Goal: Task Accomplishment & Management: Complete application form

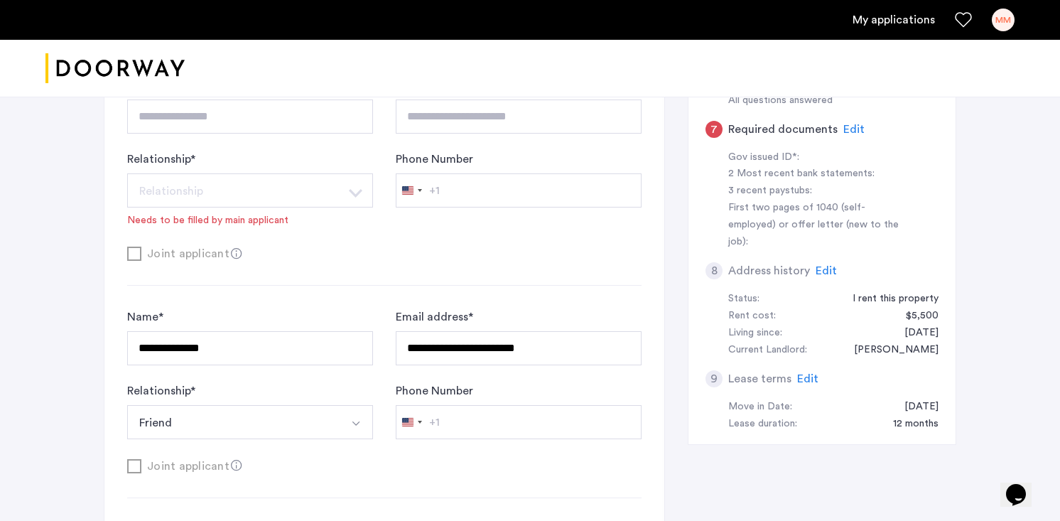
scroll to position [591, 0]
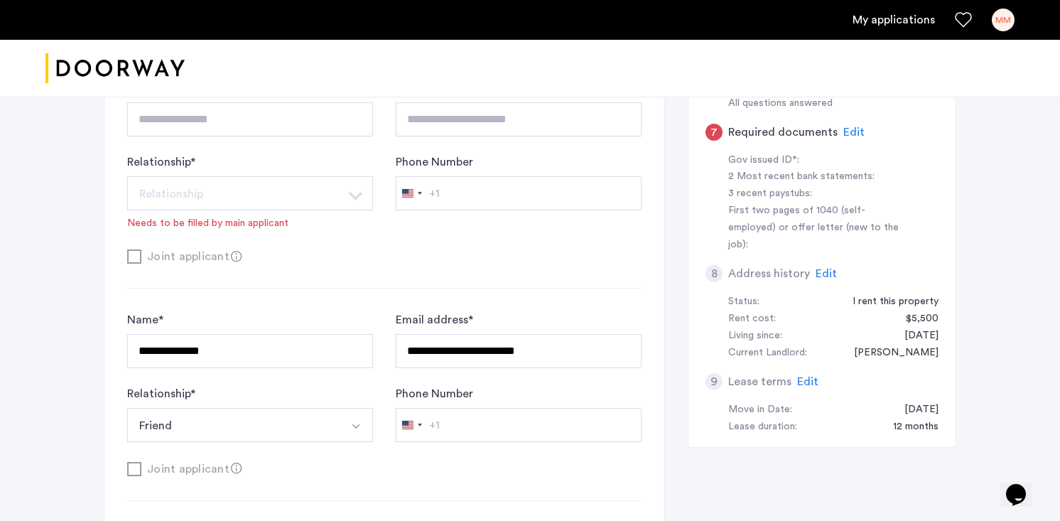
click at [804, 376] on span "Edit" at bounding box center [807, 381] width 21 height 11
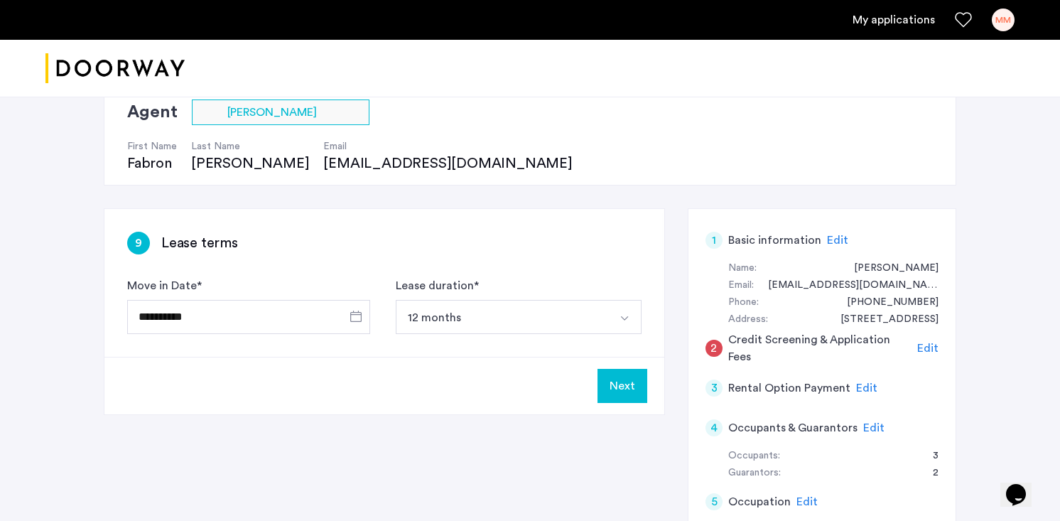
scroll to position [108, 0]
click at [830, 234] on span "Edit" at bounding box center [837, 239] width 21 height 11
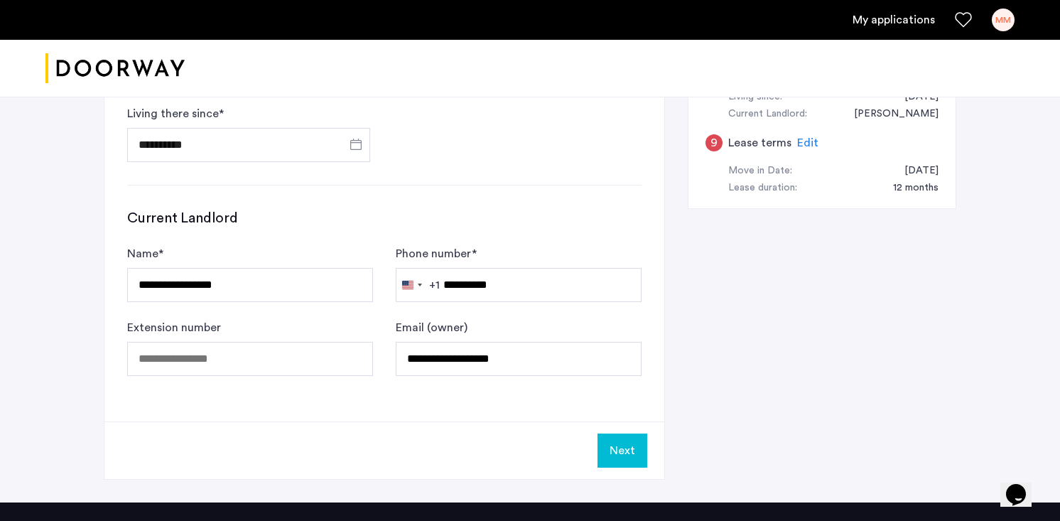
scroll to position [831, 0]
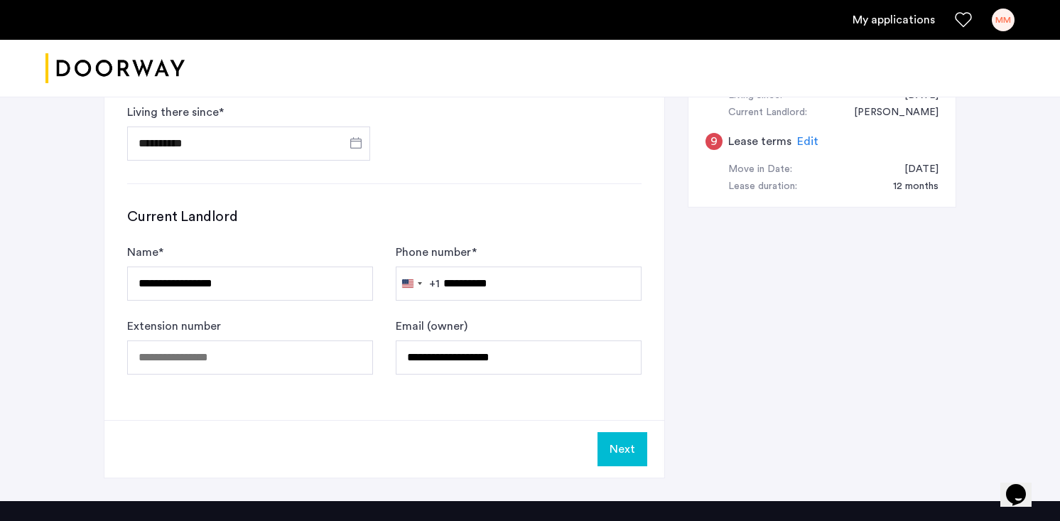
click at [630, 447] on button "Next" at bounding box center [623, 449] width 50 height 34
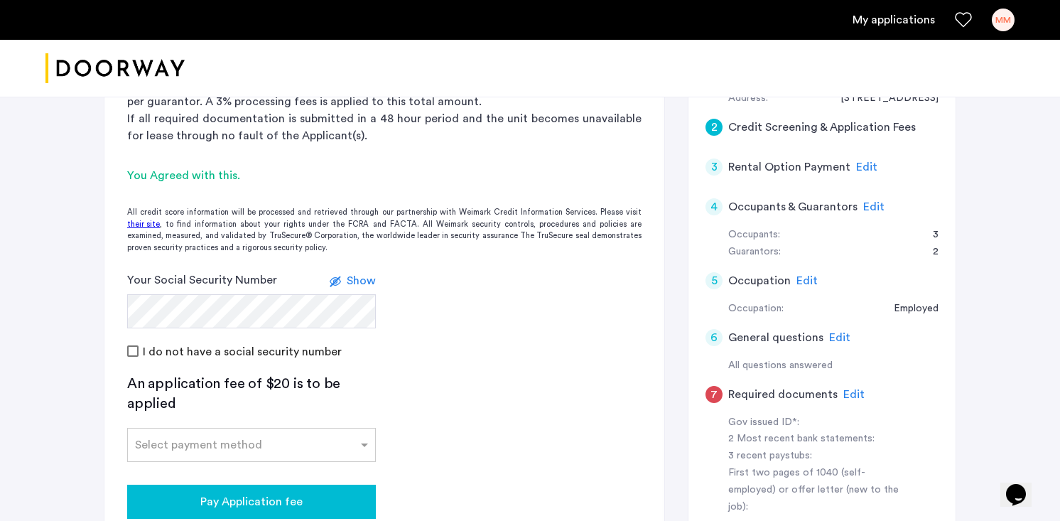
scroll to position [406, 0]
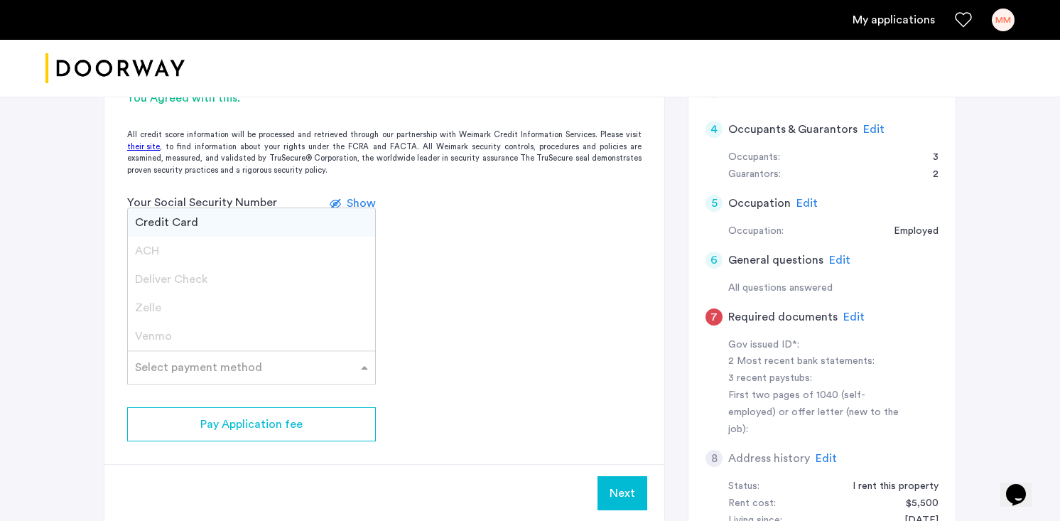
click at [289, 363] on input "text" at bounding box center [237, 365] width 205 height 10
click at [257, 217] on div "Credit Card" at bounding box center [251, 222] width 247 height 28
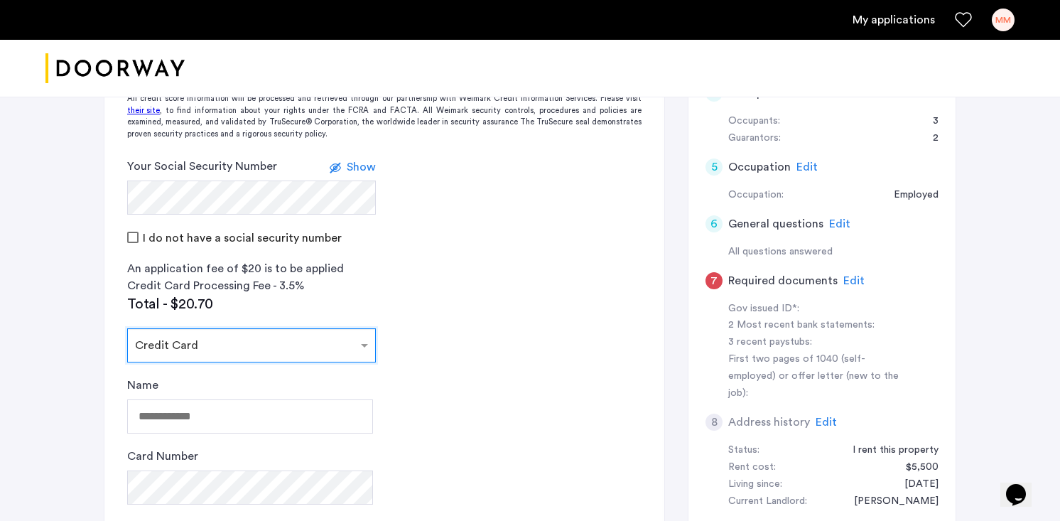
scroll to position [443, 0]
click at [308, 406] on input "Name" at bounding box center [250, 415] width 246 height 34
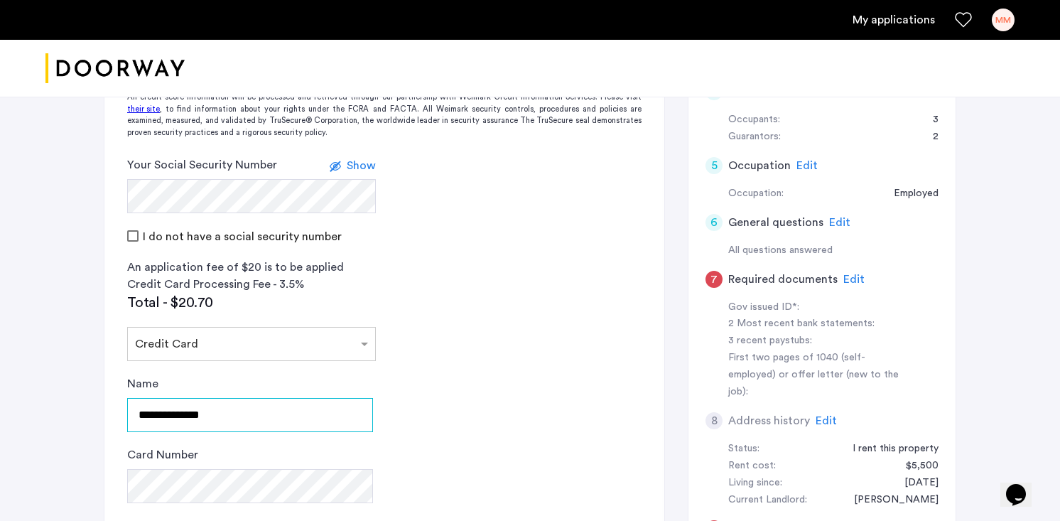
type input "**********"
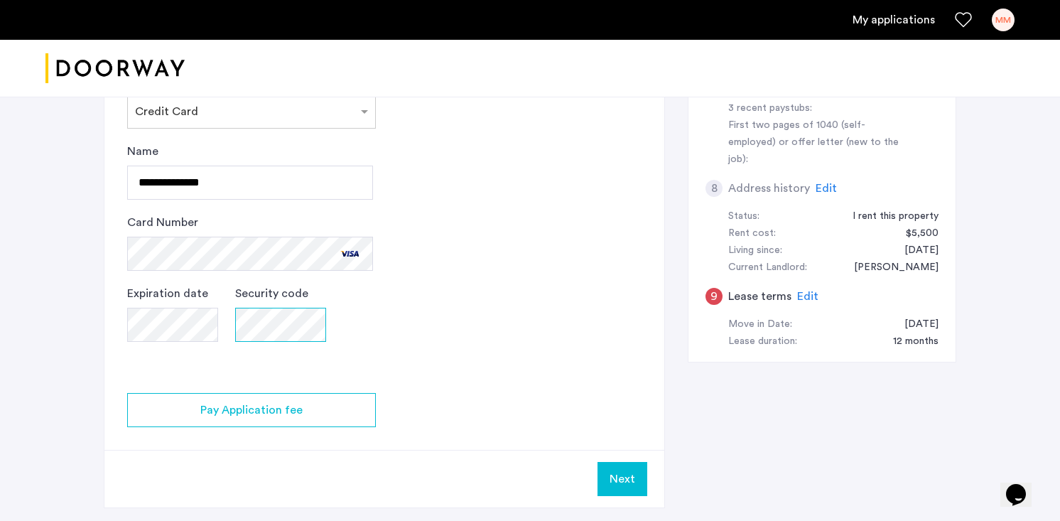
scroll to position [679, 0]
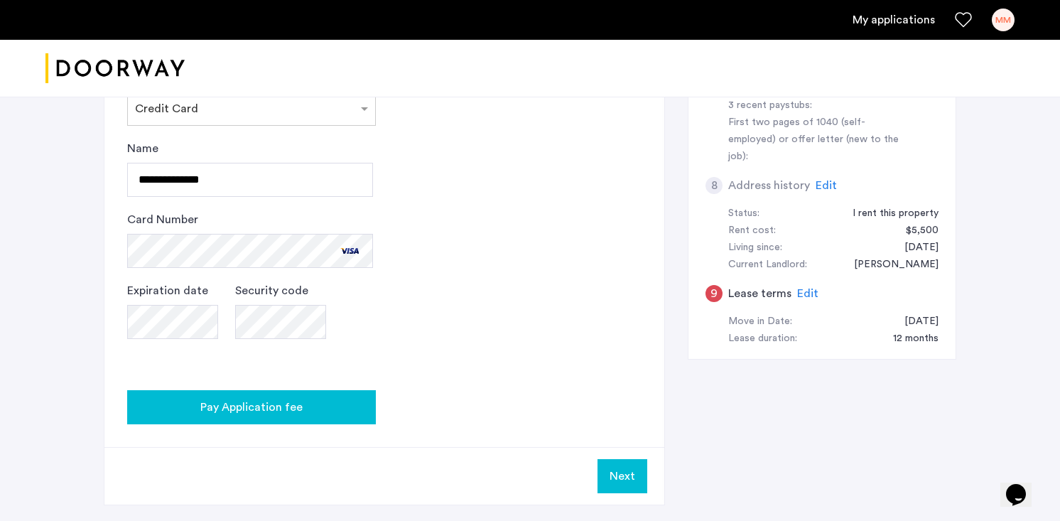
click at [321, 400] on div "Pay Application fee" at bounding box center [252, 407] width 226 height 17
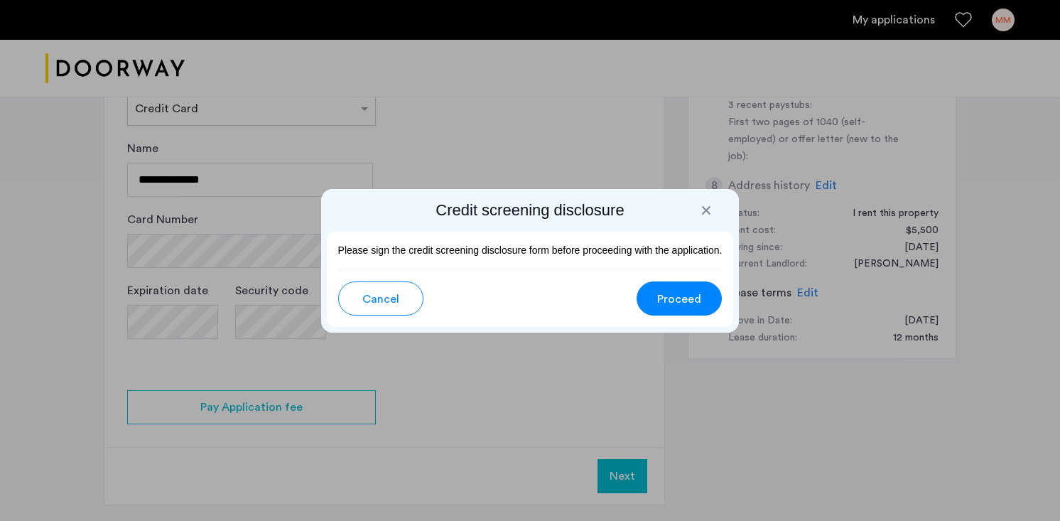
click at [682, 300] on span "Proceed" at bounding box center [679, 299] width 44 height 17
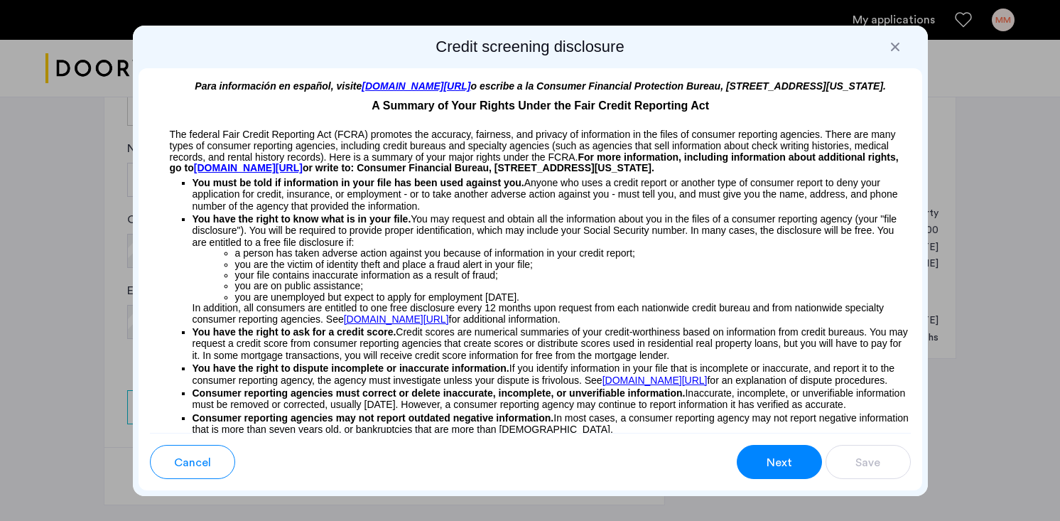
click at [791, 459] on div "Next" at bounding box center [779, 462] width 27 height 17
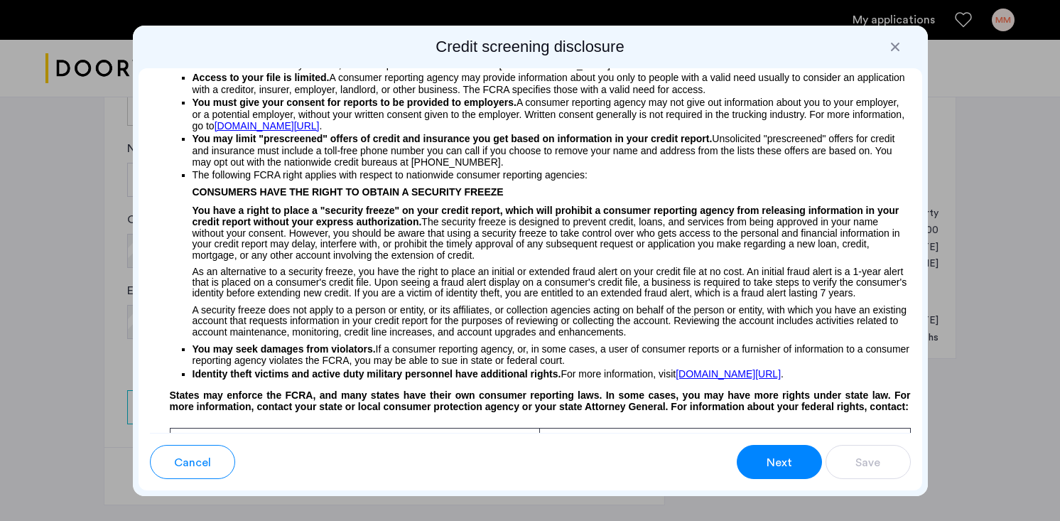
click at [791, 459] on div "Next" at bounding box center [779, 462] width 27 height 17
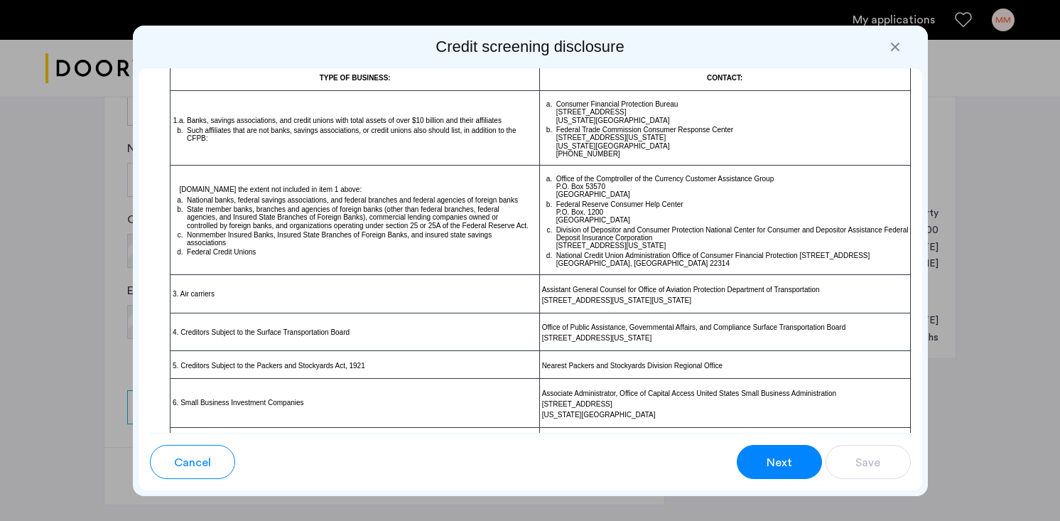
click at [791, 459] on div "Next" at bounding box center [779, 462] width 27 height 17
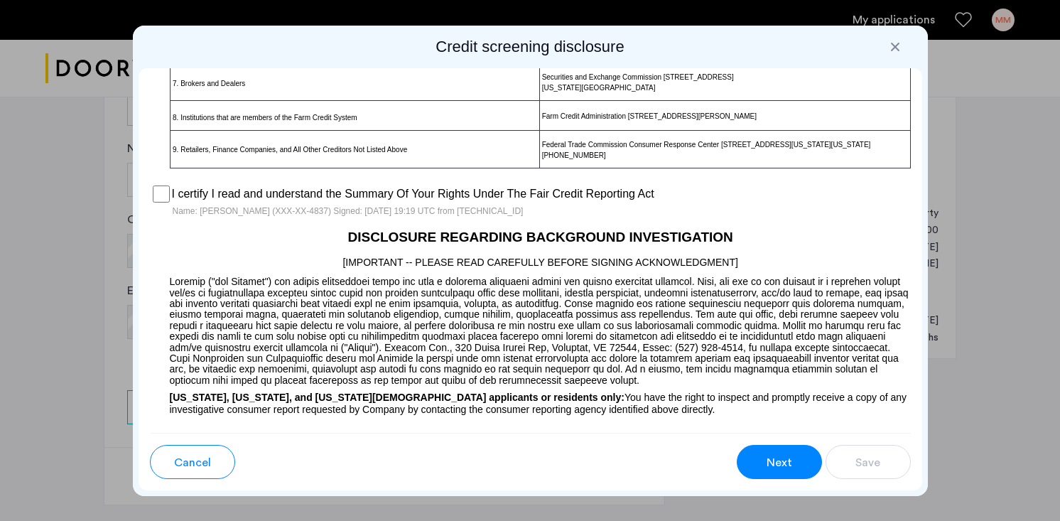
click at [784, 463] on span "Next" at bounding box center [780, 462] width 26 height 17
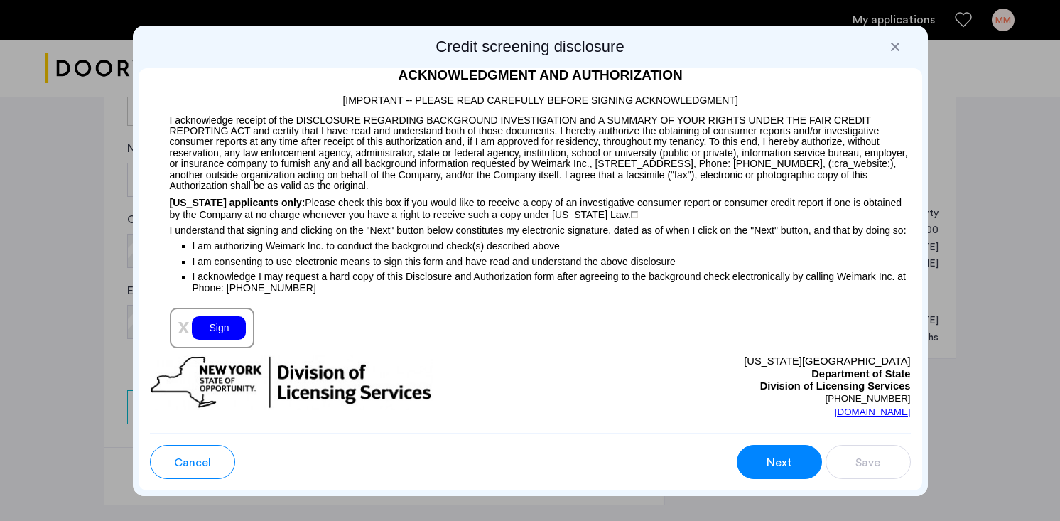
click at [218, 340] on div "Sign" at bounding box center [219, 327] width 54 height 23
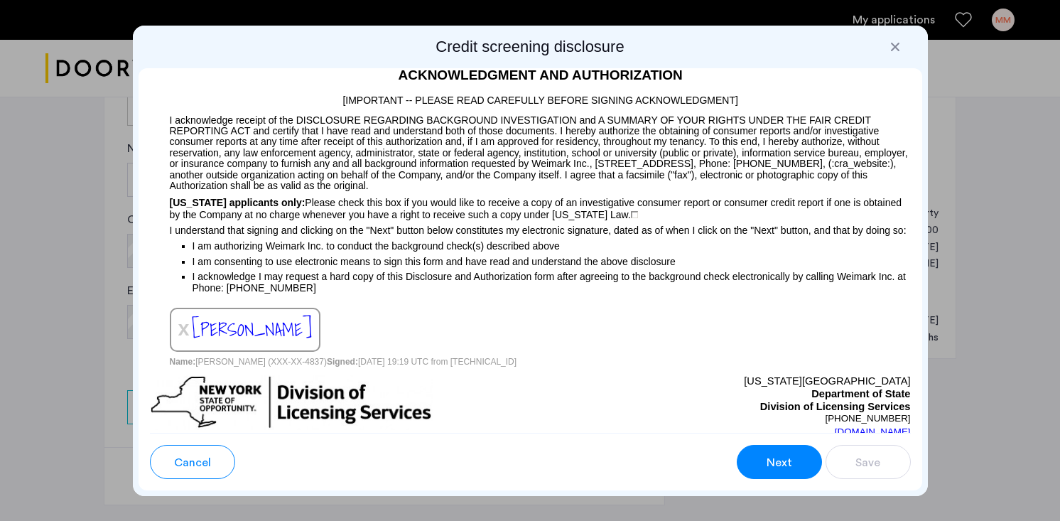
click at [792, 458] on div "Next" at bounding box center [779, 462] width 27 height 17
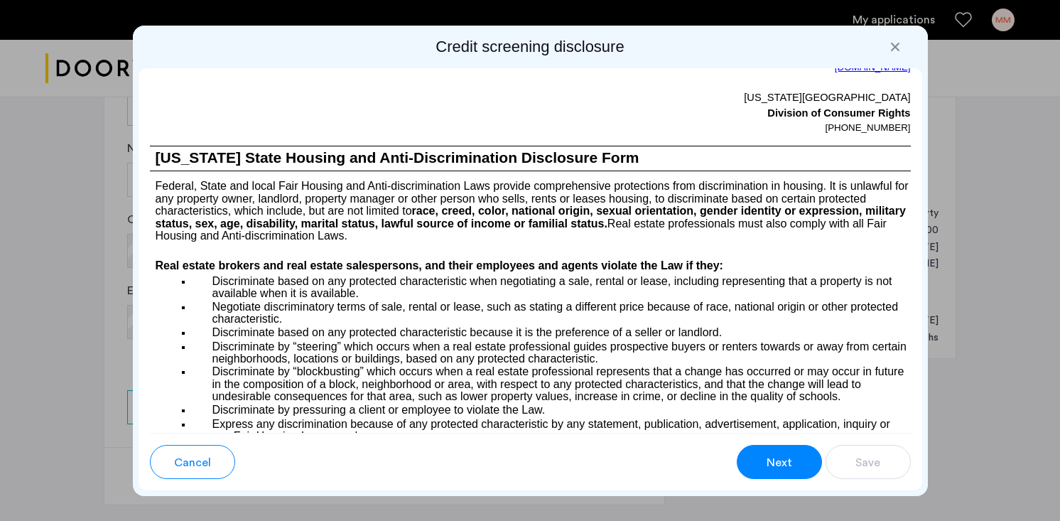
click at [792, 458] on div "Next" at bounding box center [779, 462] width 27 height 17
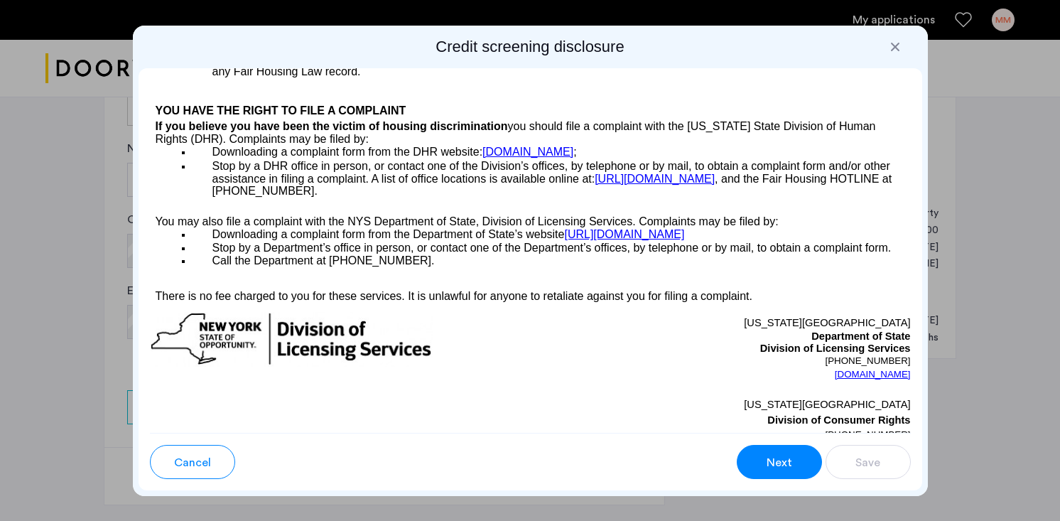
click at [792, 458] on div "Next" at bounding box center [779, 462] width 27 height 17
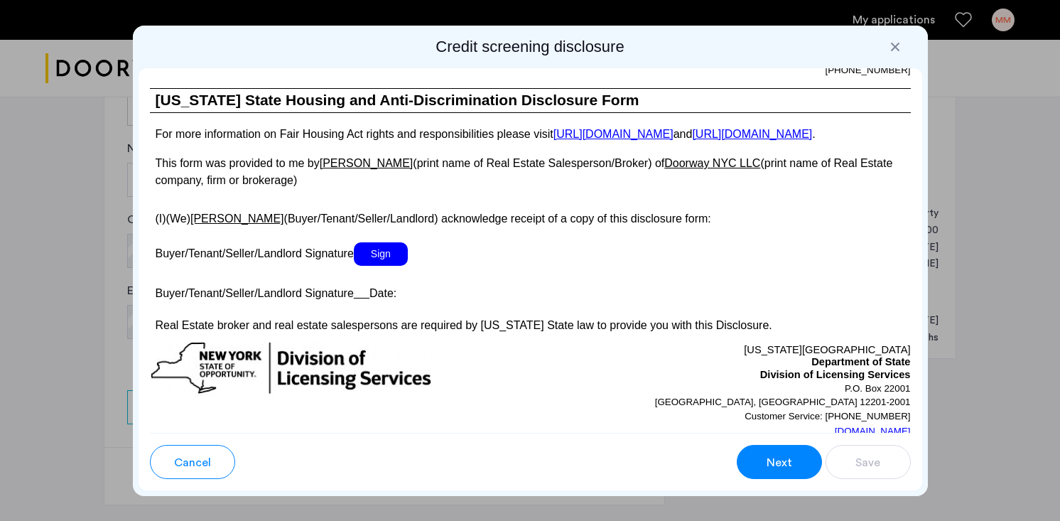
click at [792, 458] on div "Next" at bounding box center [779, 462] width 27 height 17
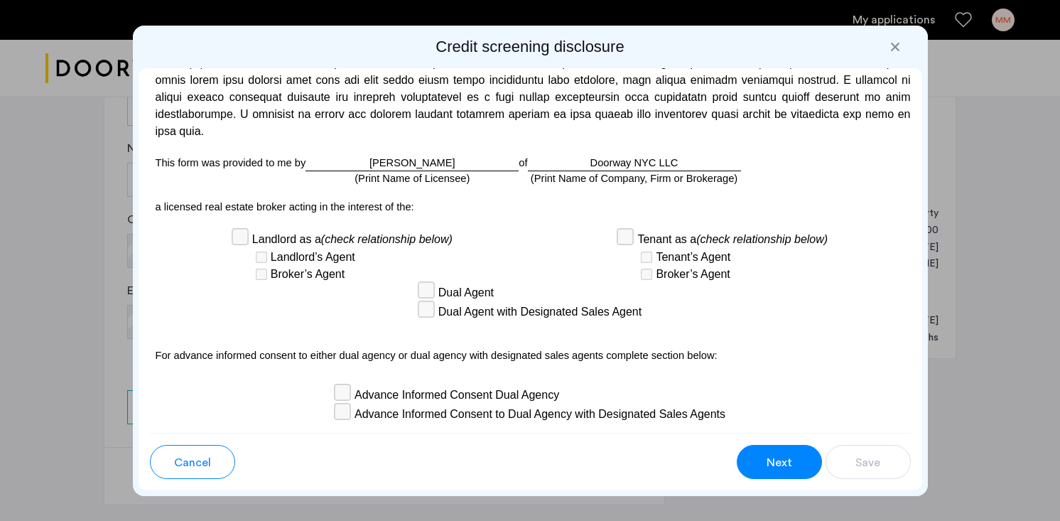
scroll to position [4150, 0]
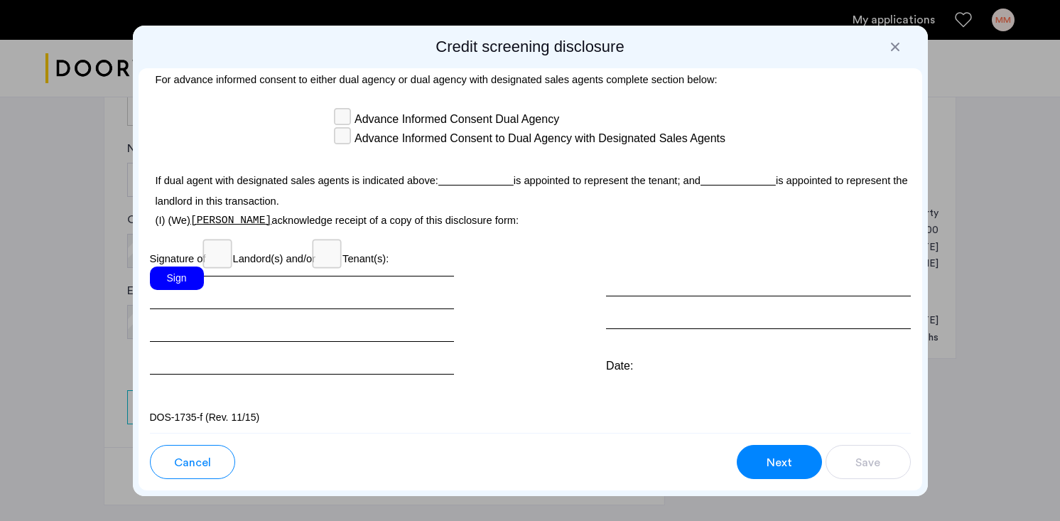
click at [168, 273] on div "Sign" at bounding box center [177, 278] width 54 height 23
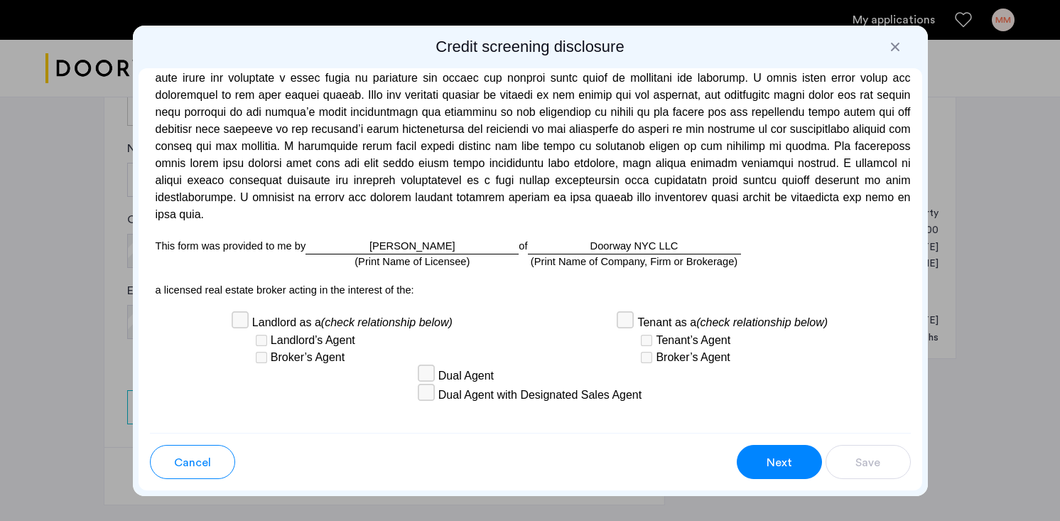
scroll to position [3794, 0]
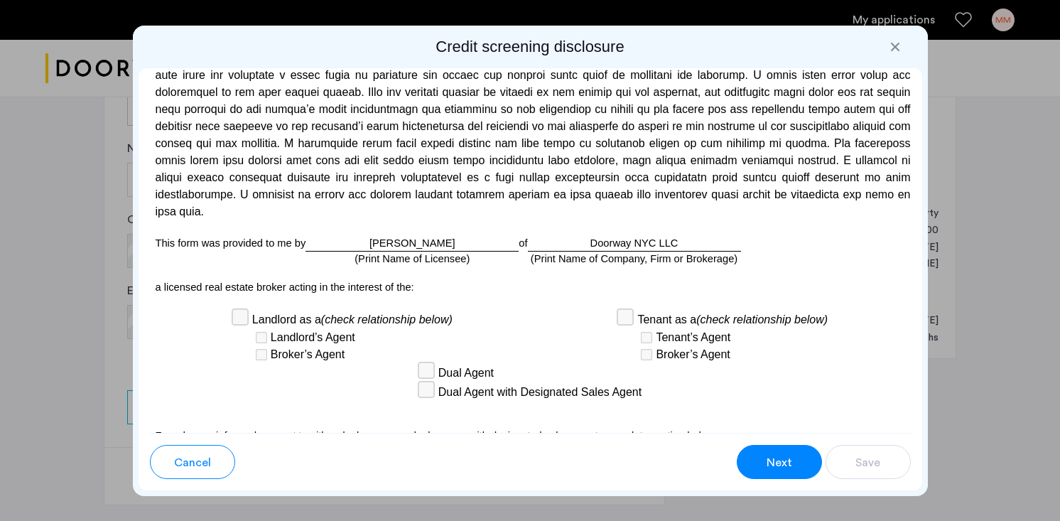
click at [413, 249] on div "Asaf Advocat (Print Name of Licensee)" at bounding box center [412, 243] width 213 height 16
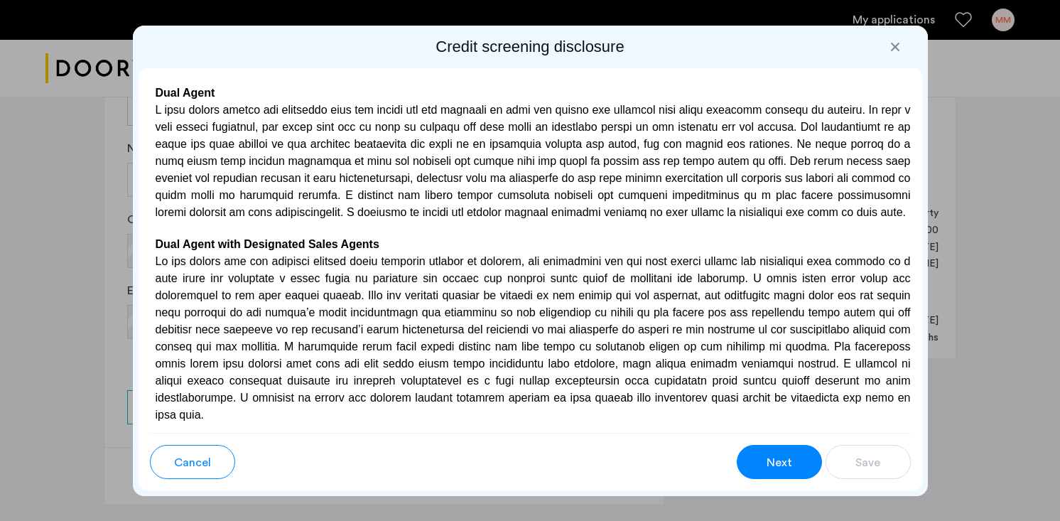
scroll to position [3593, 0]
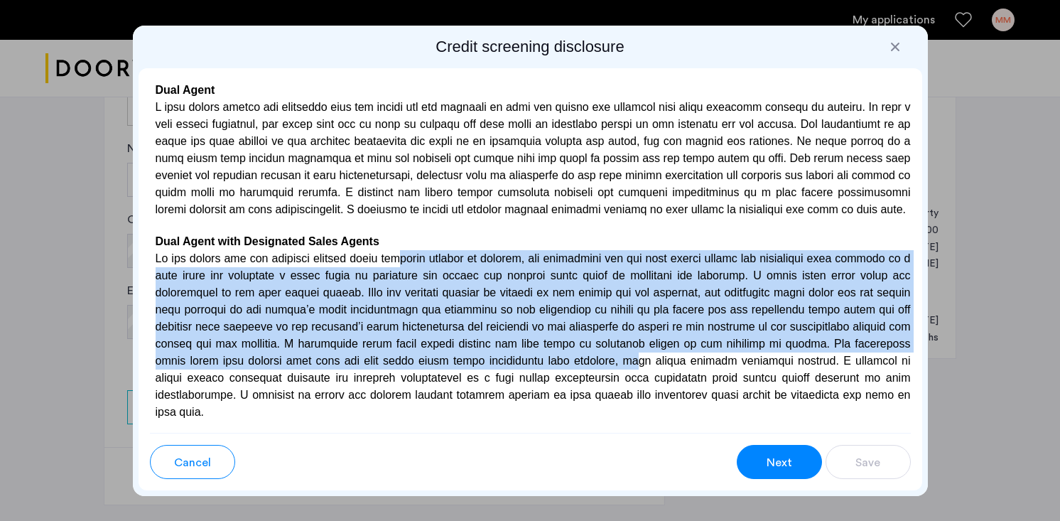
drag, startPoint x: 384, startPoint y: 276, endPoint x: 485, endPoint y: 384, distance: 147.8
click at [485, 384] on p at bounding box center [530, 335] width 761 height 171
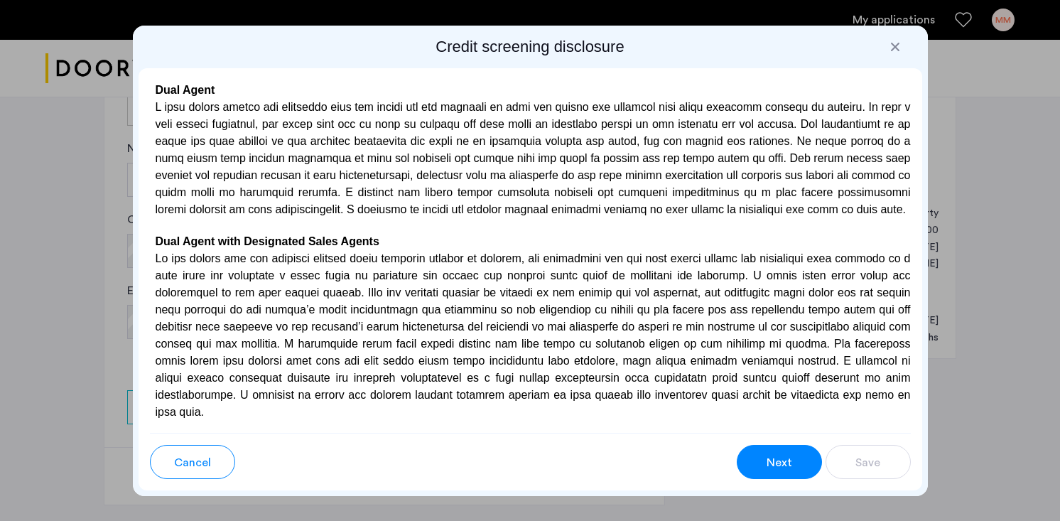
click at [510, 360] on p at bounding box center [530, 335] width 761 height 171
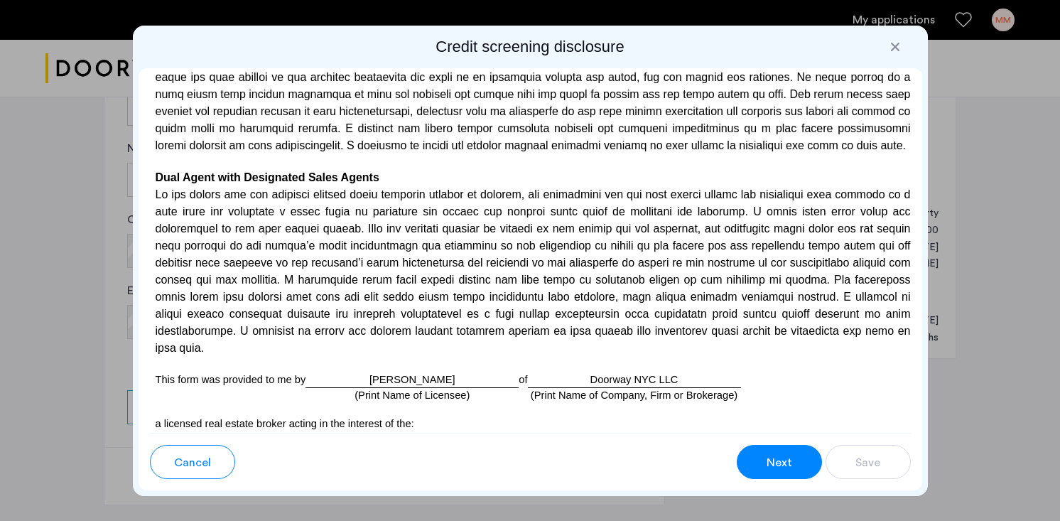
scroll to position [4150, 0]
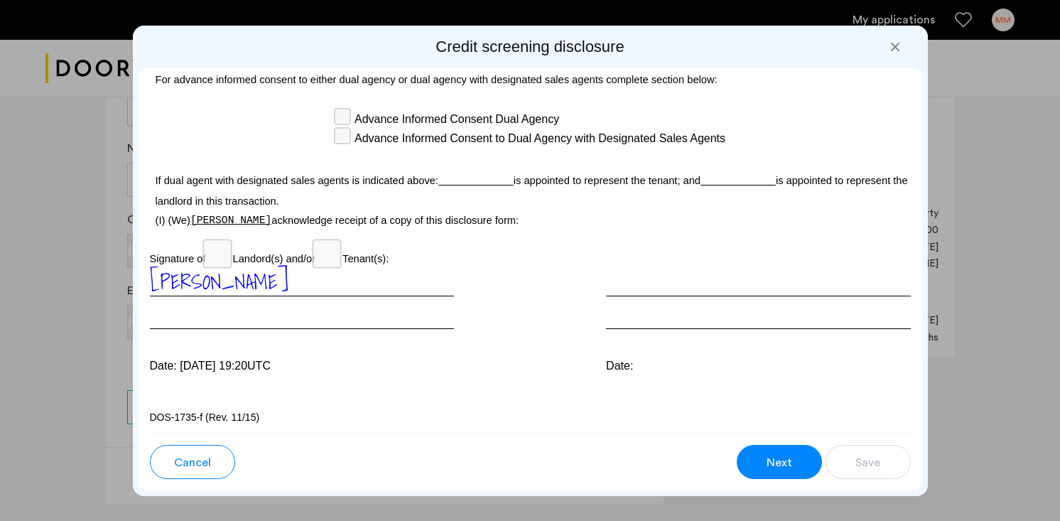
click at [333, 117] on div "Advance Informed Consent Dual Agency Advance Informed Consent to Dual Agency wi…" at bounding box center [530, 128] width 761 height 38
click at [345, 148] on div "Advance Informed Consent to Dual Agency with Designated Sales Agents" at bounding box center [530, 138] width 391 height 19
click at [446, 183] on u at bounding box center [475, 180] width 75 height 11
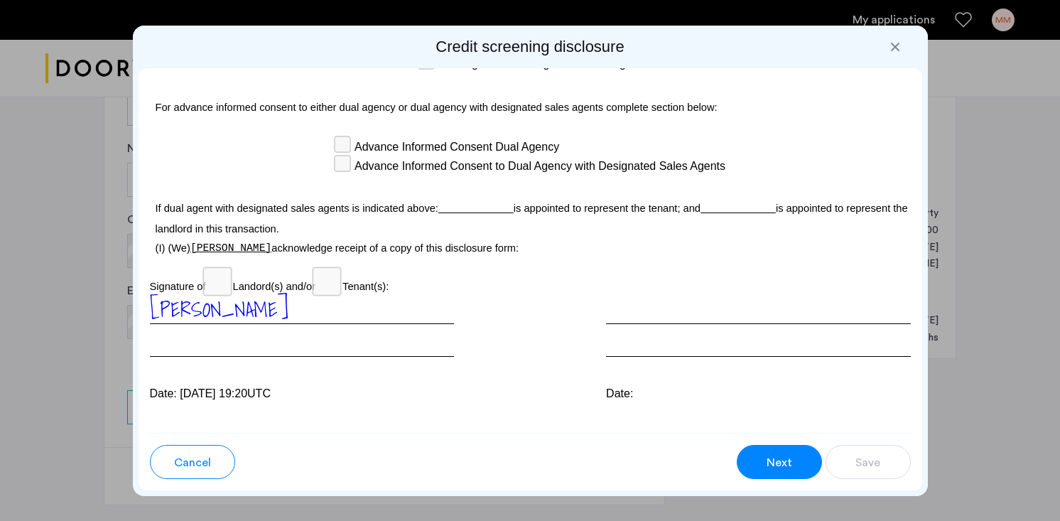
scroll to position [4120, 0]
click at [336, 135] on p at bounding box center [530, 131] width 761 height 15
click at [351, 161] on div "Advance Informed Consent to Dual Agency with Designated Sales Agents" at bounding box center [530, 167] width 391 height 19
click at [517, 229] on p "If dual agent with designated sales agents is indicated above: is appointed to …" at bounding box center [530, 216] width 761 height 49
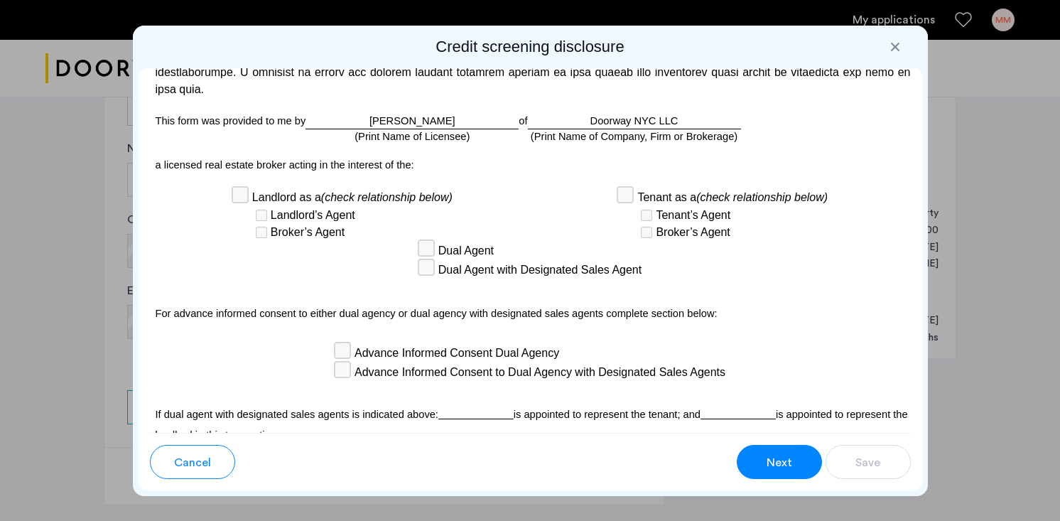
scroll to position [3899, 0]
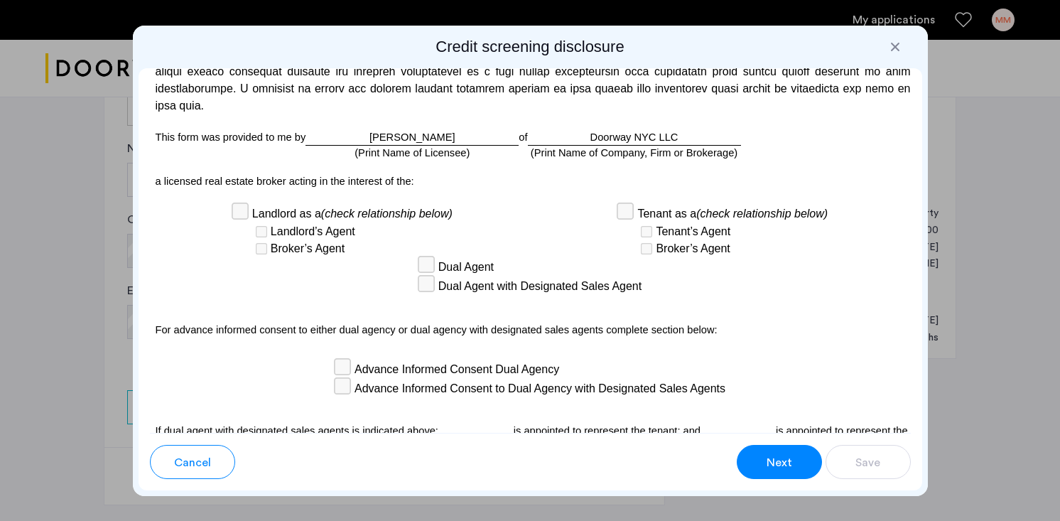
click at [633, 204] on p at bounding box center [530, 196] width 761 height 15
click at [780, 454] on span "Next" at bounding box center [780, 462] width 26 height 17
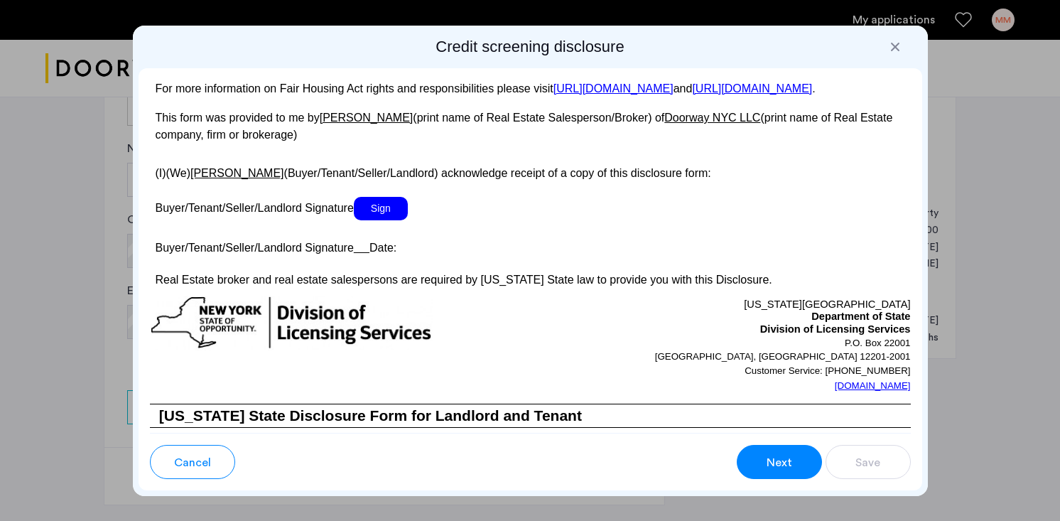
scroll to position [2593, 0]
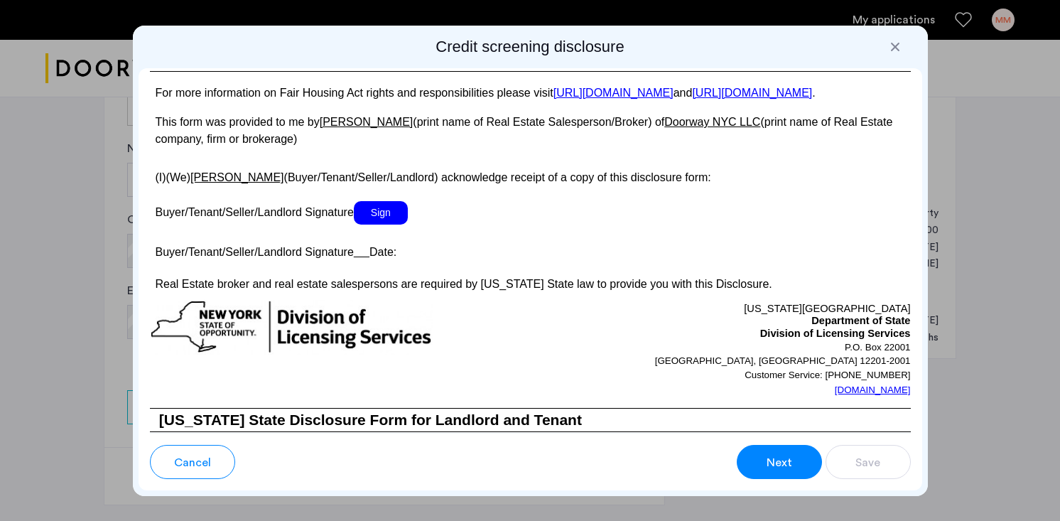
click at [394, 225] on span "Sign" at bounding box center [381, 212] width 54 height 23
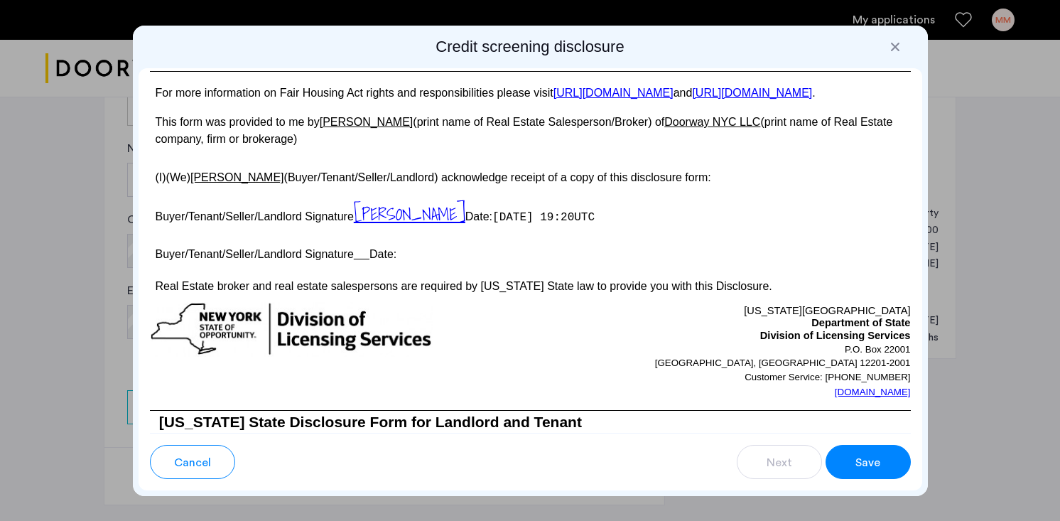
click at [868, 467] on span "Save" at bounding box center [868, 462] width 25 height 17
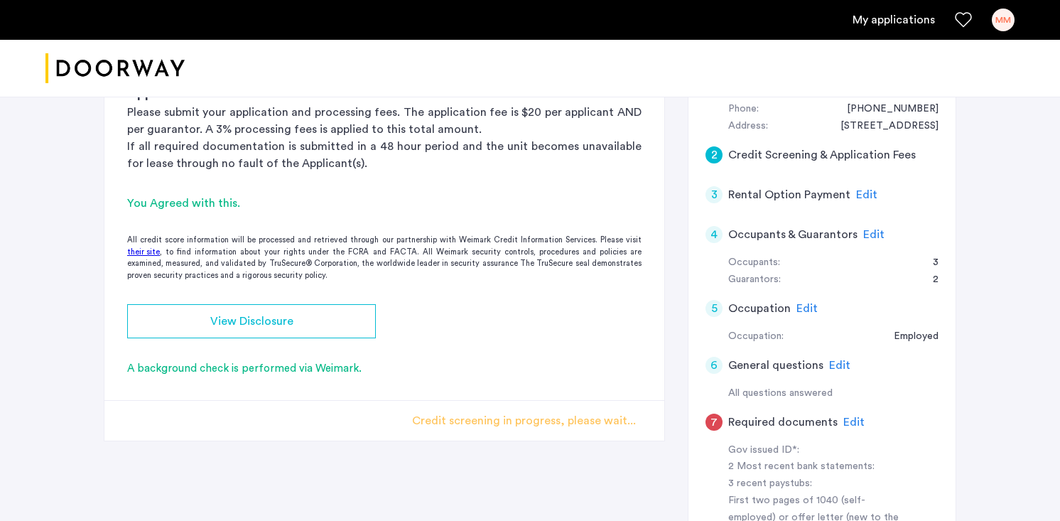
scroll to position [291, 0]
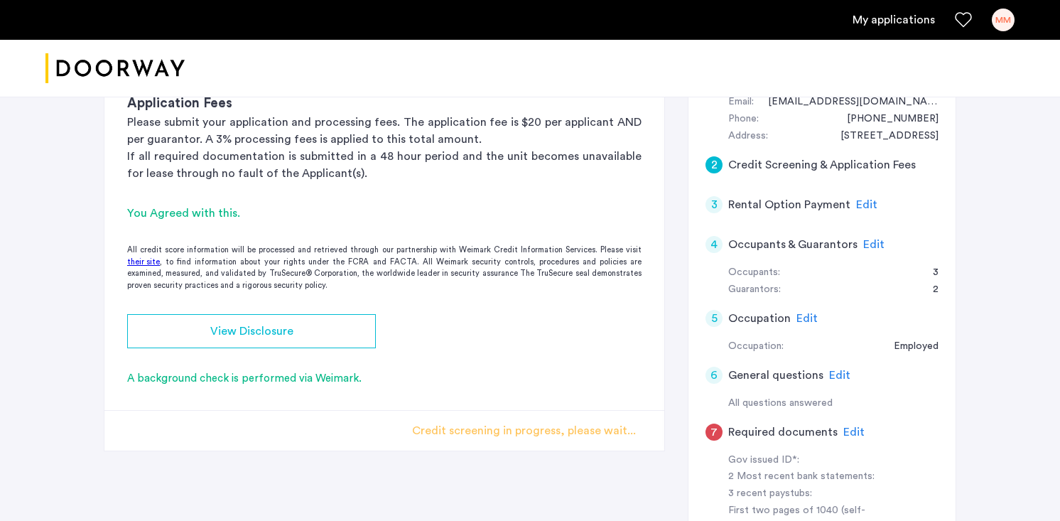
click at [863, 204] on span "Edit" at bounding box center [866, 204] width 21 height 11
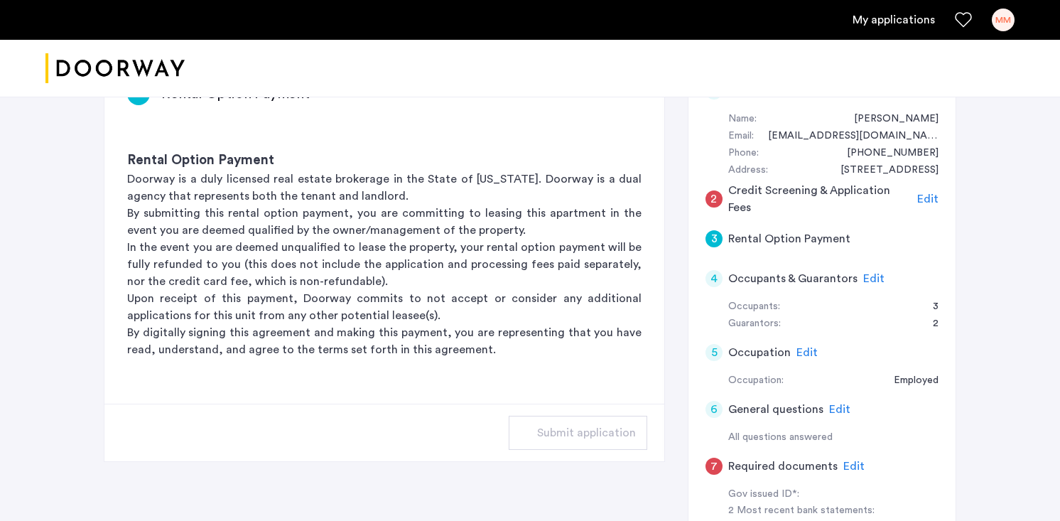
scroll to position [254, 0]
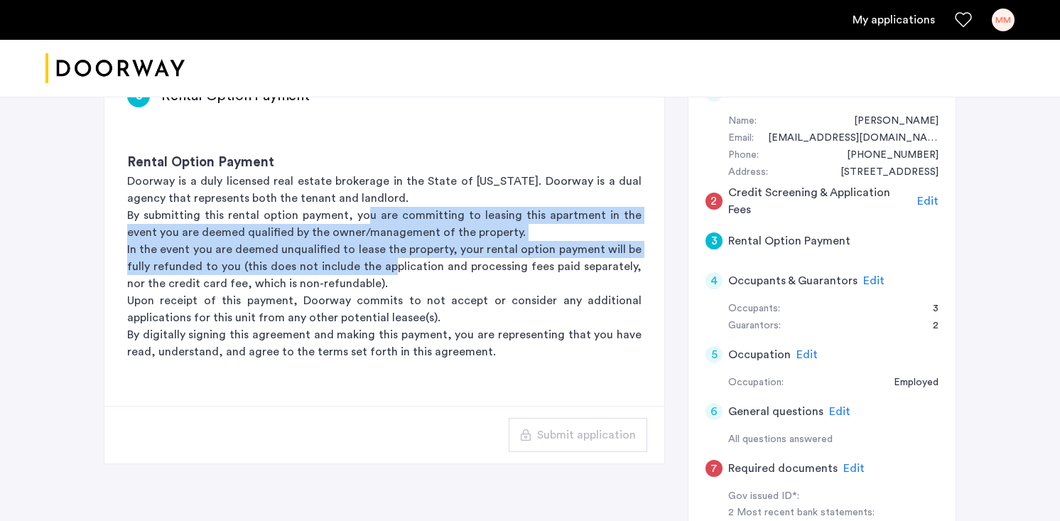
drag, startPoint x: 358, startPoint y: 213, endPoint x: 389, endPoint y: 262, distance: 57.8
click at [386, 260] on div "Rental Option Payment Doorway is a duly licensed real estate brokerage in the S…" at bounding box center [384, 256] width 560 height 253
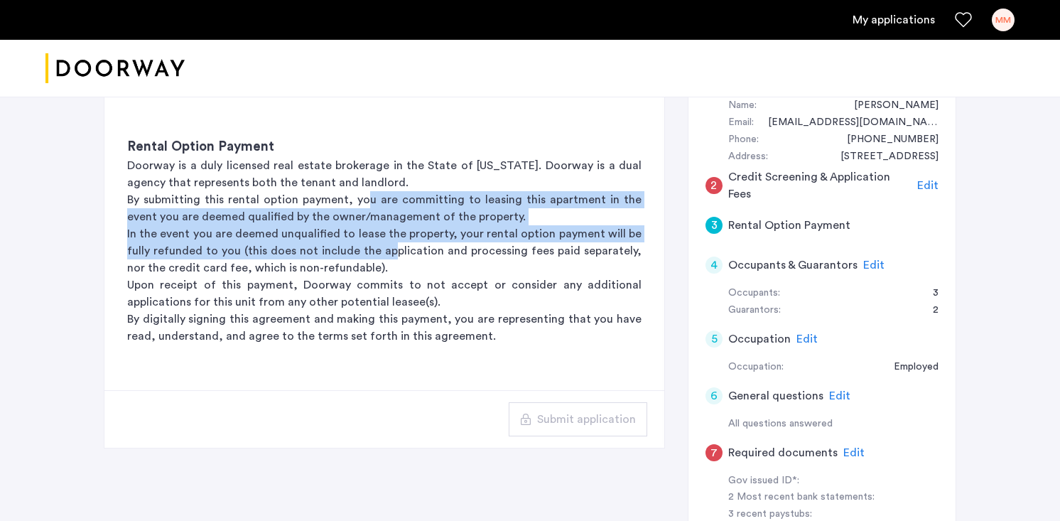
scroll to position [267, 0]
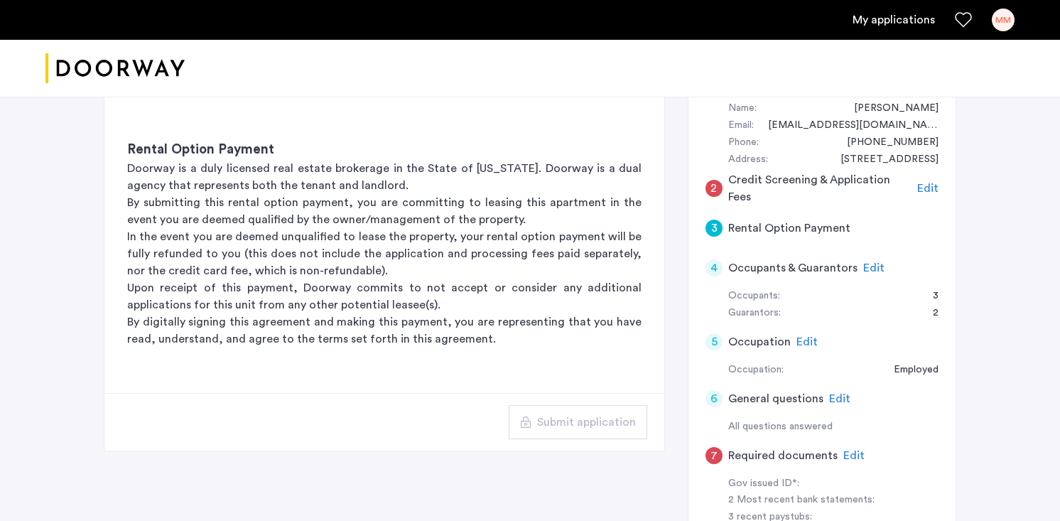
click at [586, 397] on div "Submit application" at bounding box center [384, 422] width 560 height 58
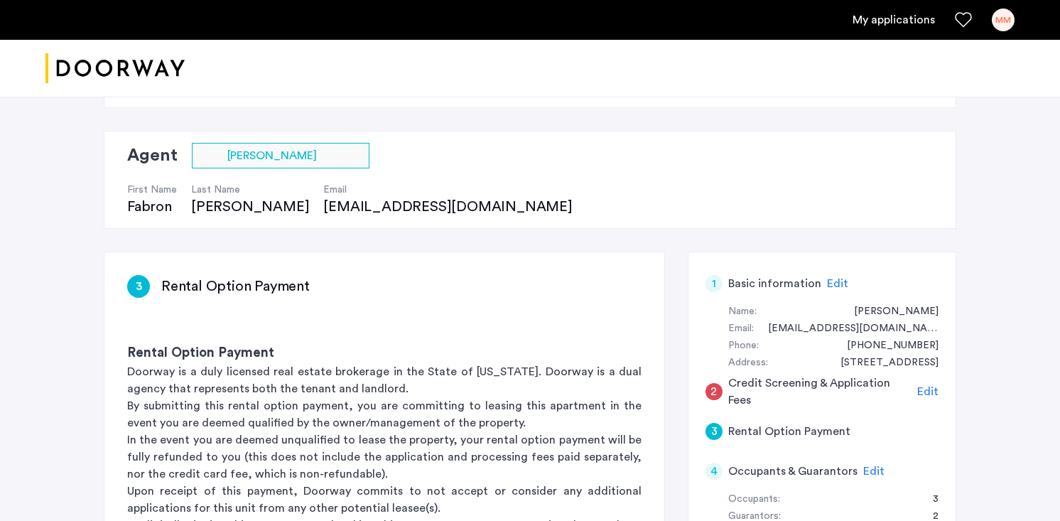
scroll to position [51, 0]
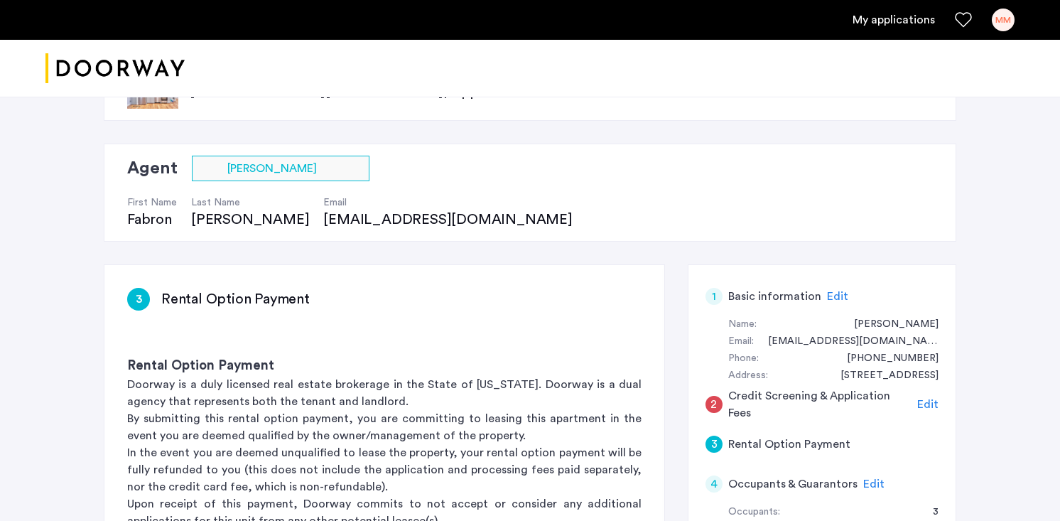
click at [240, 398] on p "Doorway is a duly licensed real estate brokerage in the State of New York. Door…" at bounding box center [384, 393] width 515 height 34
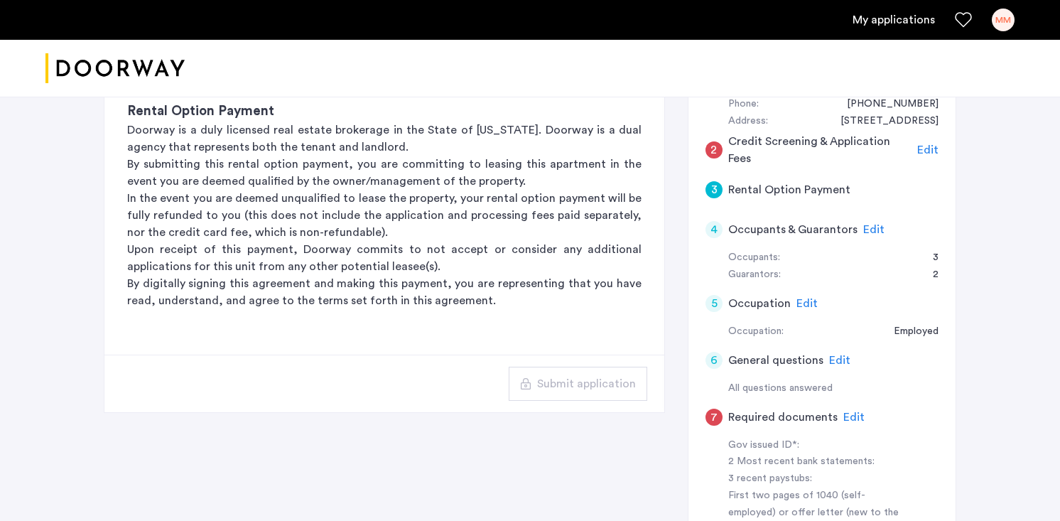
scroll to position [309, 0]
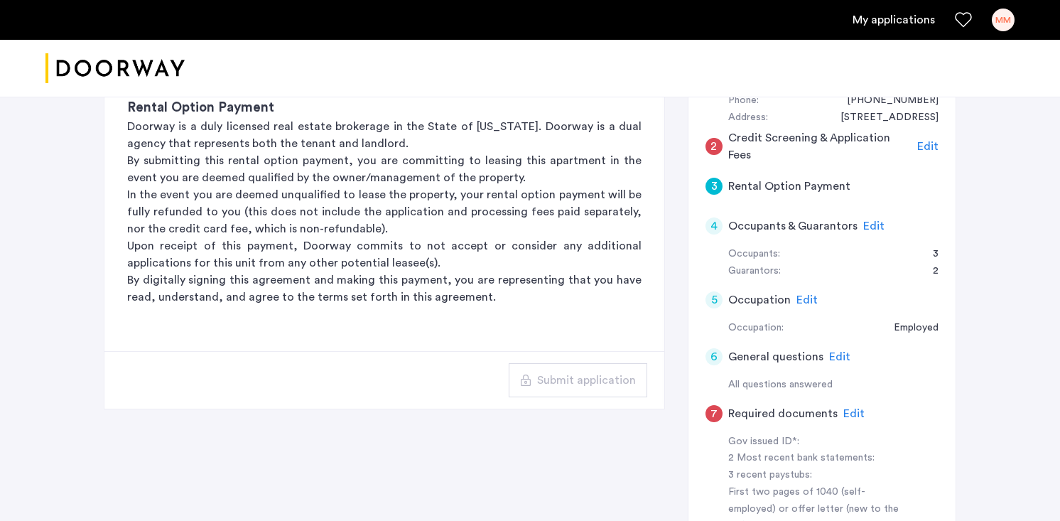
click at [875, 225] on span "Edit" at bounding box center [873, 225] width 21 height 11
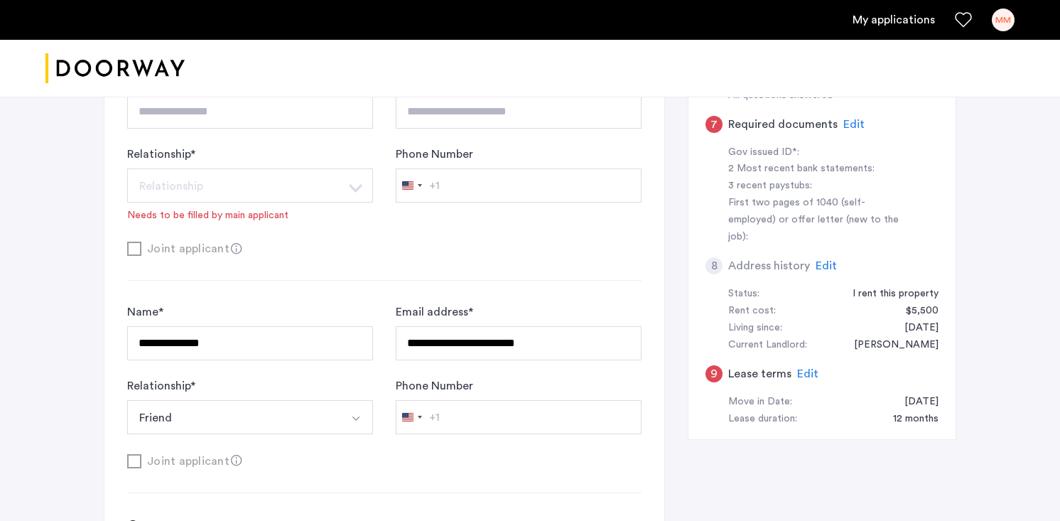
scroll to position [0, 0]
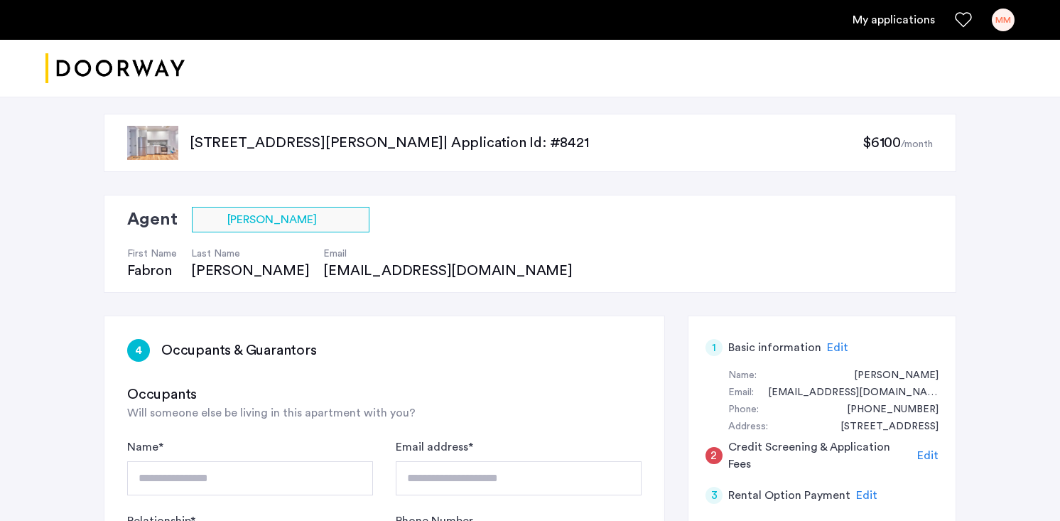
click at [777, 354] on h5 "Basic information" at bounding box center [774, 347] width 93 height 17
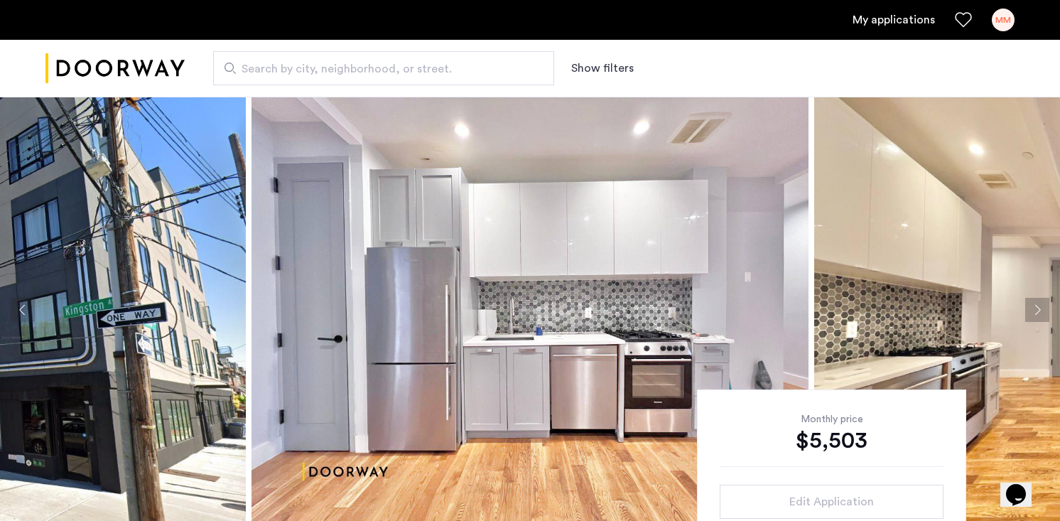
click at [922, 12] on link "My applications" at bounding box center [894, 19] width 82 height 17
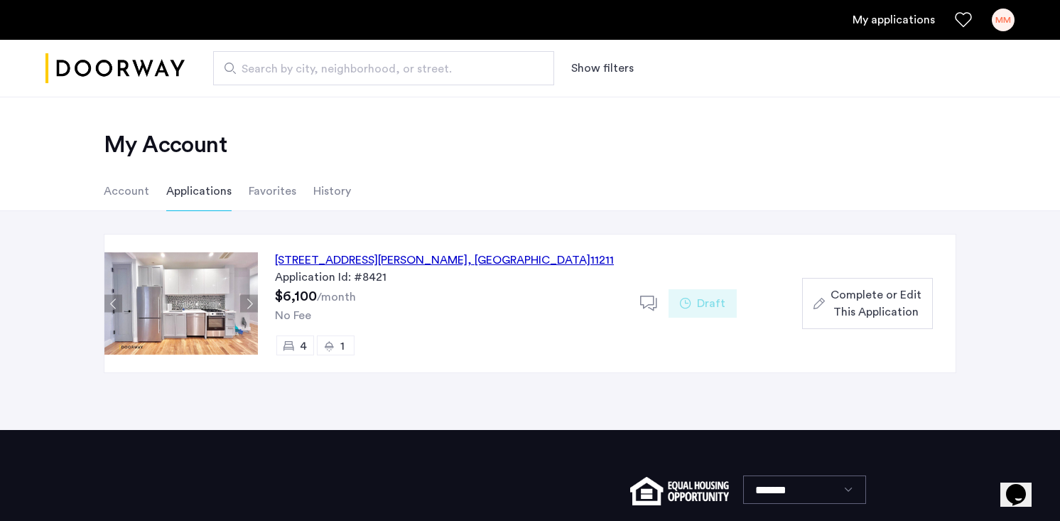
click at [396, 259] on div "17 Devoe Street, Unit 109, Brooklyn , NY 11211" at bounding box center [444, 260] width 339 height 17
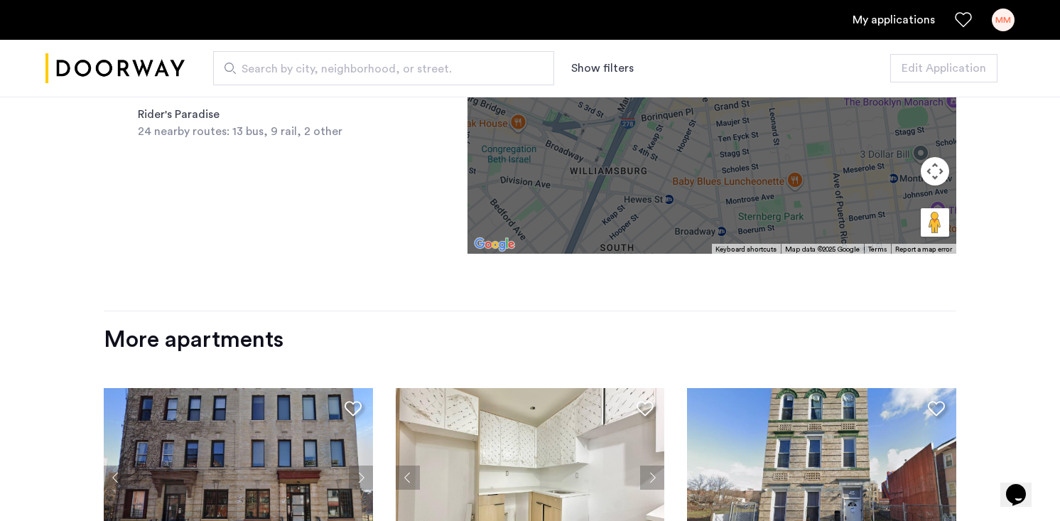
scroll to position [1245, 0]
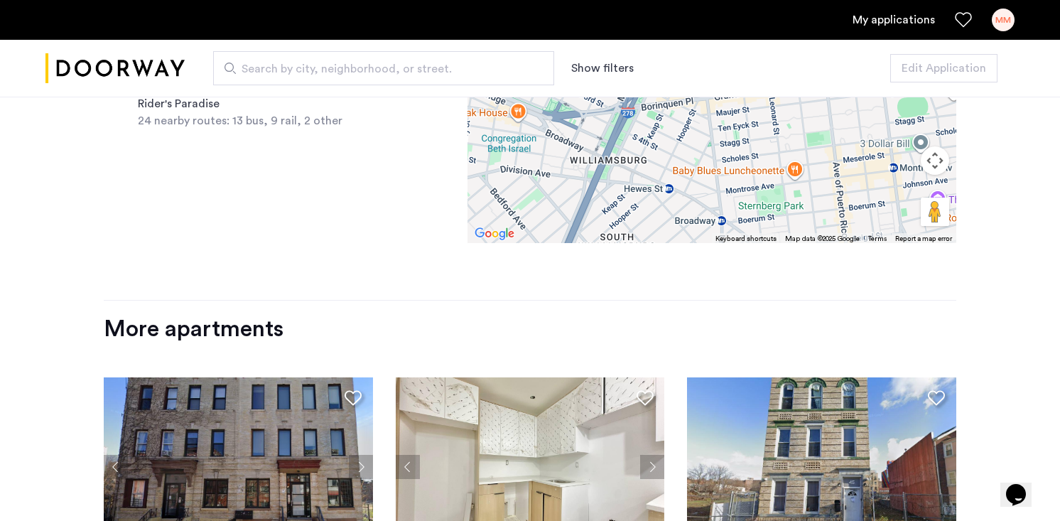
click at [902, 18] on link "My applications" at bounding box center [894, 19] width 82 height 17
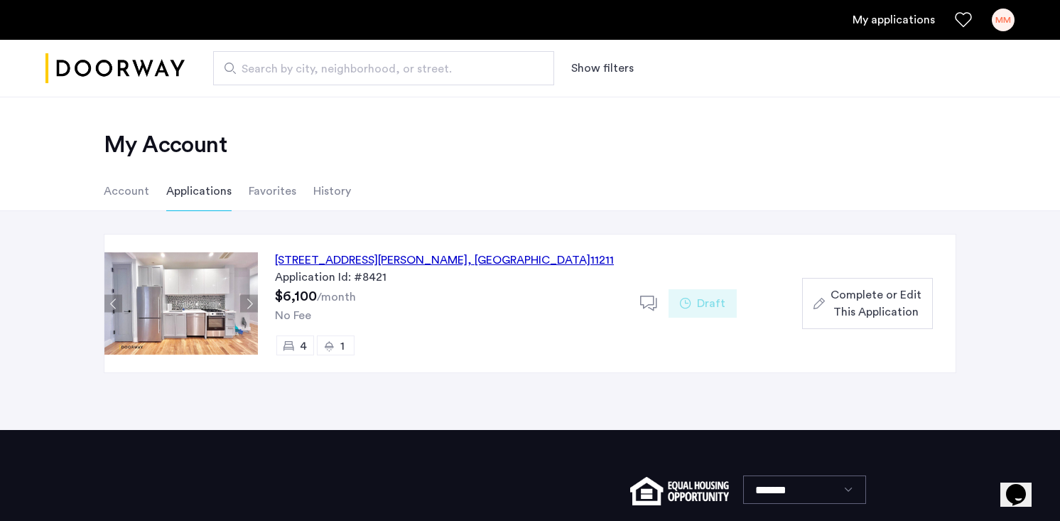
click at [883, 306] on span "Complete or Edit This Application" at bounding box center [876, 303] width 91 height 34
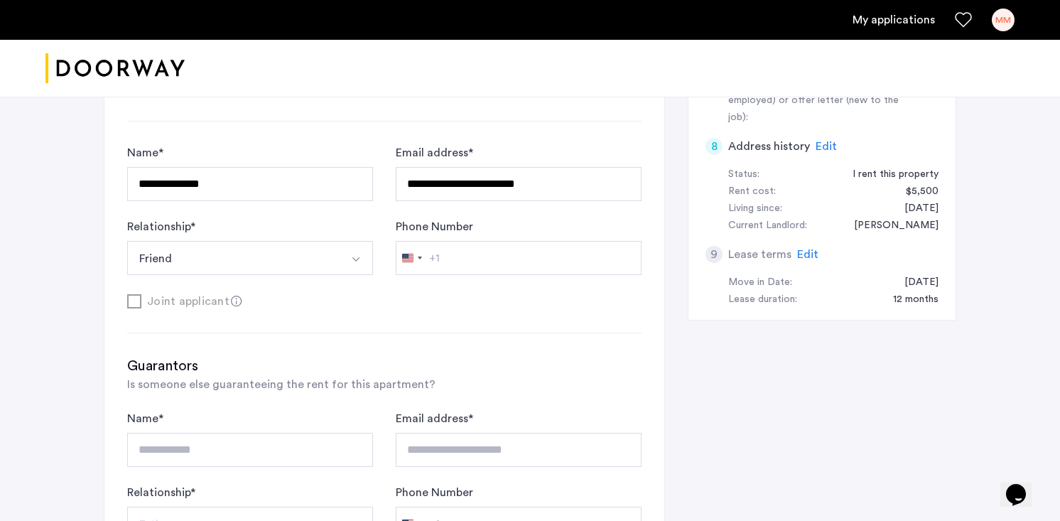
scroll to position [786, 0]
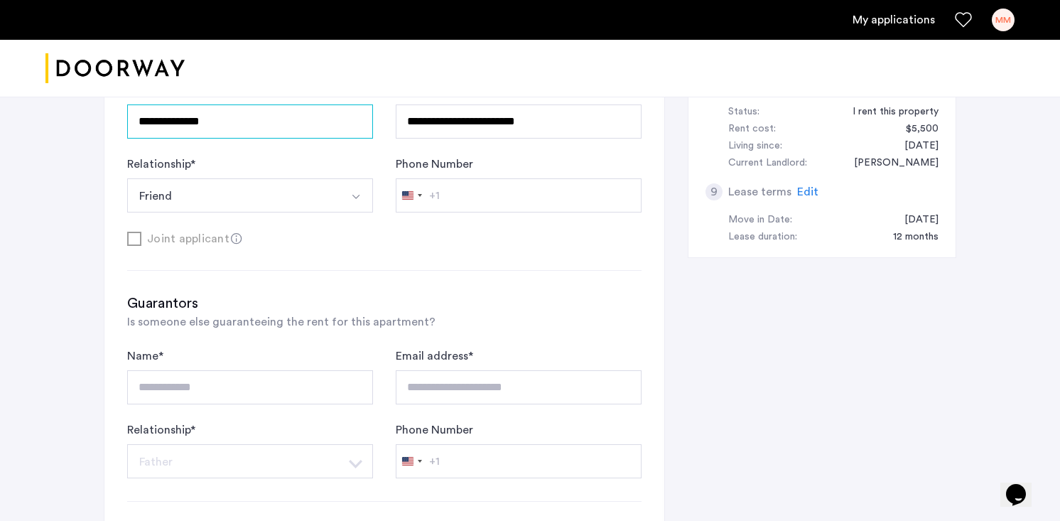
click at [273, 109] on input "**********" at bounding box center [250, 121] width 246 height 34
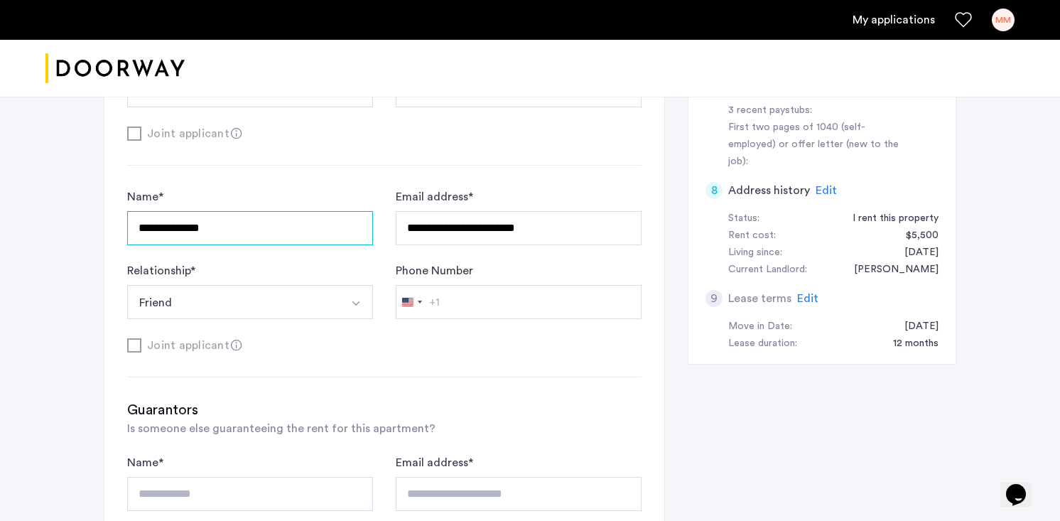
scroll to position [679, 0]
type input "**********"
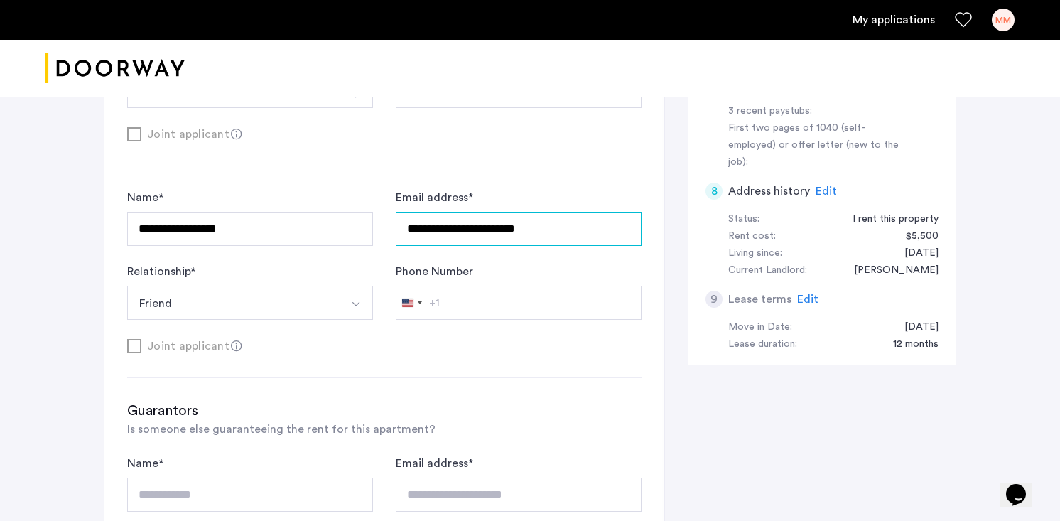
click at [486, 231] on input "**********" at bounding box center [519, 229] width 246 height 34
paste input "text"
type input "**********"
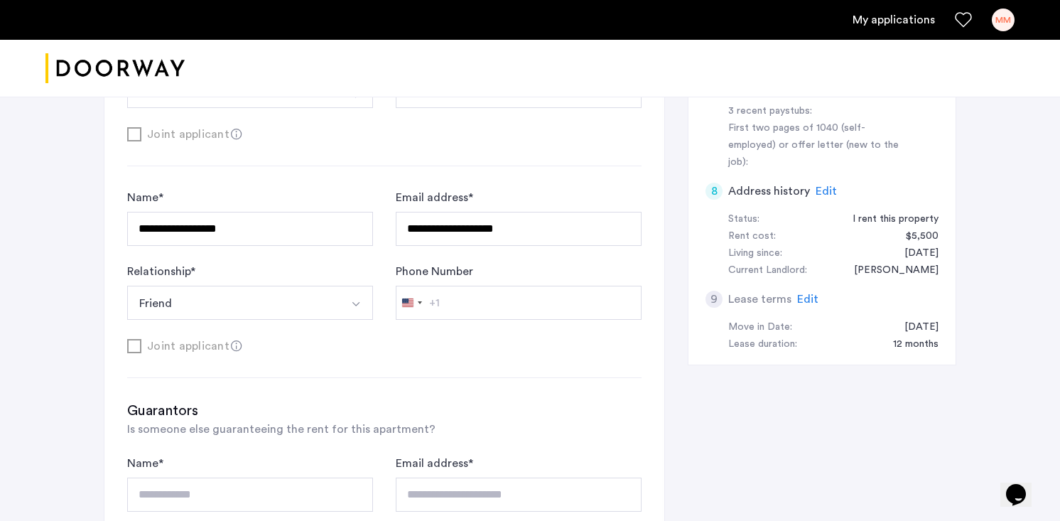
click at [440, 347] on div "Joint applicant" at bounding box center [384, 346] width 515 height 18
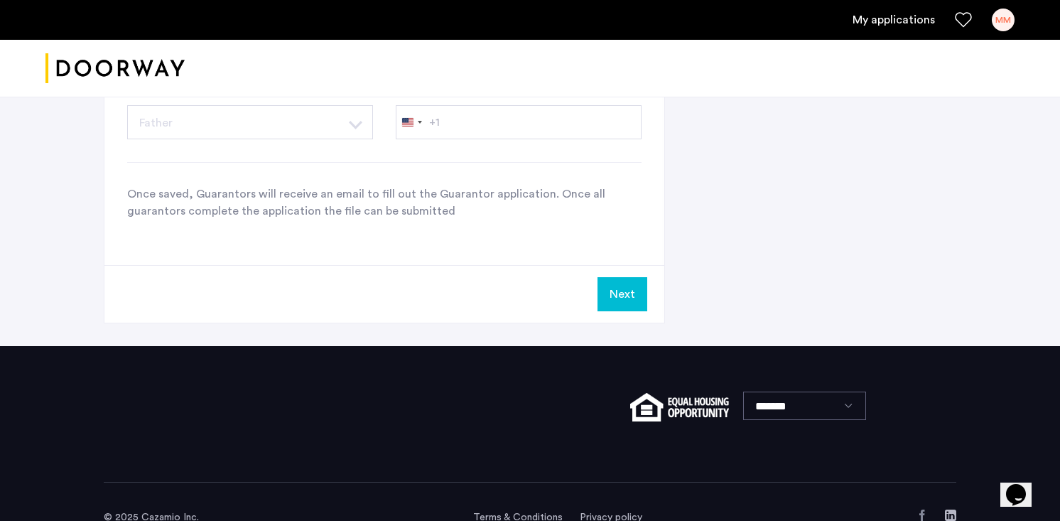
scroll to position [1335, 0]
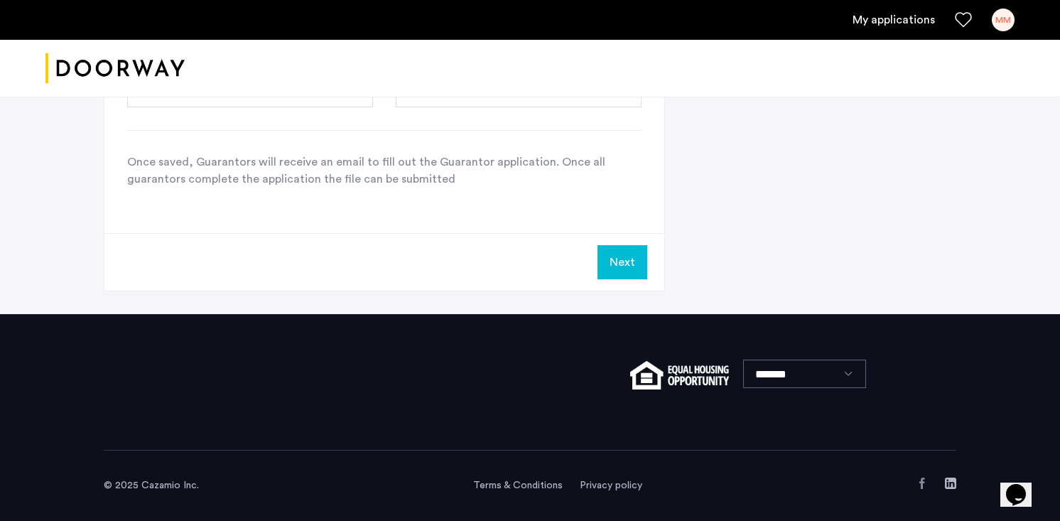
click at [623, 263] on button "Next" at bounding box center [623, 262] width 50 height 34
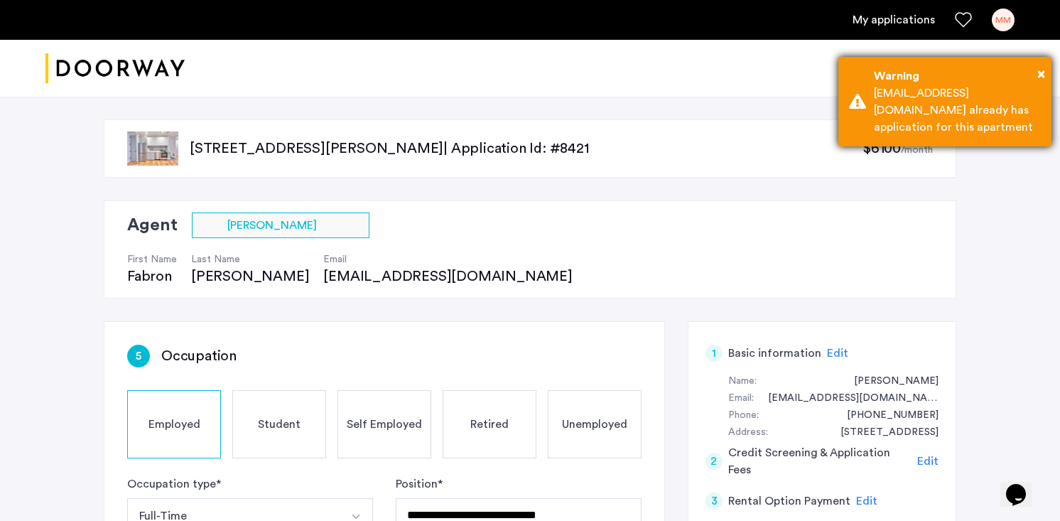
click at [1048, 70] on div "× Warning krspring30@gmail.com already has application for this apartment" at bounding box center [945, 102] width 213 height 90
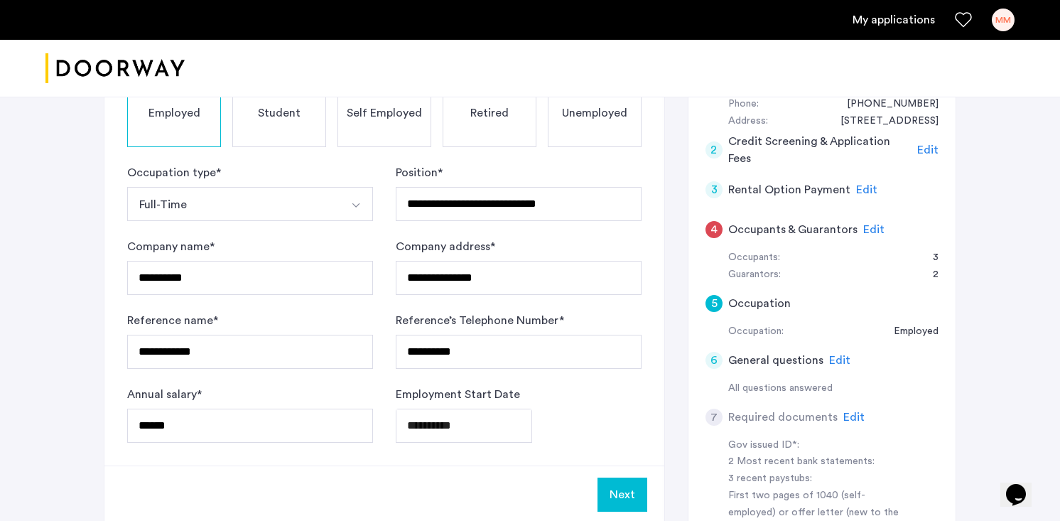
scroll to position [299, 0]
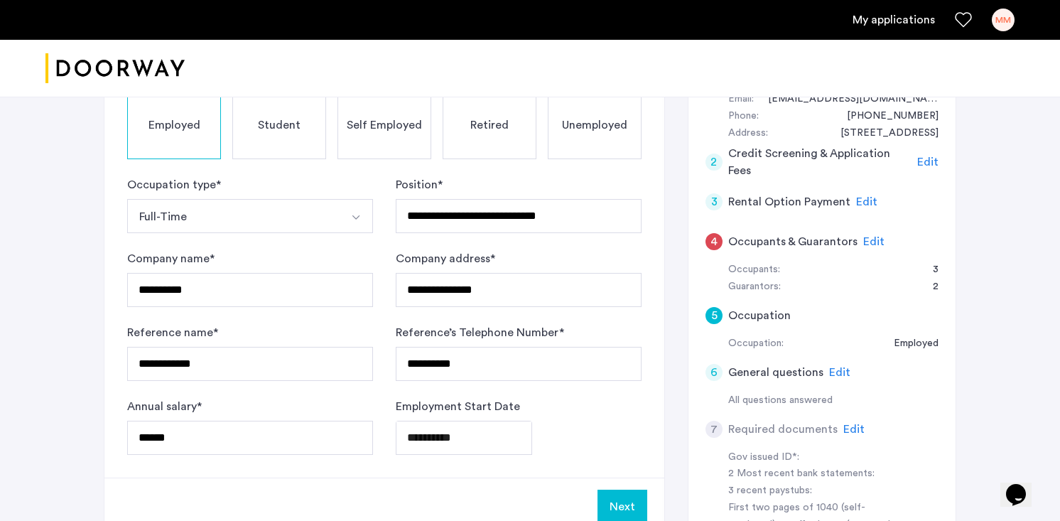
click at [868, 239] on span "Edit" at bounding box center [873, 241] width 21 height 11
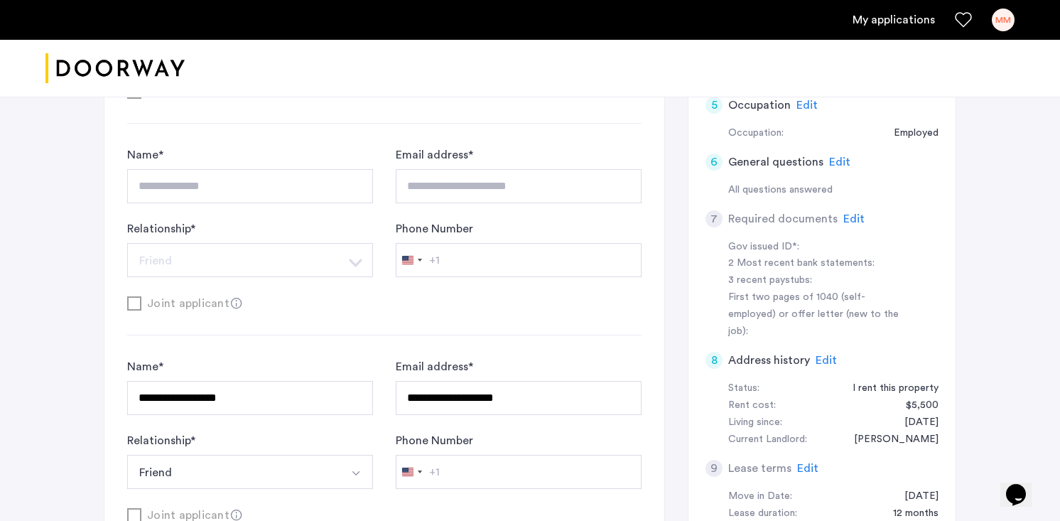
scroll to position [512, 0]
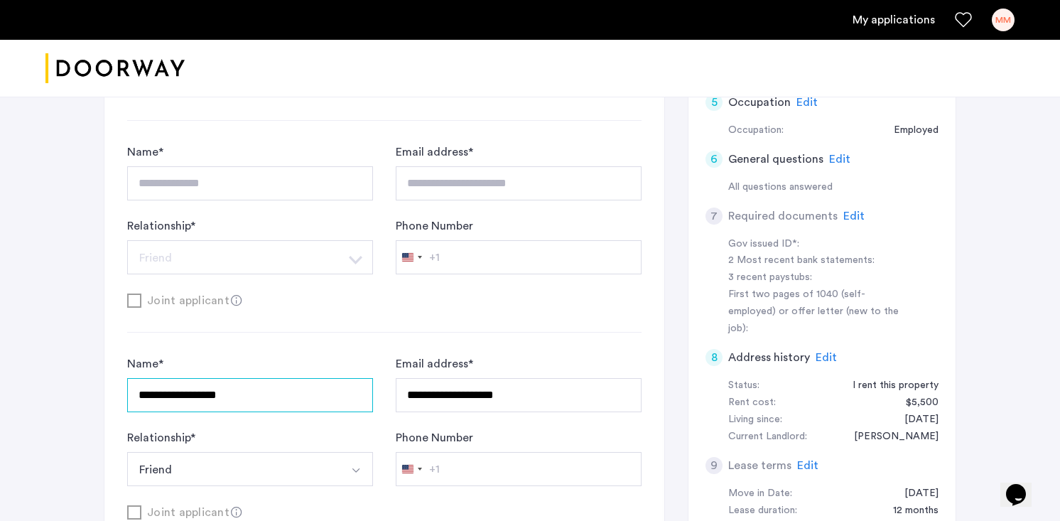
click at [244, 397] on input "**********" at bounding box center [250, 395] width 246 height 34
click at [212, 392] on input "*******" at bounding box center [250, 395] width 246 height 34
type input "**********"
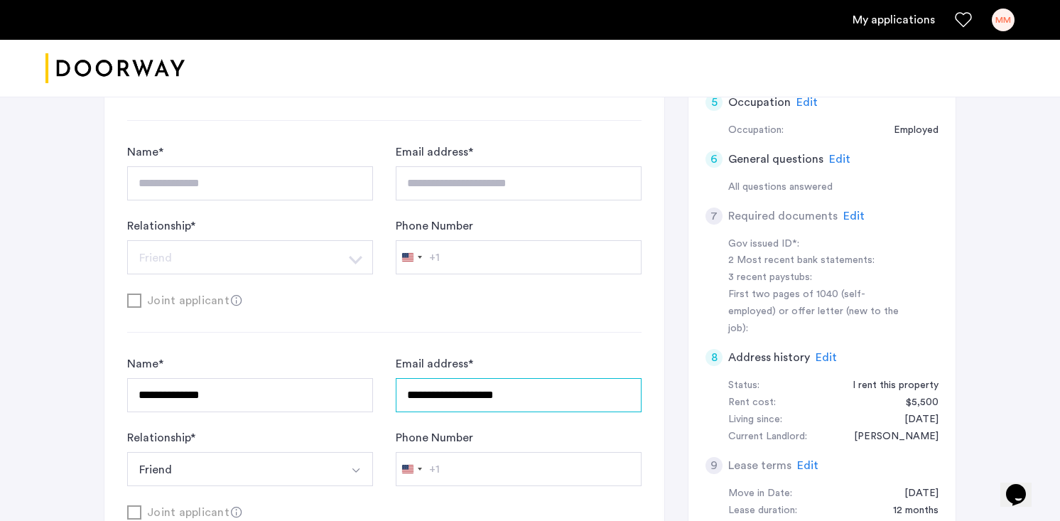
click at [470, 400] on input "**********" at bounding box center [519, 395] width 246 height 34
type input "**********"
click at [485, 325] on div "**********" at bounding box center [384, 238] width 515 height 189
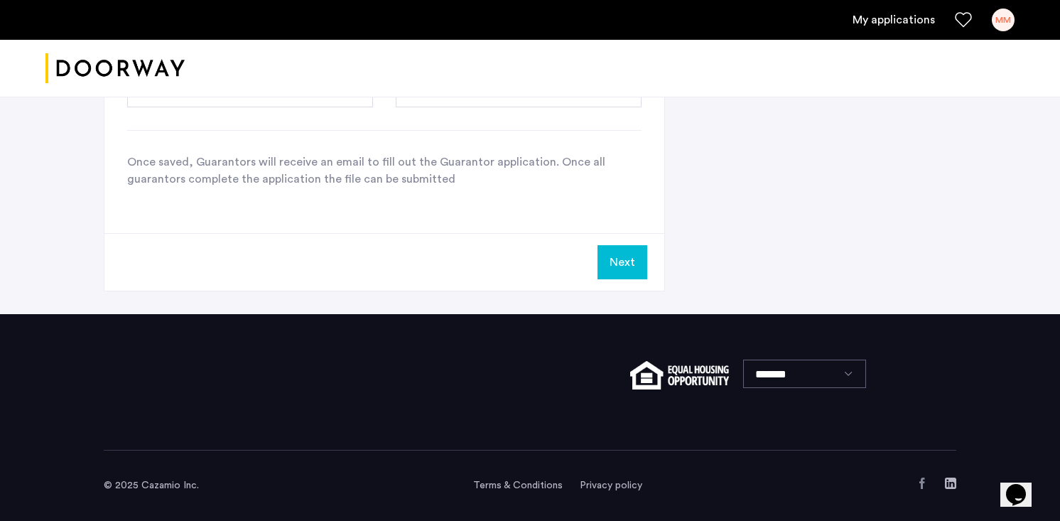
scroll to position [1335, 0]
click at [636, 259] on button "Next" at bounding box center [623, 262] width 50 height 34
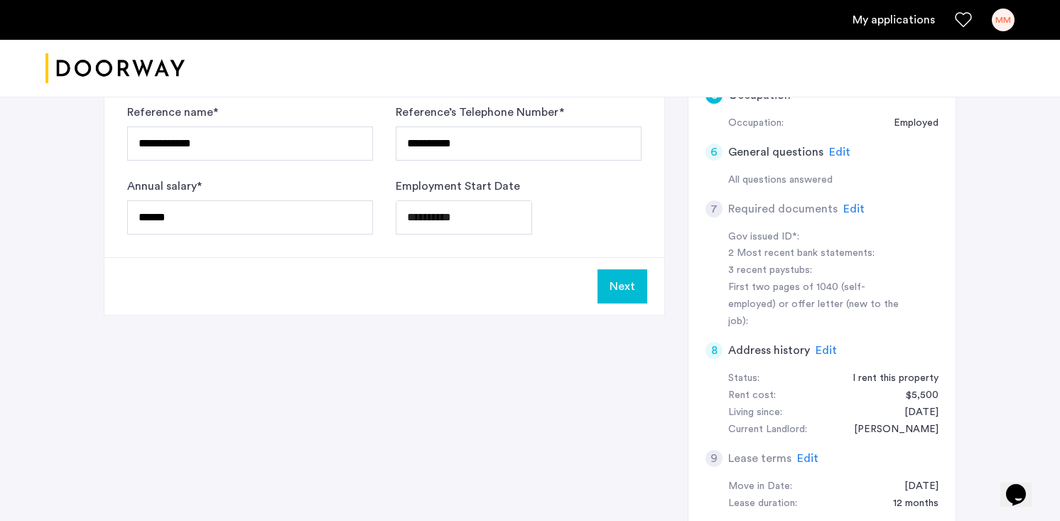
scroll to position [518, 0]
click at [625, 285] on button "Next" at bounding box center [623, 288] width 50 height 34
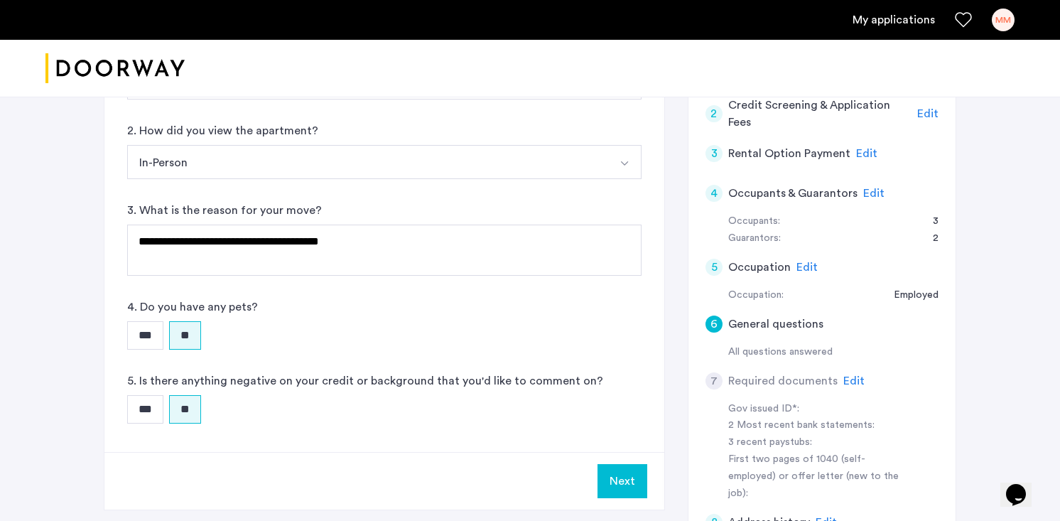
scroll to position [343, 0]
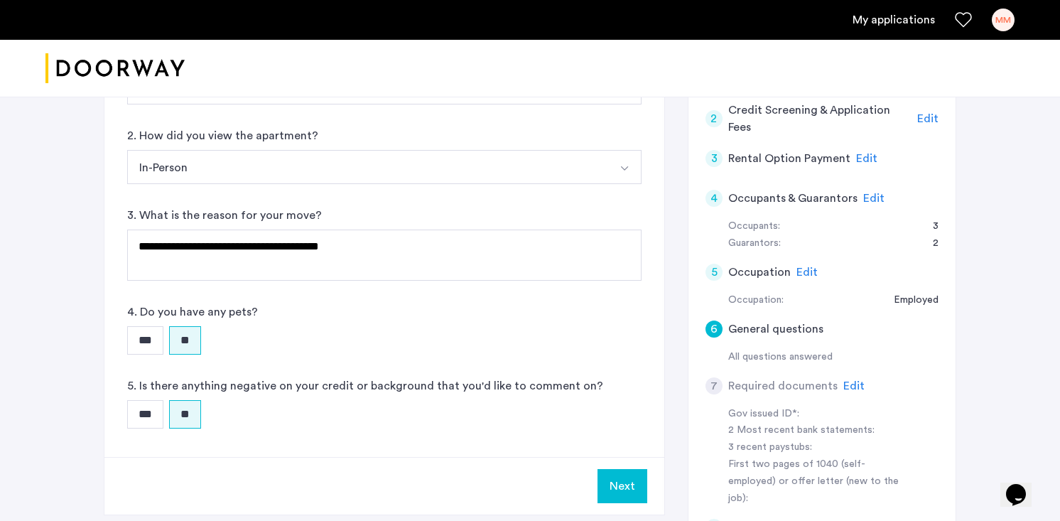
click at [858, 200] on div "4 Occupants & Guarantors Edit" at bounding box center [822, 198] width 233 height 40
click at [868, 197] on span "Edit" at bounding box center [873, 198] width 21 height 11
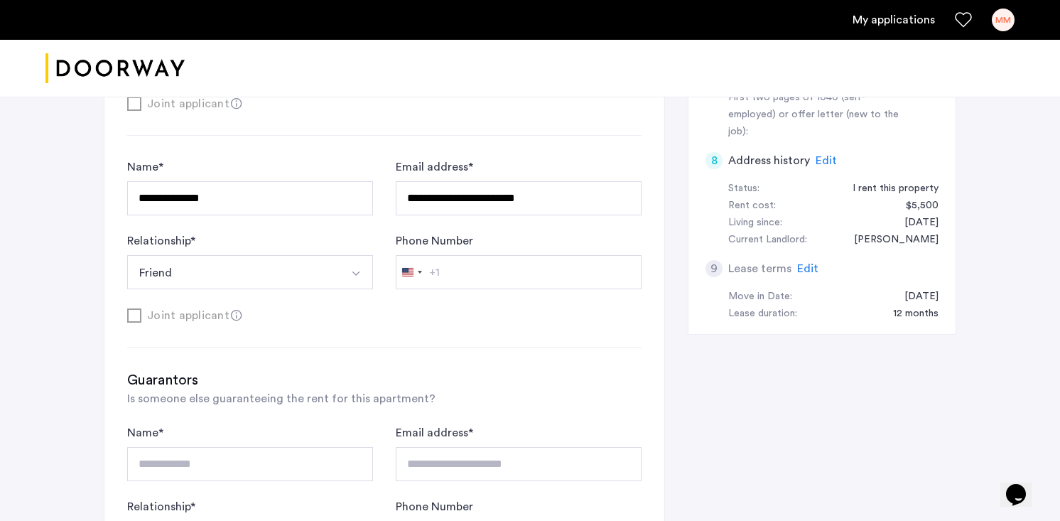
scroll to position [708, 0]
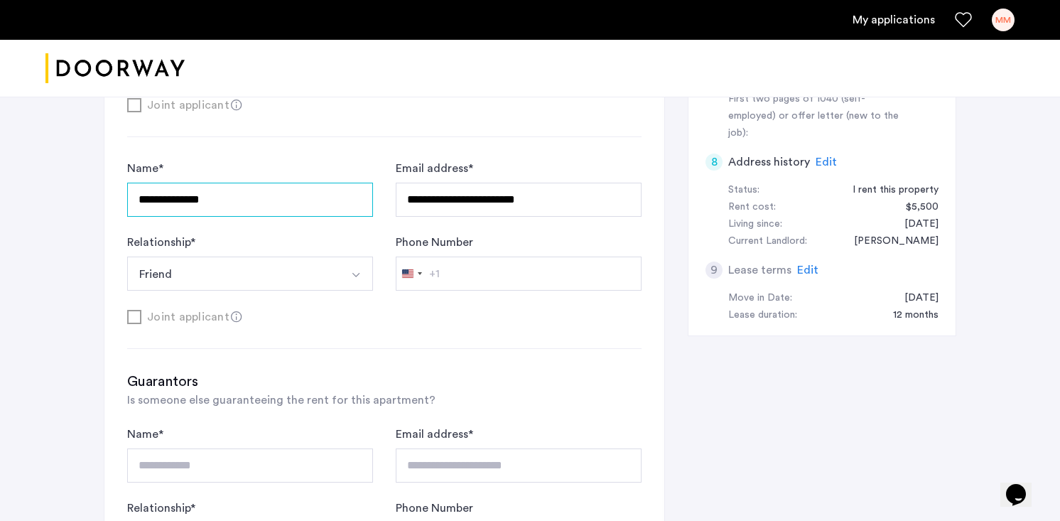
click at [234, 207] on input "**********" at bounding box center [250, 200] width 246 height 34
click at [382, 321] on div "Joint applicant" at bounding box center [384, 317] width 515 height 18
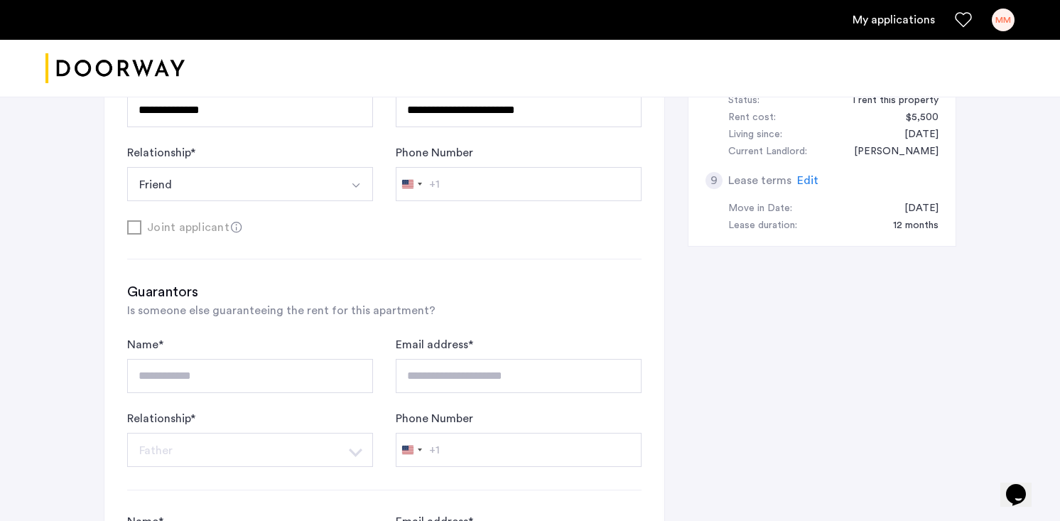
scroll to position [809, 0]
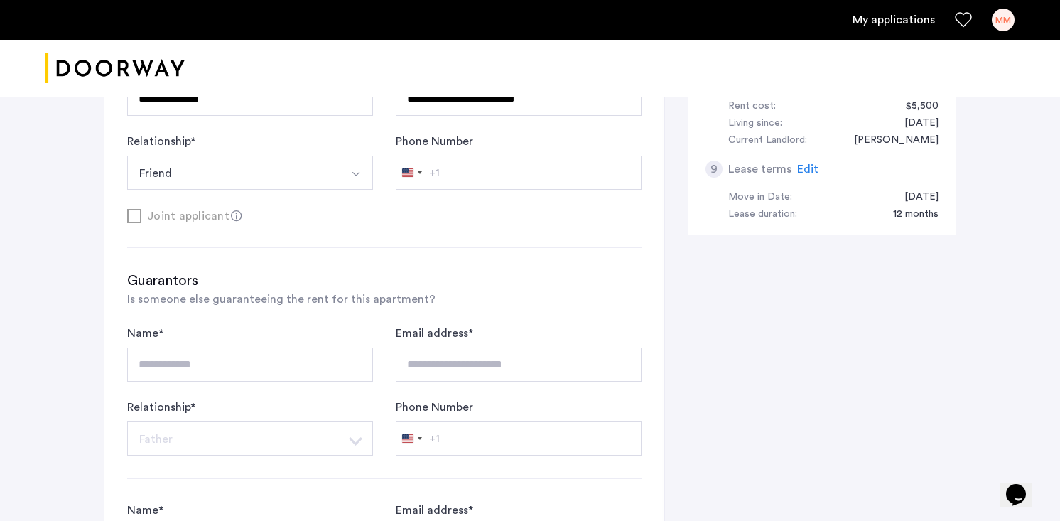
click at [285, 230] on div "**********" at bounding box center [384, 135] width 560 height 1245
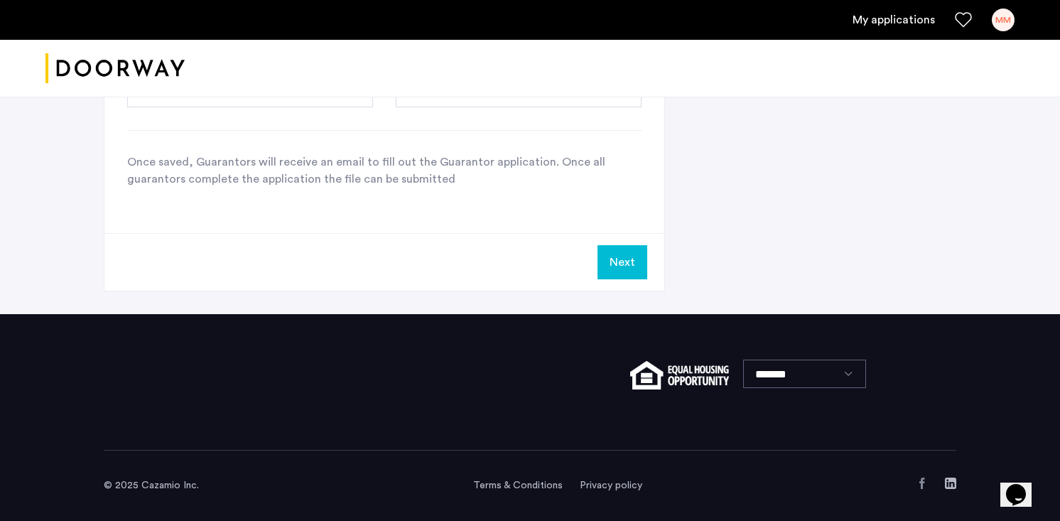
scroll to position [1335, 0]
click at [635, 254] on button "Next" at bounding box center [623, 262] width 50 height 34
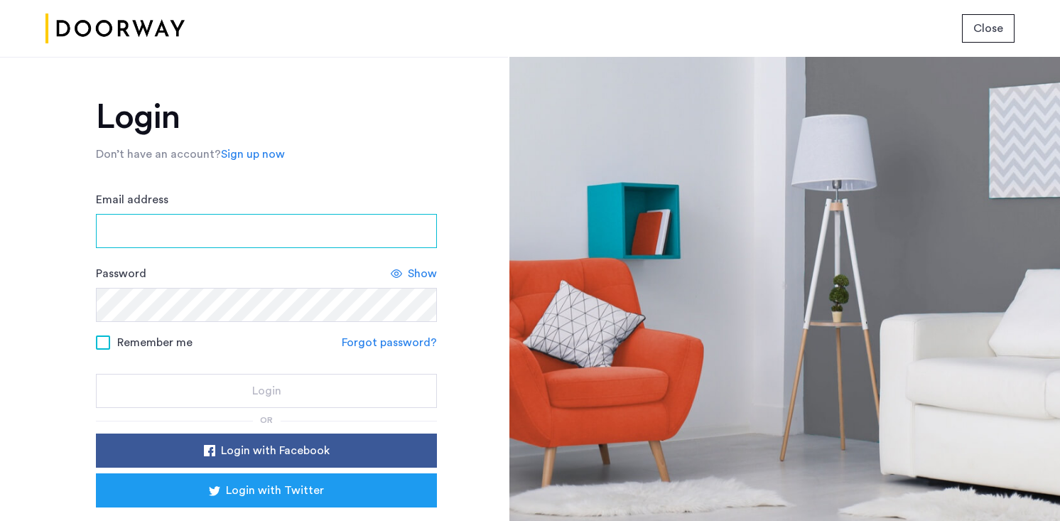
click at [318, 239] on input "Email address" at bounding box center [266, 231] width 341 height 34
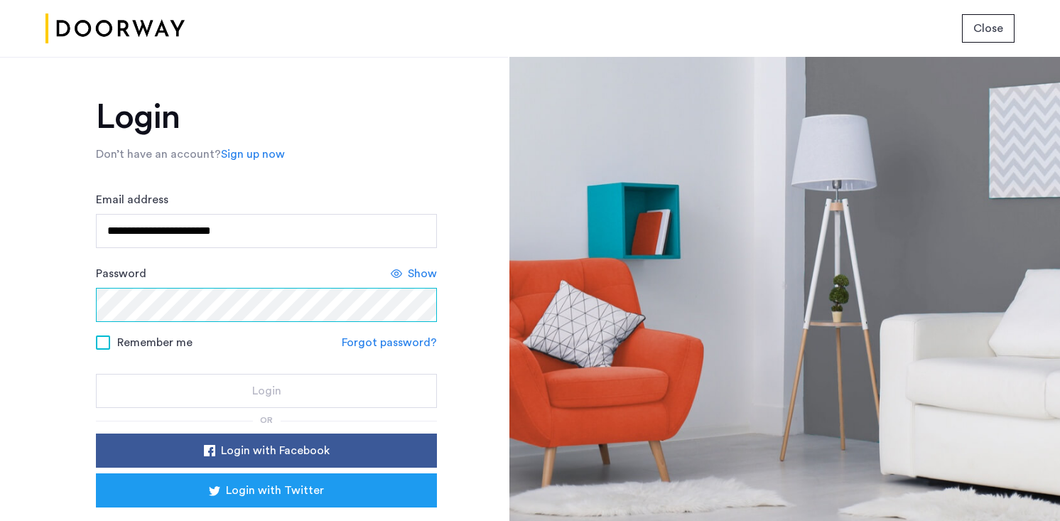
click at [251, 297] on div "Password Show" at bounding box center [266, 293] width 341 height 57
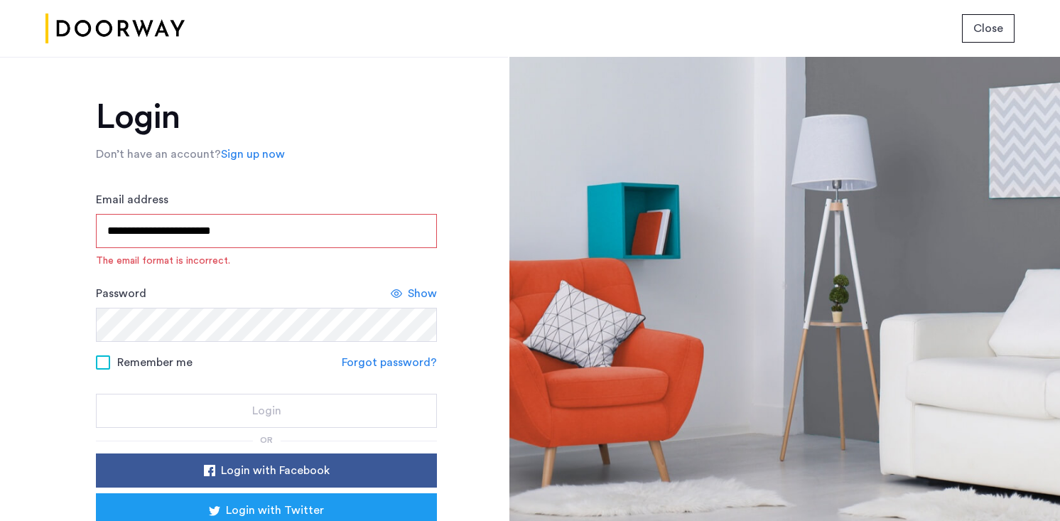
click at [412, 296] on span "Show" at bounding box center [422, 293] width 29 height 17
click at [149, 358] on span "Remember me" at bounding box center [154, 362] width 75 height 17
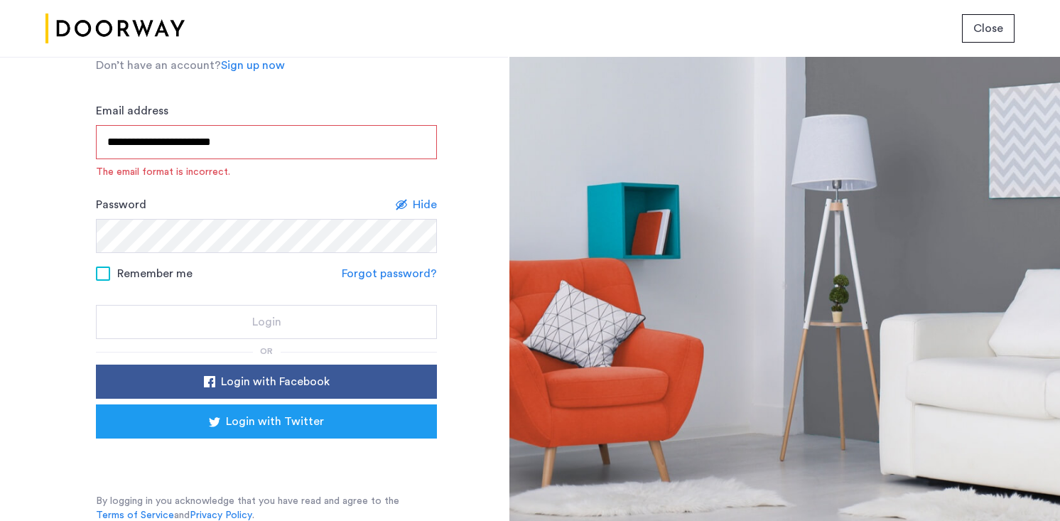
scroll to position [90, 0]
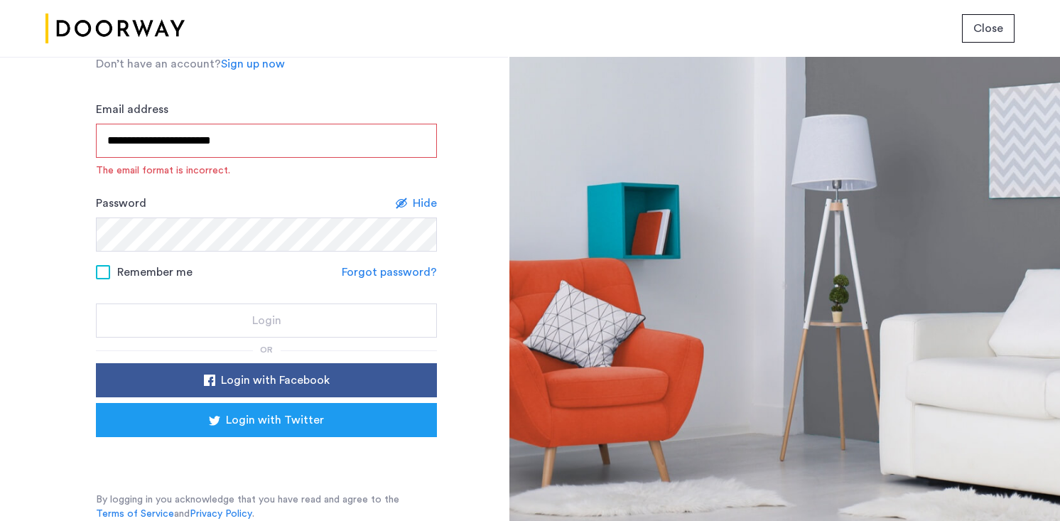
click at [254, 140] on input "**********" at bounding box center [266, 141] width 341 height 34
click at [321, 171] on span "The email format is incorrect." at bounding box center [266, 170] width 341 height 14
click at [279, 140] on input "**********" at bounding box center [266, 141] width 341 height 34
click at [106, 144] on input "**********" at bounding box center [266, 141] width 341 height 34
click at [162, 260] on form "**********" at bounding box center [266, 219] width 341 height 237
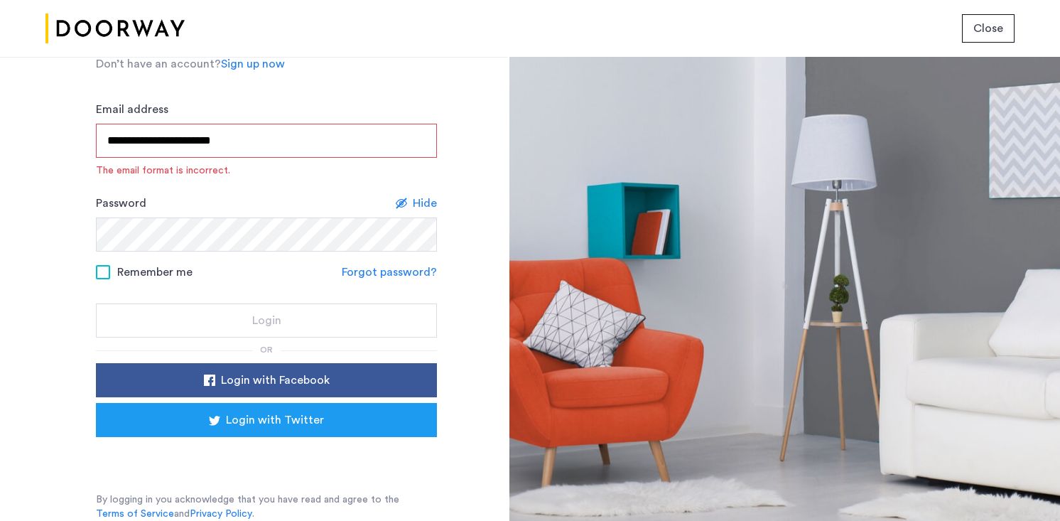
click at [264, 147] on input "**********" at bounding box center [266, 141] width 341 height 34
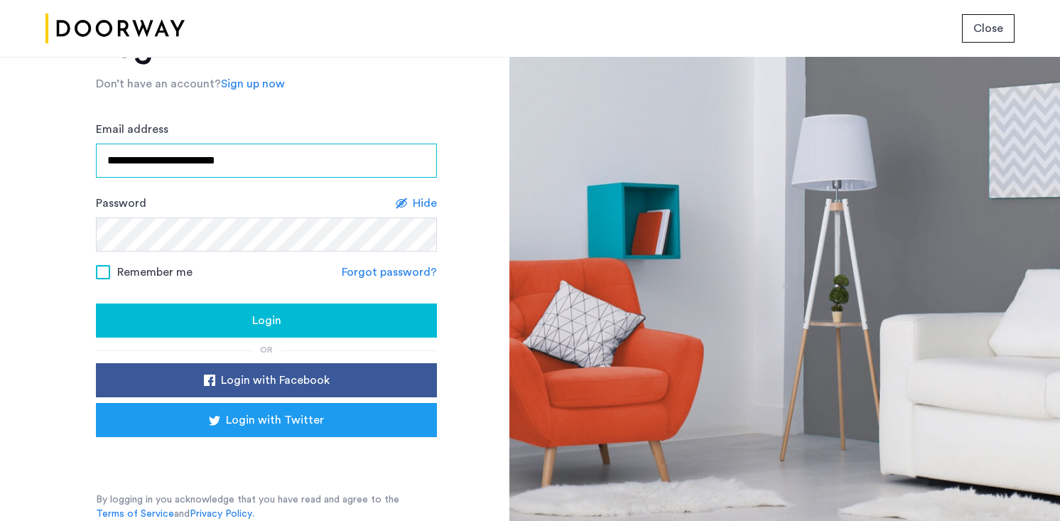
type input "**********"
click at [257, 309] on button "Login" at bounding box center [266, 320] width 341 height 34
click at [198, 316] on div "Login" at bounding box center [266, 320] width 318 height 17
click at [414, 275] on link "Forgot password?" at bounding box center [389, 272] width 95 height 17
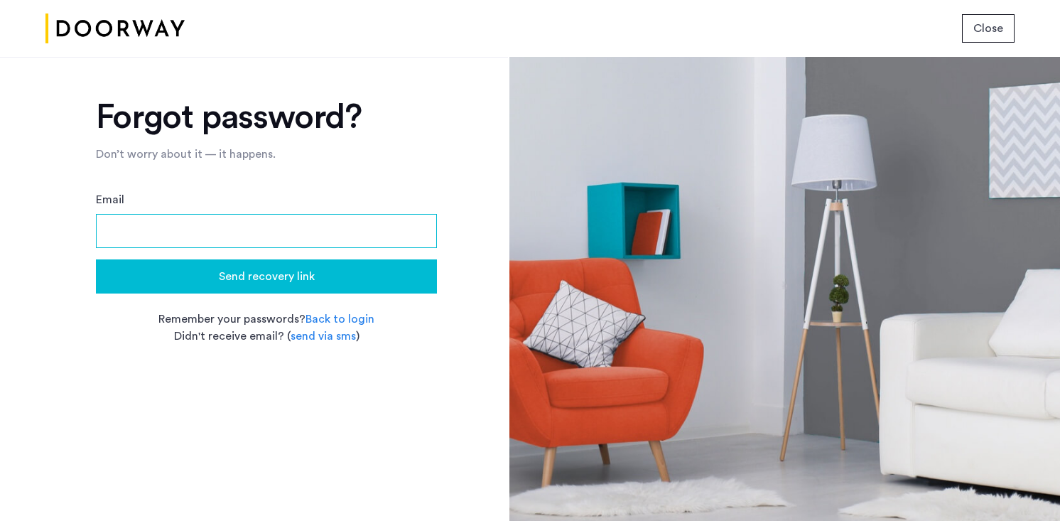
click at [365, 221] on input "Email" at bounding box center [266, 231] width 341 height 34
type input "**********"
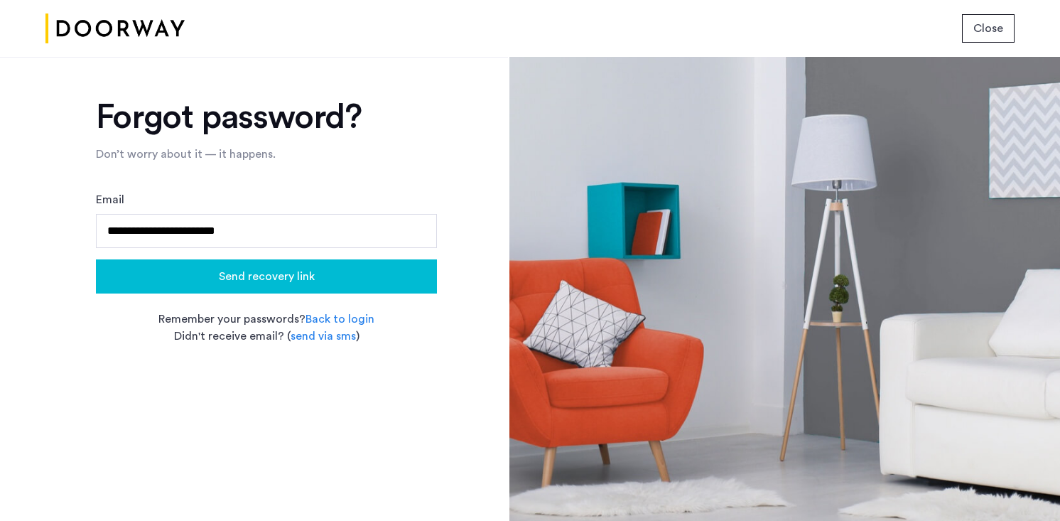
click at [379, 282] on div "Send recovery link" at bounding box center [266, 276] width 318 height 17
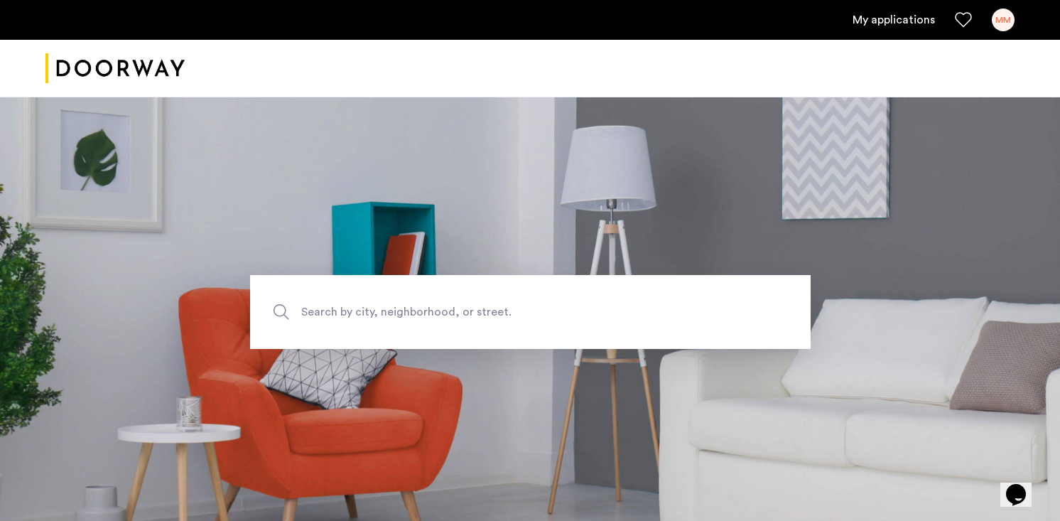
click at [1015, 18] on div "My applications MM" at bounding box center [530, 20] width 1060 height 40
click at [1000, 19] on div "MM" at bounding box center [1003, 20] width 23 height 23
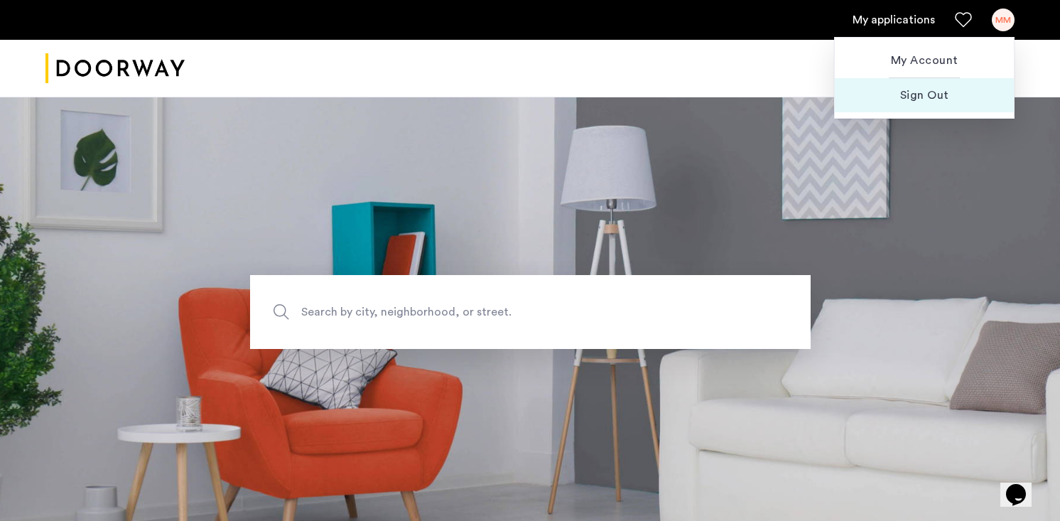
click at [934, 85] on button "Sign Out" at bounding box center [924, 95] width 179 height 34
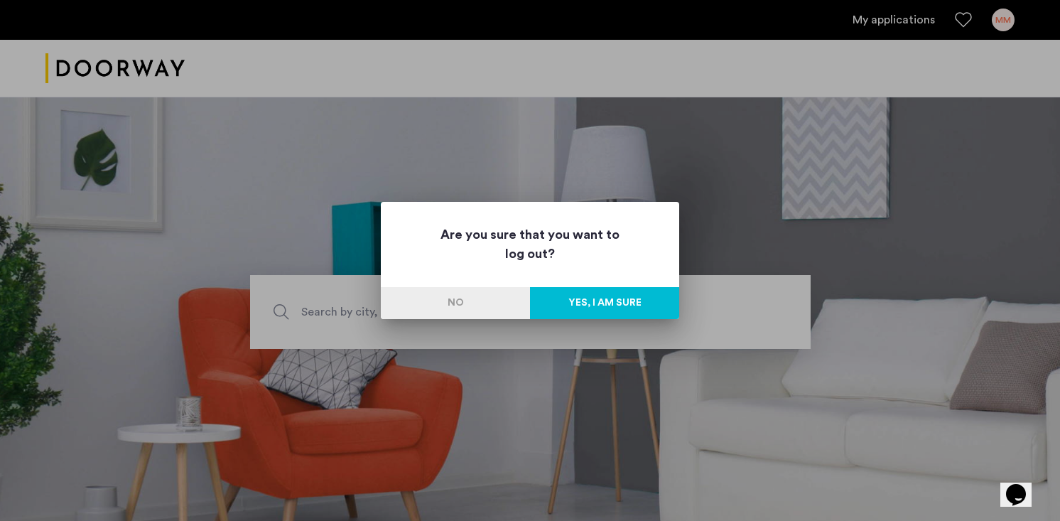
click at [586, 301] on button "Yes, I am sure" at bounding box center [604, 303] width 149 height 32
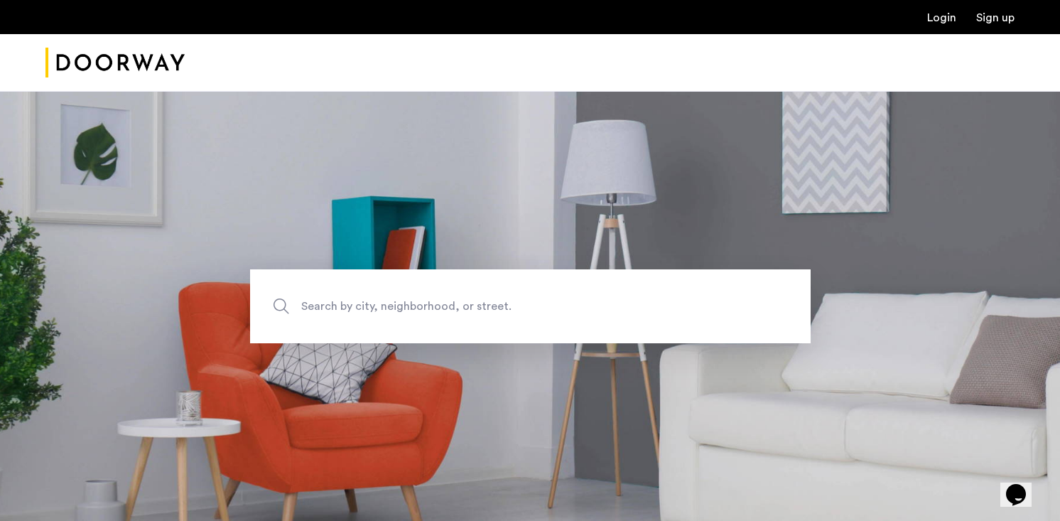
click at [937, 20] on link "Login" at bounding box center [941, 17] width 29 height 11
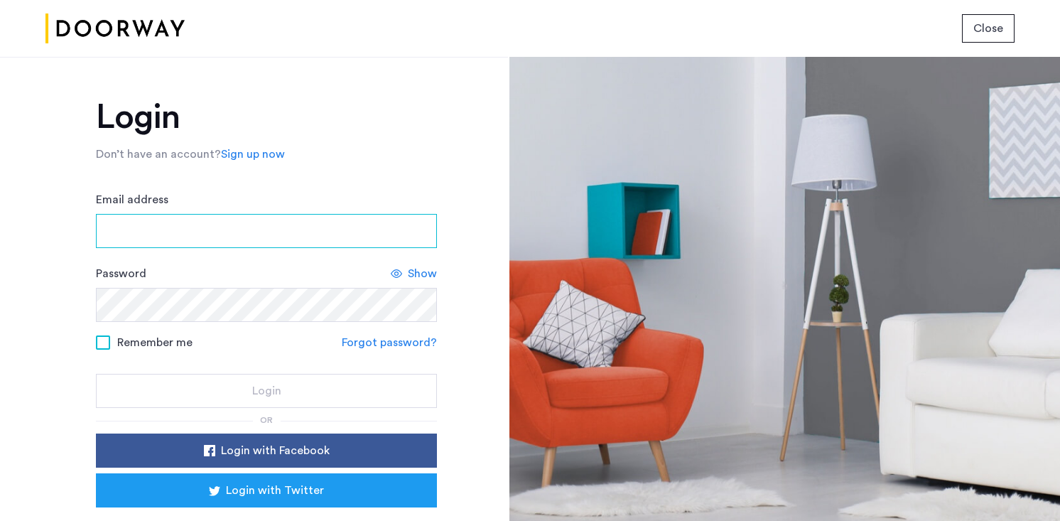
click at [229, 240] on input "Email address" at bounding box center [266, 231] width 341 height 34
type input "**********"
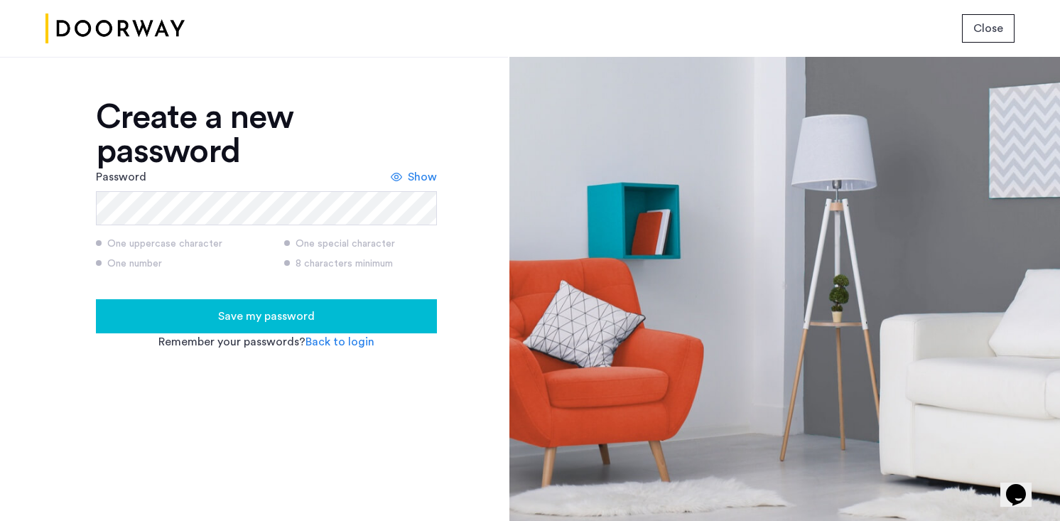
click at [419, 171] on span "Show" at bounding box center [422, 176] width 29 height 17
click at [324, 312] on div "Save my password" at bounding box center [266, 316] width 318 height 17
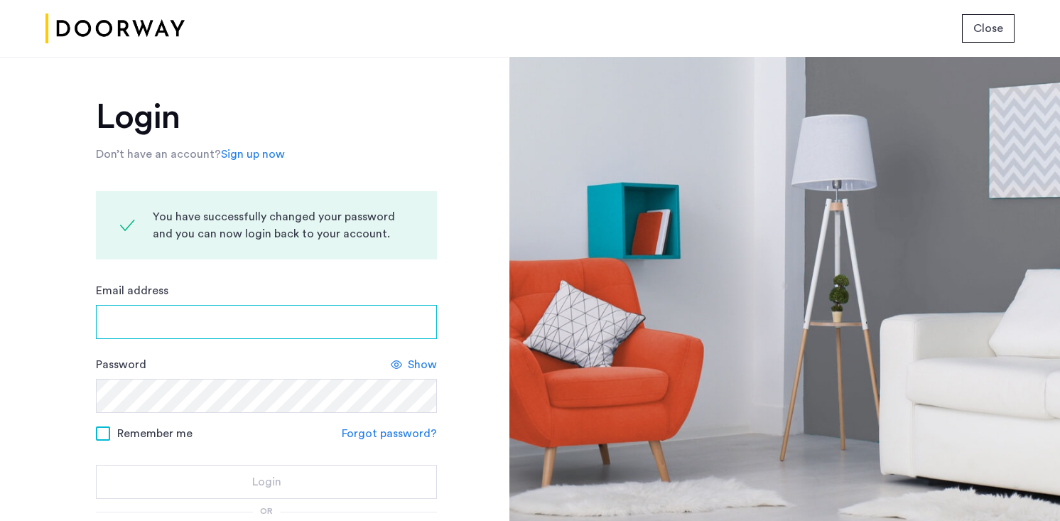
click at [324, 312] on input "Email address" at bounding box center [266, 322] width 341 height 34
type input "**********"
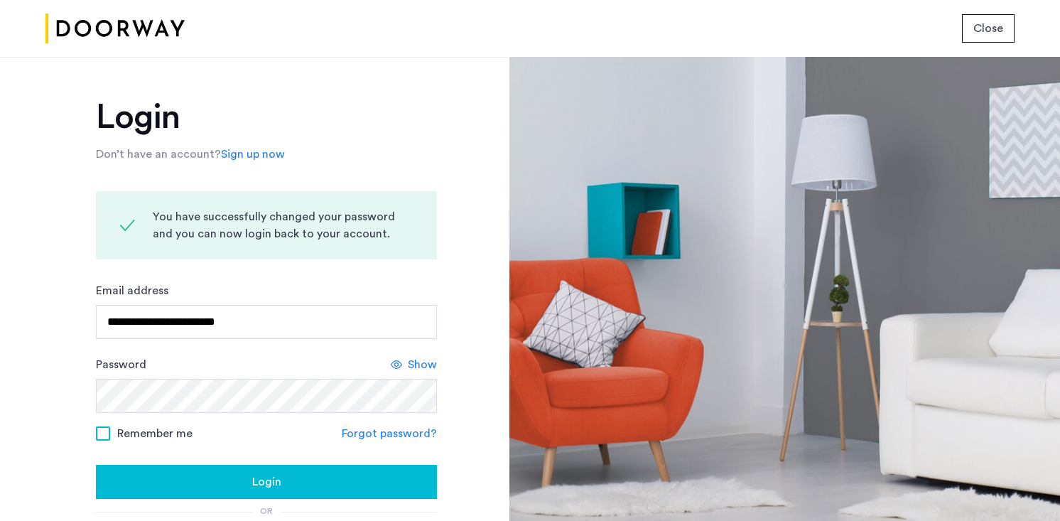
click at [410, 365] on span "Show" at bounding box center [422, 364] width 29 height 17
click at [125, 439] on span "Remember me" at bounding box center [154, 433] width 75 height 17
click at [144, 479] on div "Login" at bounding box center [266, 481] width 318 height 17
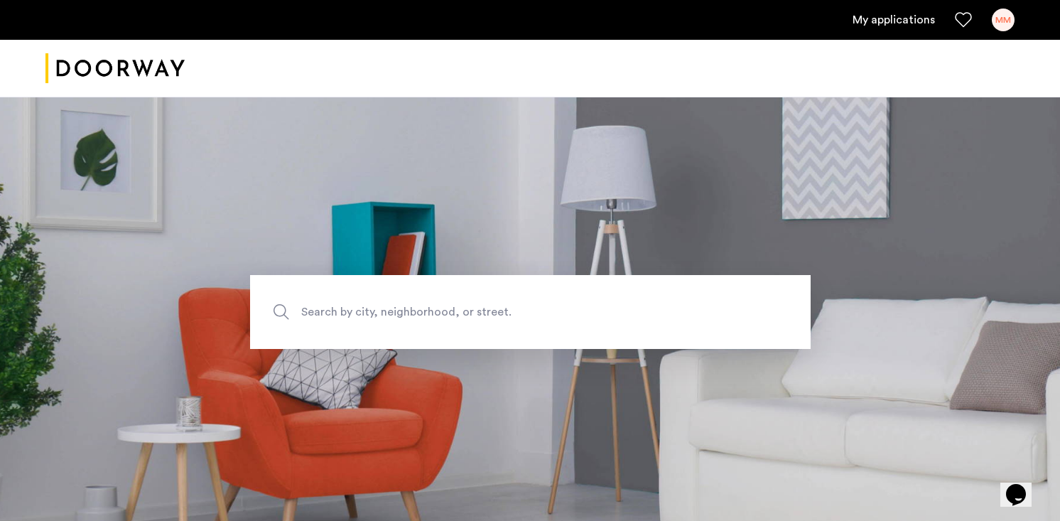
click at [907, 18] on link "My applications" at bounding box center [894, 19] width 82 height 17
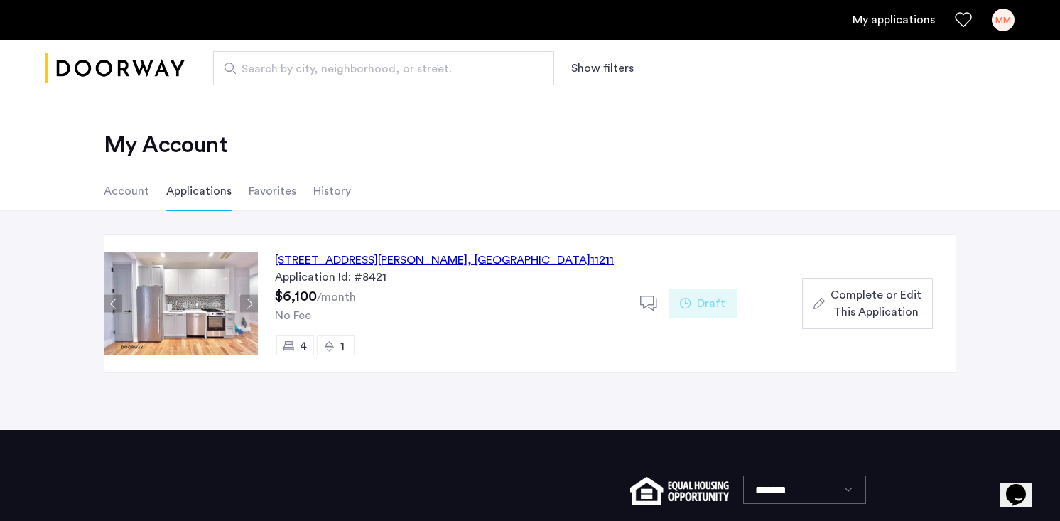
click at [865, 299] on span "Complete or Edit This Application" at bounding box center [876, 303] width 91 height 34
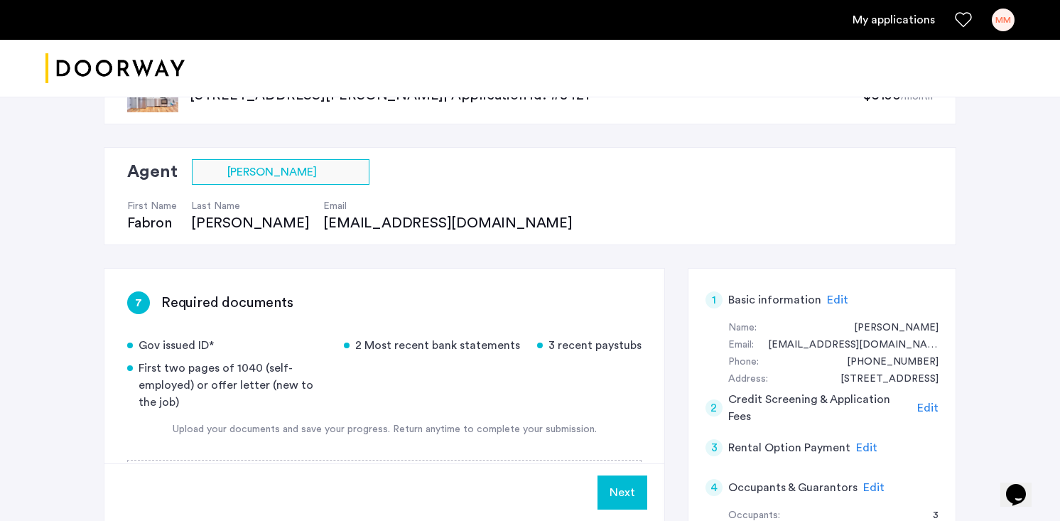
scroll to position [45, 0]
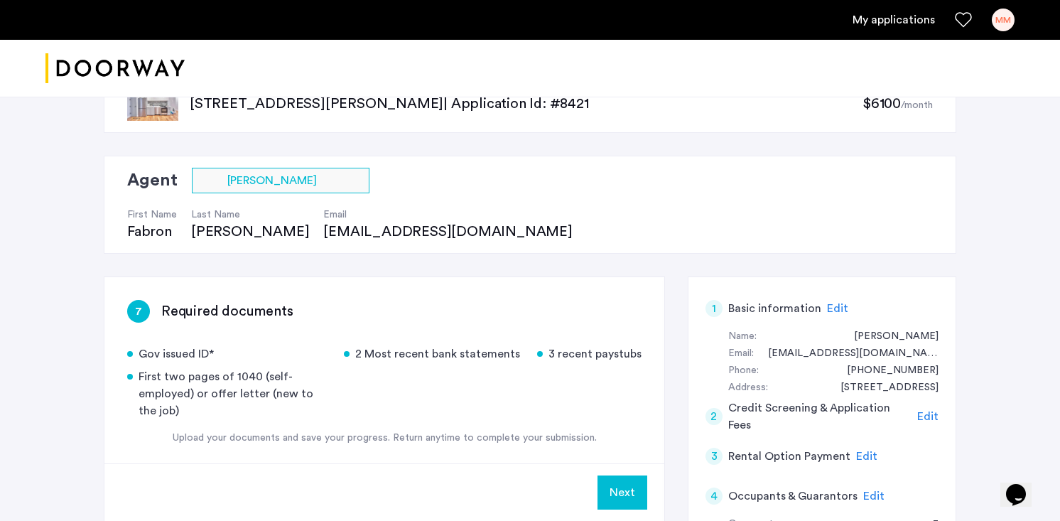
click at [834, 311] on span "Edit" at bounding box center [837, 308] width 21 height 11
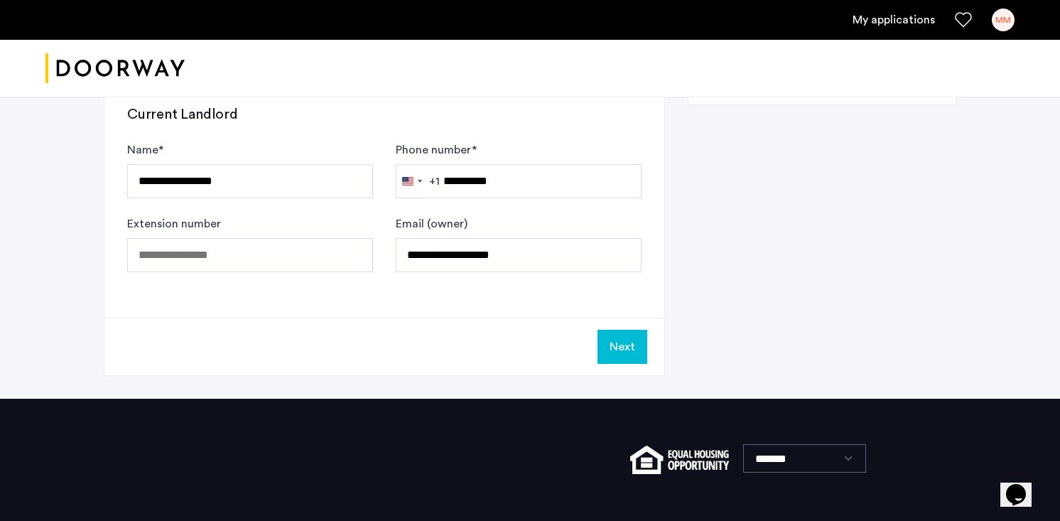
scroll to position [945, 0]
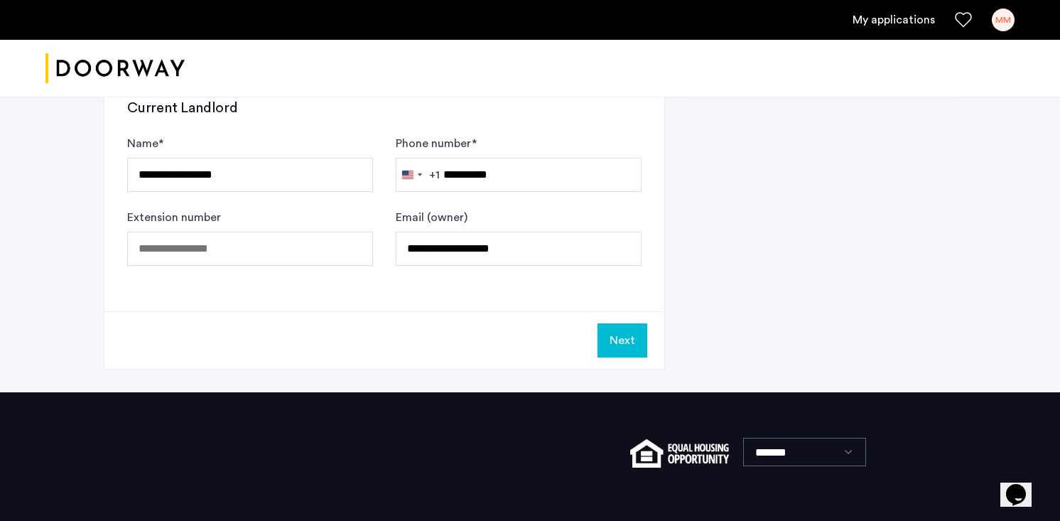
click at [618, 348] on button "Next" at bounding box center [623, 340] width 50 height 34
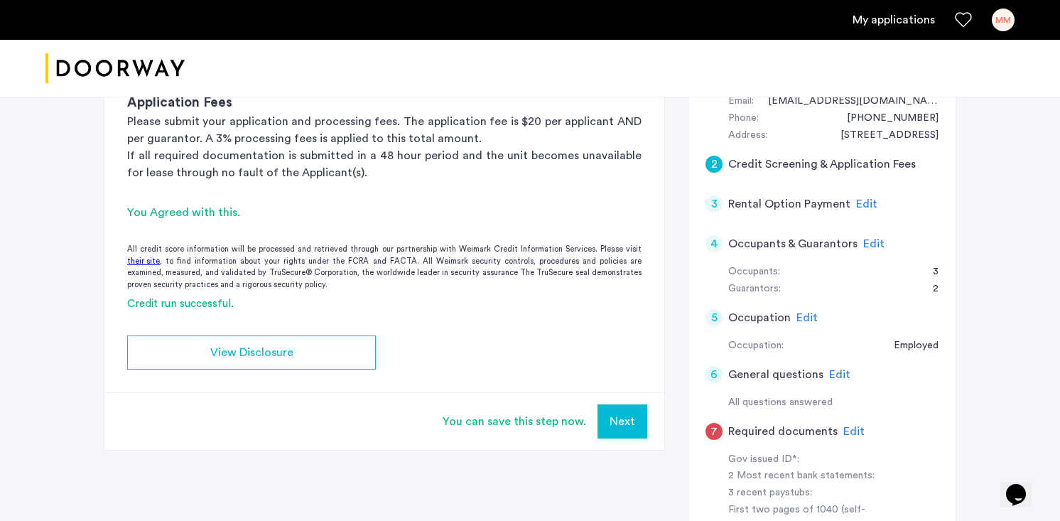
scroll to position [303, 0]
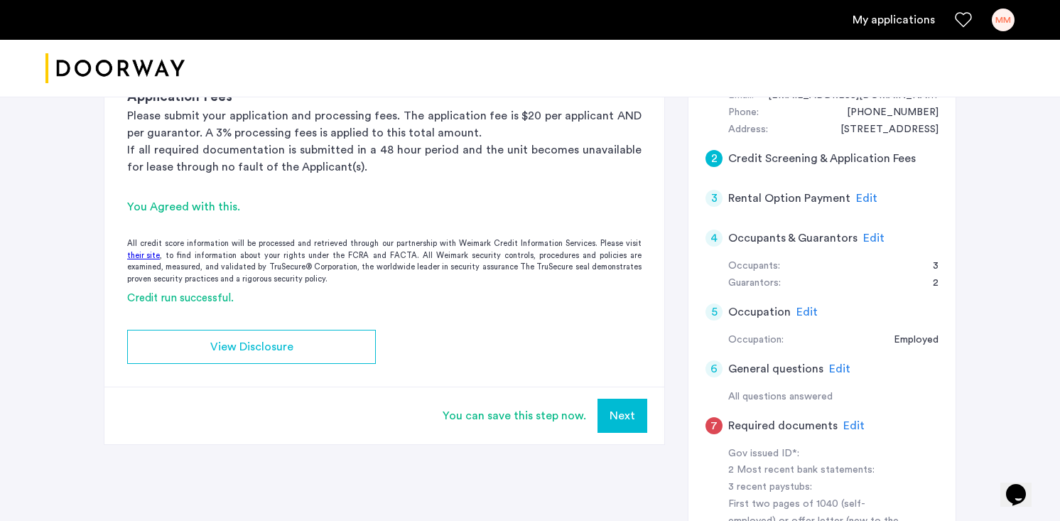
click at [634, 419] on button "Next" at bounding box center [623, 416] width 50 height 34
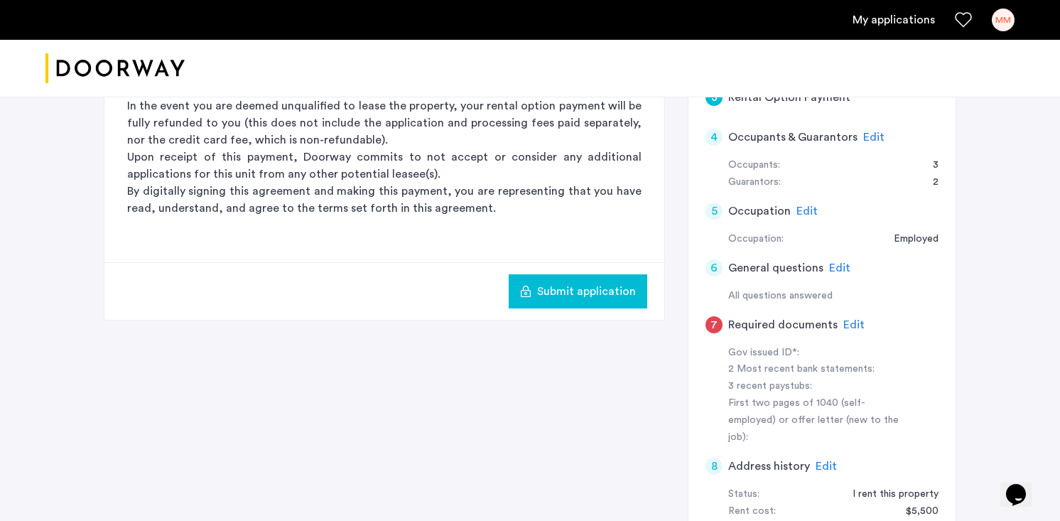
scroll to position [419, 0]
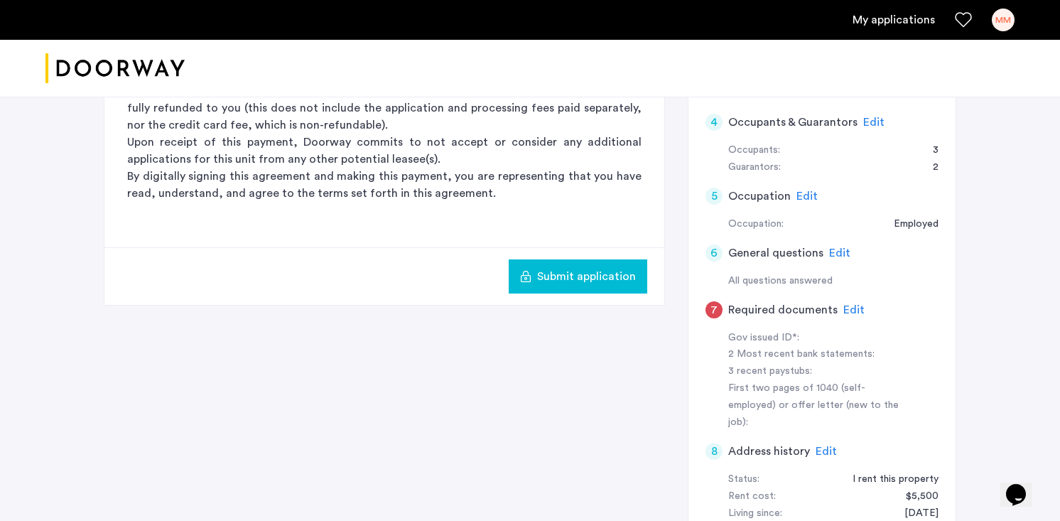
click at [852, 309] on span "Edit" at bounding box center [854, 309] width 21 height 11
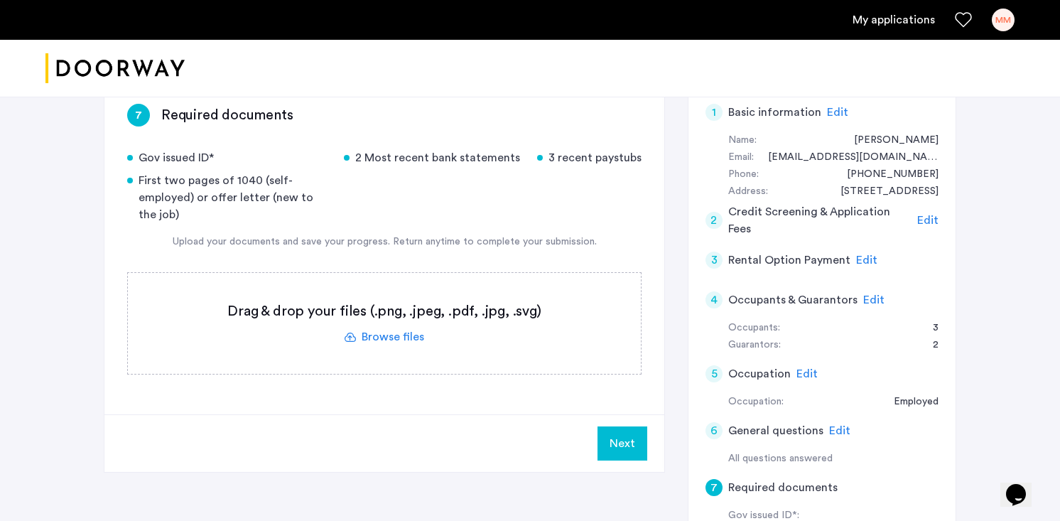
scroll to position [230, 0]
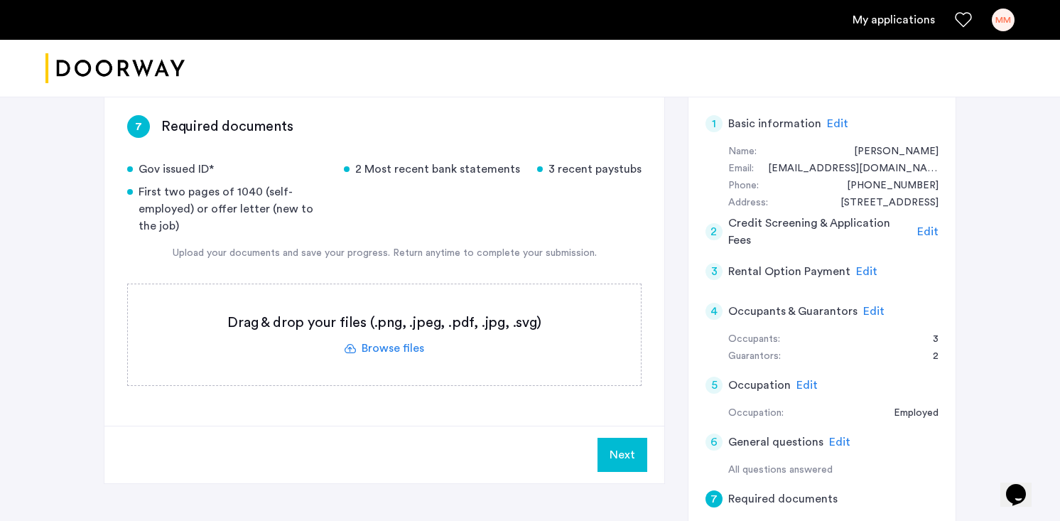
click at [405, 350] on label at bounding box center [384, 334] width 513 height 101
click at [0, 0] on input "file" at bounding box center [0, 0] width 0 height 0
click at [409, 333] on label at bounding box center [384, 334] width 513 height 101
click at [0, 0] on input "file" at bounding box center [0, 0] width 0 height 0
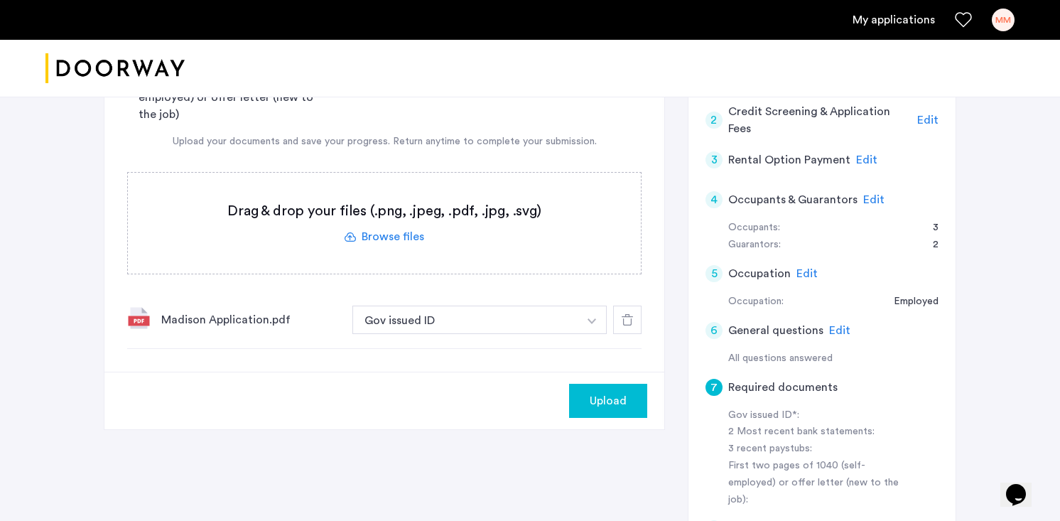
scroll to position [346, 0]
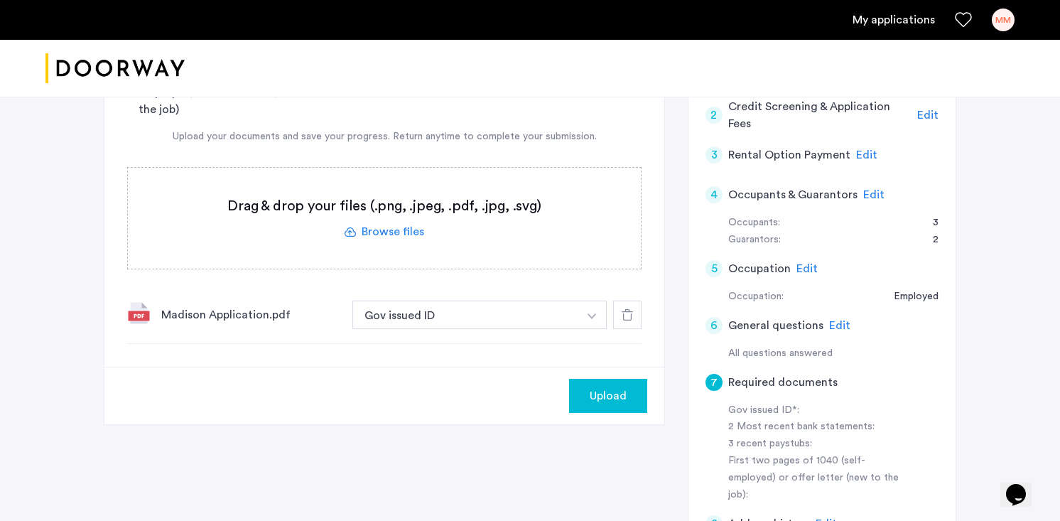
click at [583, 313] on button "button" at bounding box center [592, 315] width 29 height 28
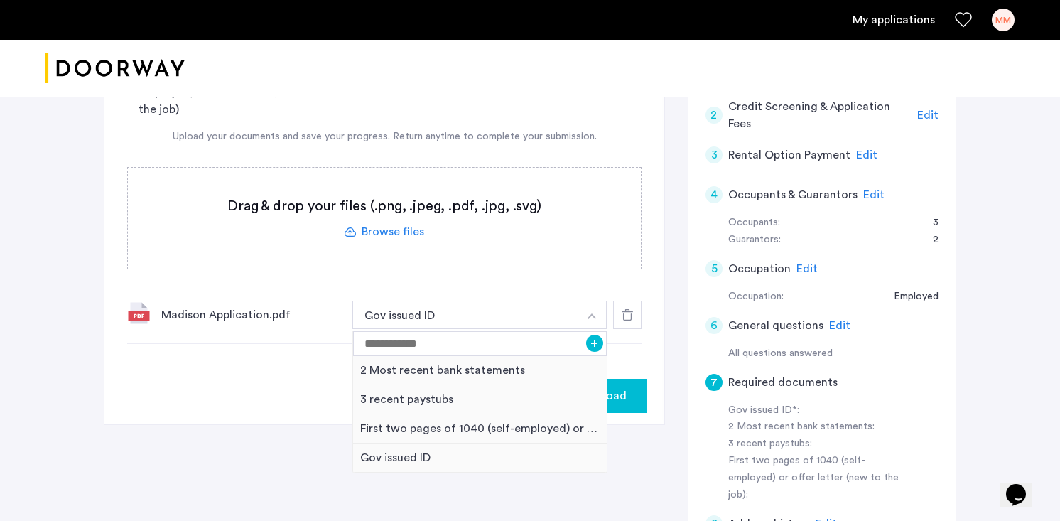
click at [566, 271] on div "Gov issued ID* 2 Most recent bank statements 3 recent paystubs First two pages …" at bounding box center [384, 194] width 515 height 300
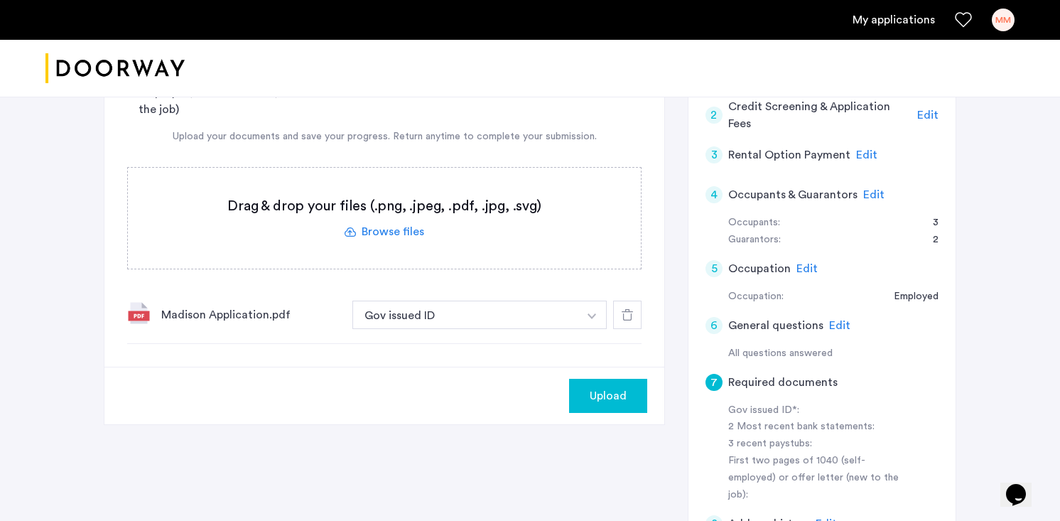
click at [615, 319] on div at bounding box center [627, 315] width 28 height 28
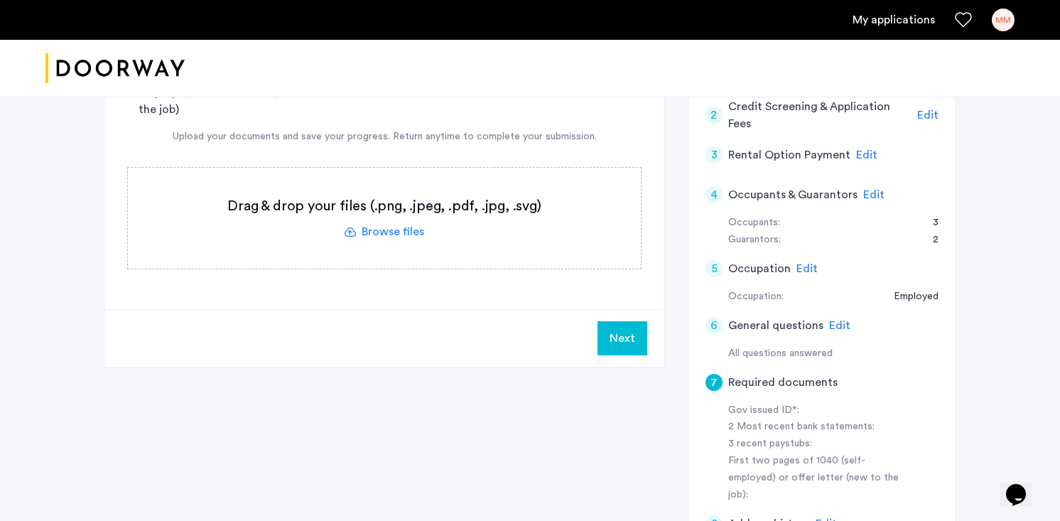
click at [393, 235] on label at bounding box center [384, 218] width 513 height 101
click at [0, 0] on input "file" at bounding box center [0, 0] width 0 height 0
click at [403, 235] on label at bounding box center [384, 218] width 513 height 101
click at [0, 0] on input "file" at bounding box center [0, 0] width 0 height 0
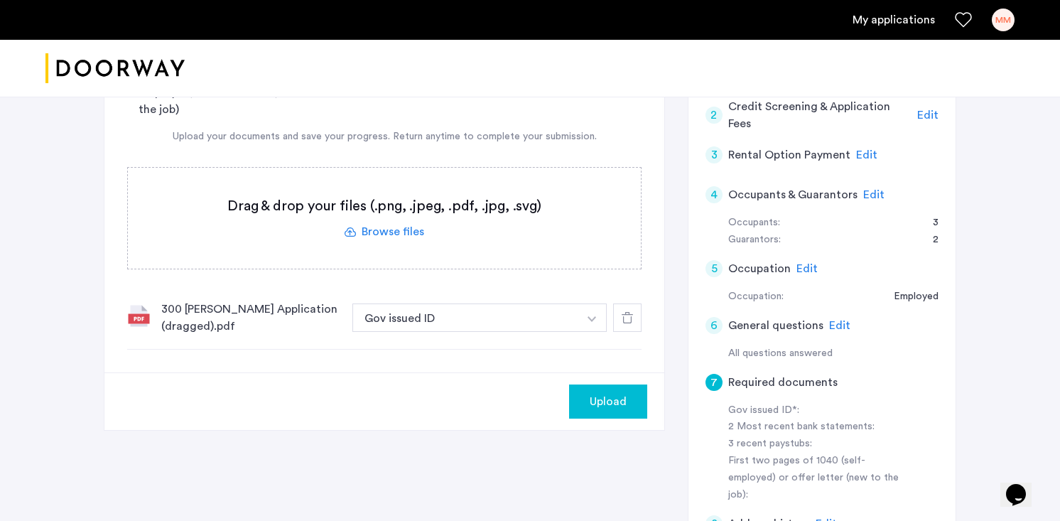
click at [204, 316] on div "300 Graham Application (dragged).pdf" at bounding box center [251, 318] width 180 height 34
click at [139, 318] on img at bounding box center [138, 315] width 23 height 23
click at [628, 316] on icon at bounding box center [627, 317] width 11 height 11
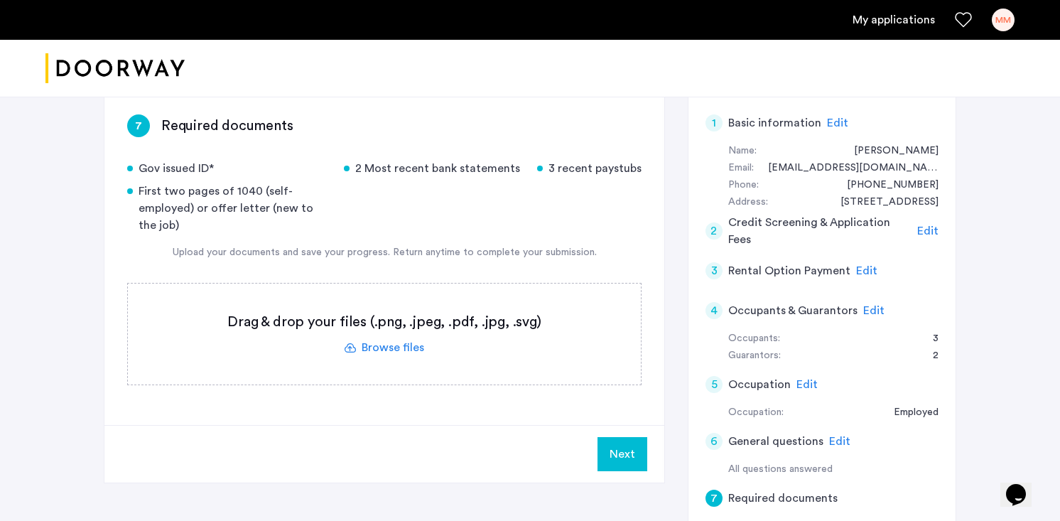
scroll to position [232, 0]
click at [395, 347] on label at bounding box center [384, 332] width 513 height 101
click at [0, 0] on input "file" at bounding box center [0, 0] width 0 height 0
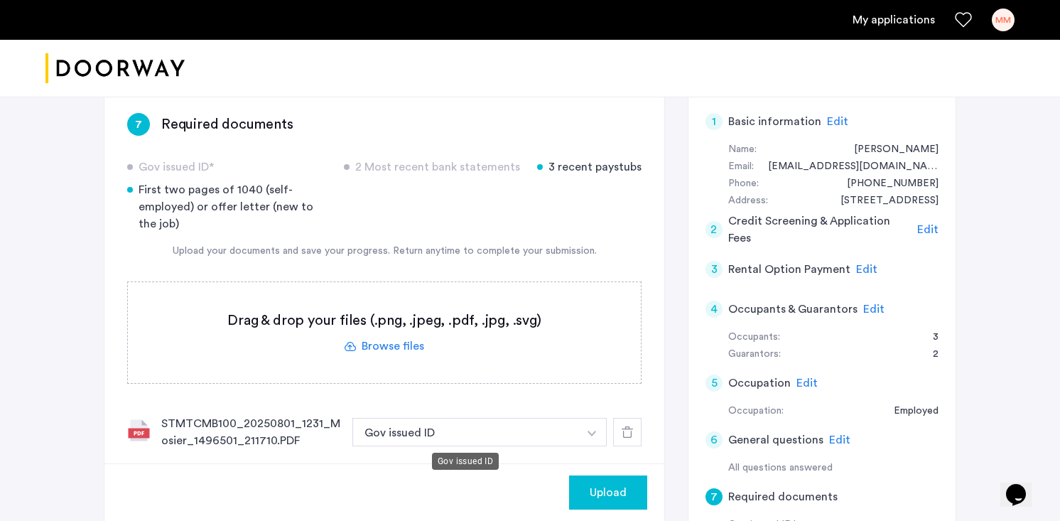
click at [522, 431] on button "Gov issued ID" at bounding box center [465, 432] width 226 height 28
click at [588, 433] on img "button" at bounding box center [592, 434] width 9 height 6
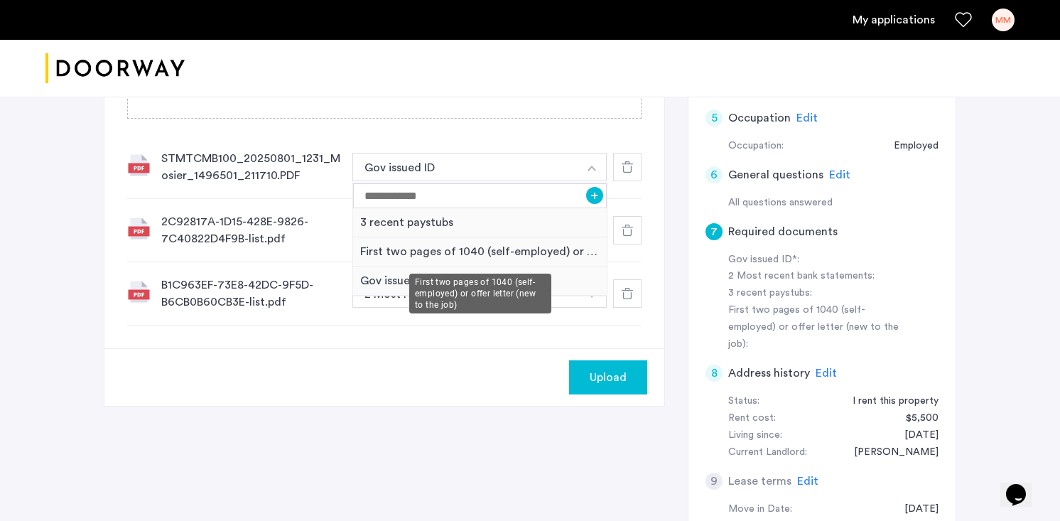
scroll to position [496, 0]
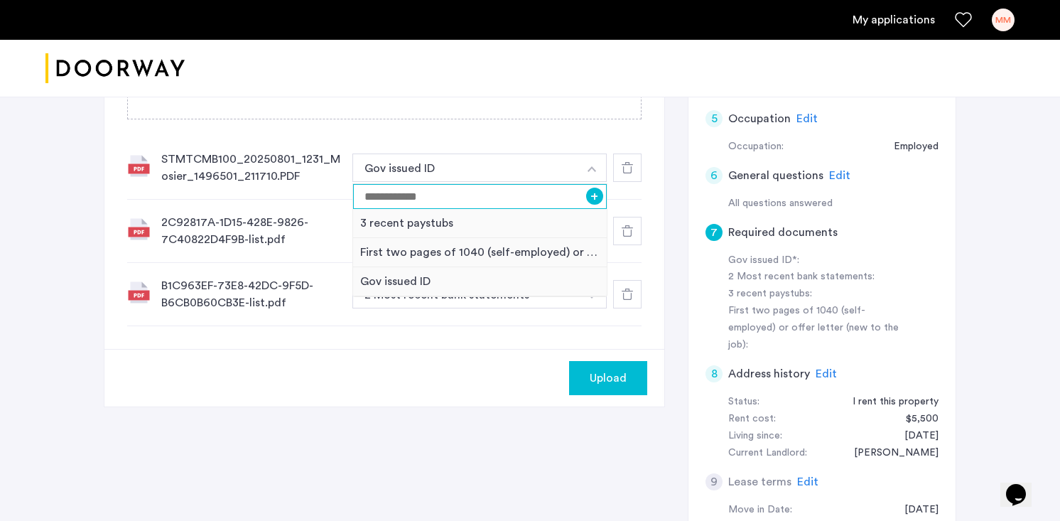
click at [432, 195] on input at bounding box center [480, 196] width 254 height 25
type input "**********"
click at [592, 199] on button "+" at bounding box center [594, 196] width 17 height 17
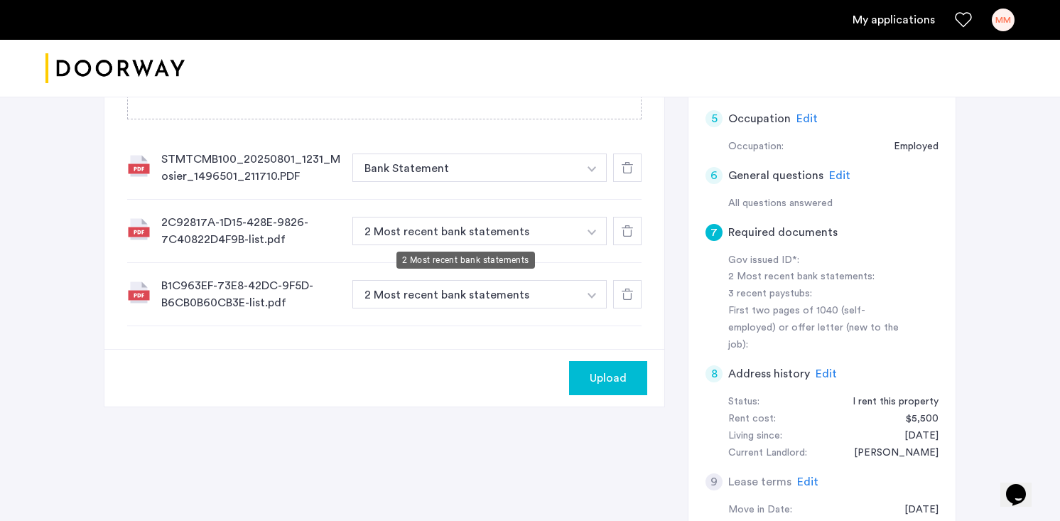
click at [517, 235] on button "2 Most recent bank statements" at bounding box center [465, 231] width 226 height 28
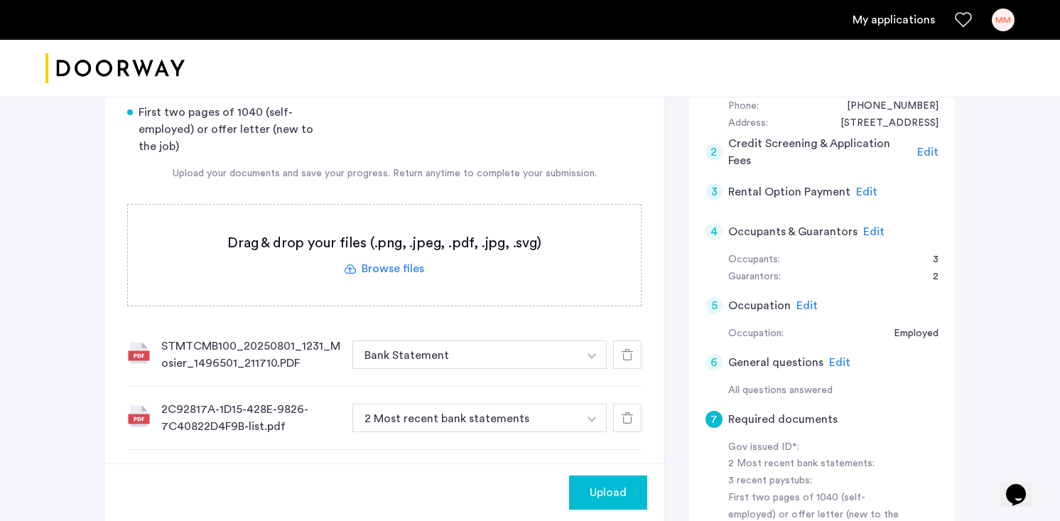
scroll to position [301, 0]
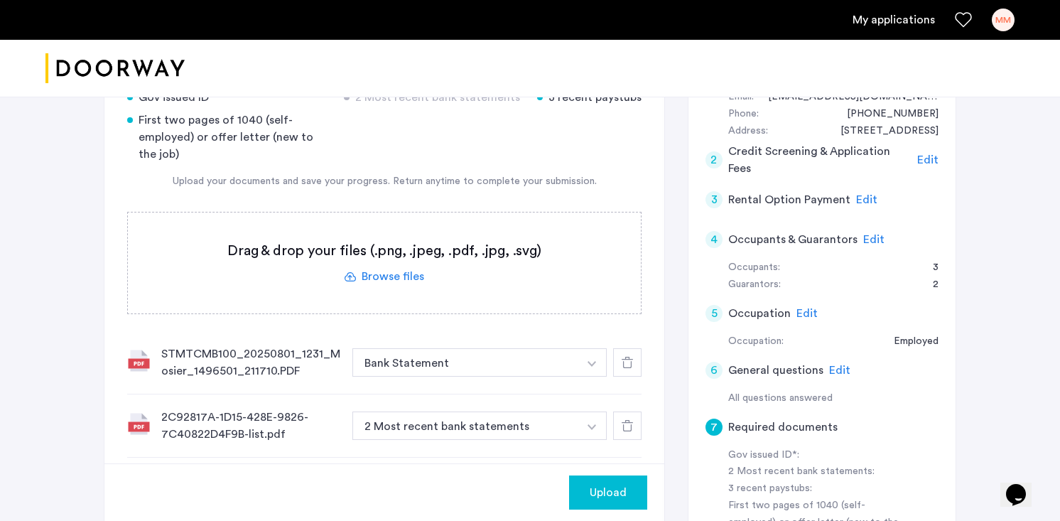
click at [386, 266] on label at bounding box center [384, 262] width 513 height 101
click at [0, 0] on input "file" at bounding box center [0, 0] width 0 height 0
click at [396, 281] on label at bounding box center [384, 262] width 513 height 101
click at [0, 0] on input "file" at bounding box center [0, 0] width 0 height 0
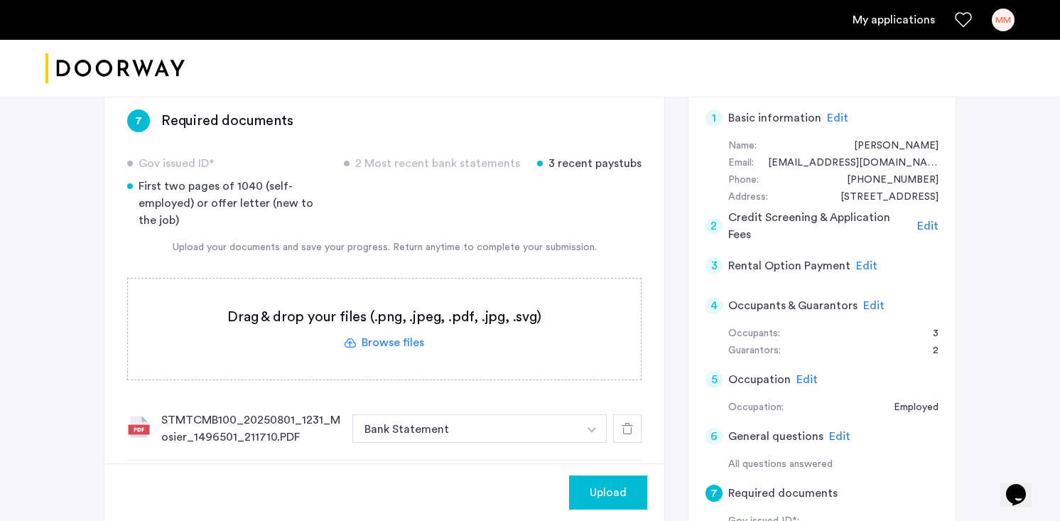
scroll to position [239, 0]
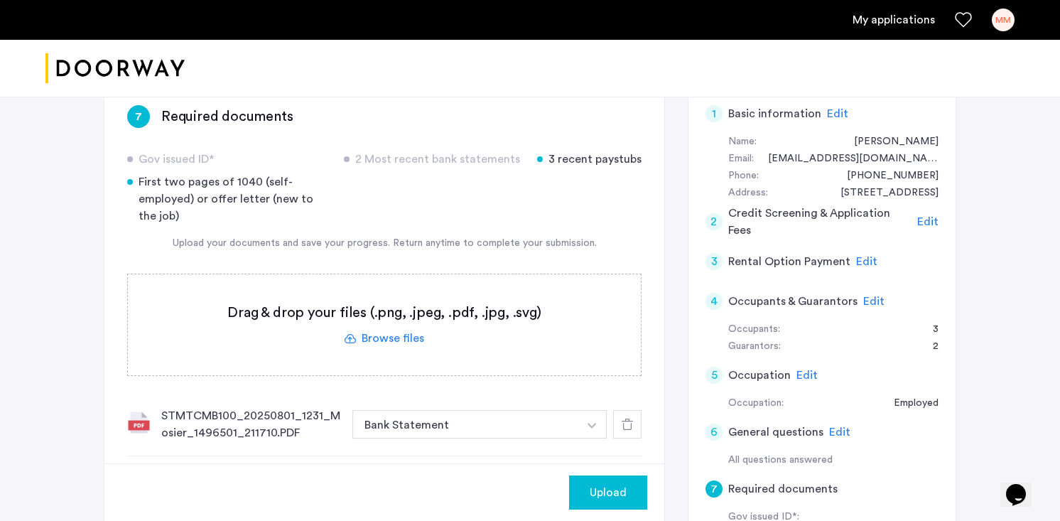
click at [401, 337] on label at bounding box center [384, 324] width 513 height 101
click at [0, 0] on input "file" at bounding box center [0, 0] width 0 height 0
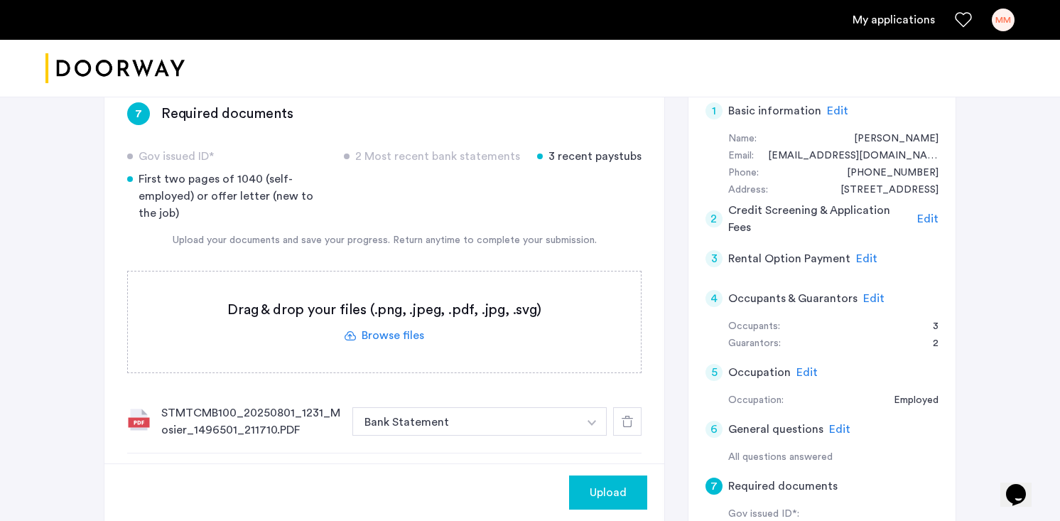
scroll to position [262, 0]
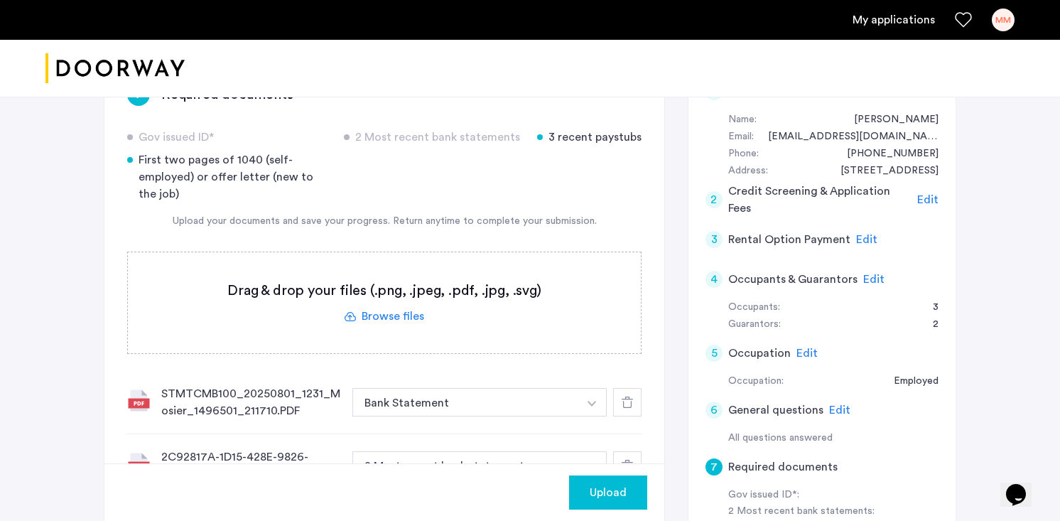
click at [392, 312] on label at bounding box center [384, 302] width 513 height 101
click at [0, 0] on input "file" at bounding box center [0, 0] width 0 height 0
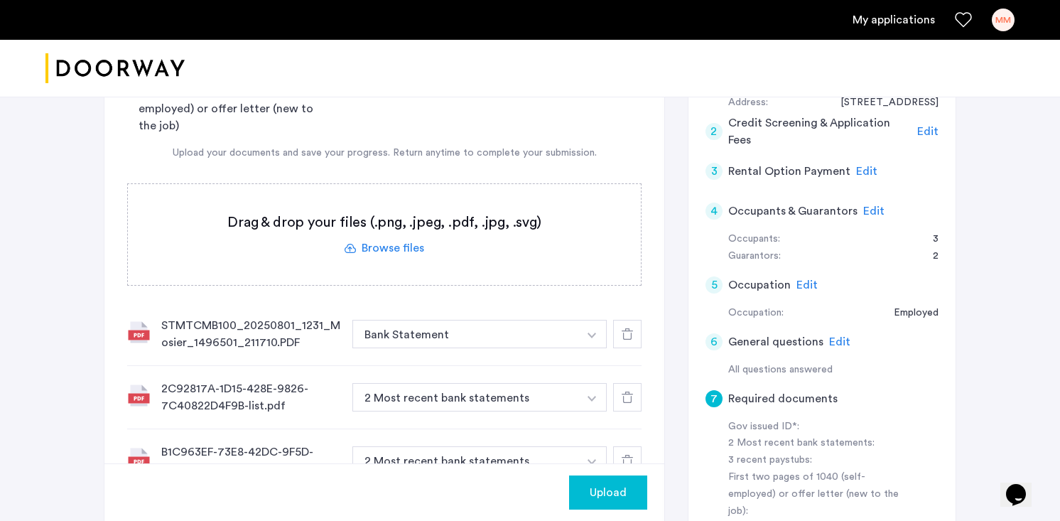
scroll to position [193, 0]
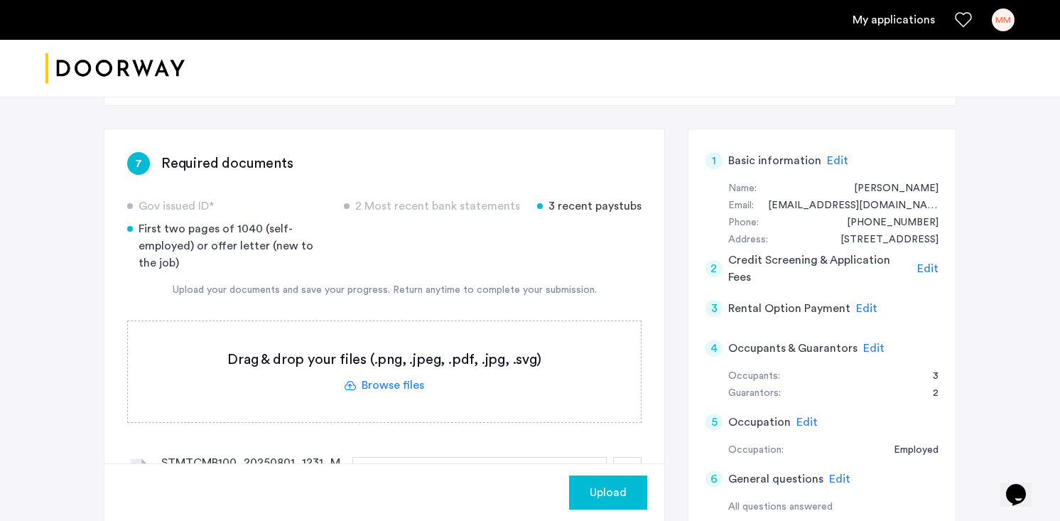
click at [402, 384] on label at bounding box center [384, 371] width 513 height 101
click at [0, 0] on input "file" at bounding box center [0, 0] width 0 height 0
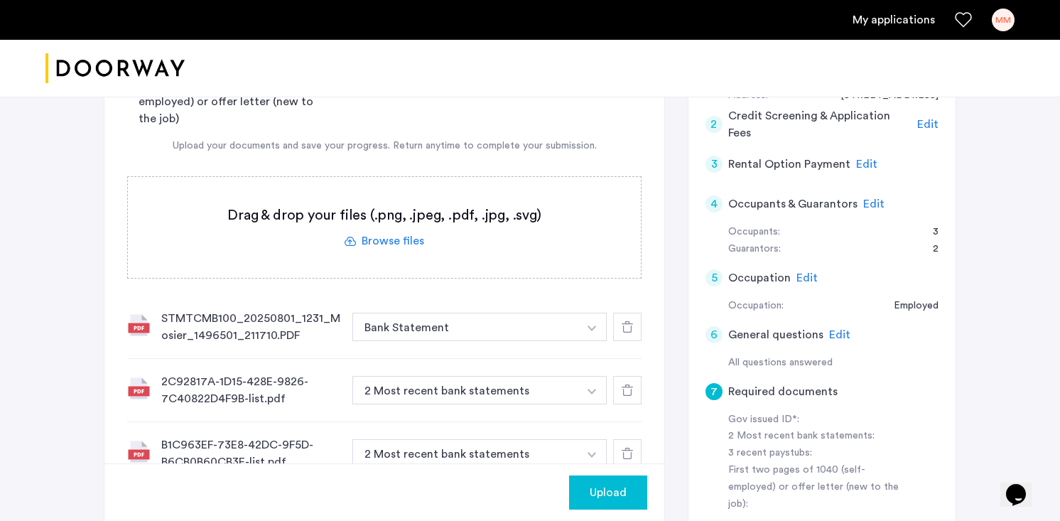
scroll to position [327, 0]
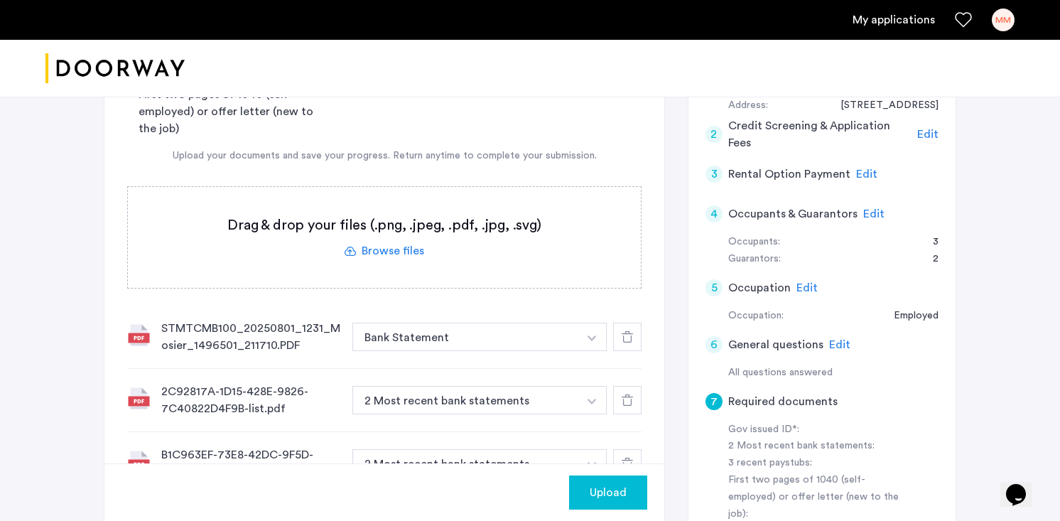
click at [370, 245] on label at bounding box center [384, 237] width 513 height 101
click at [0, 0] on input "file" at bounding box center [0, 0] width 0 height 0
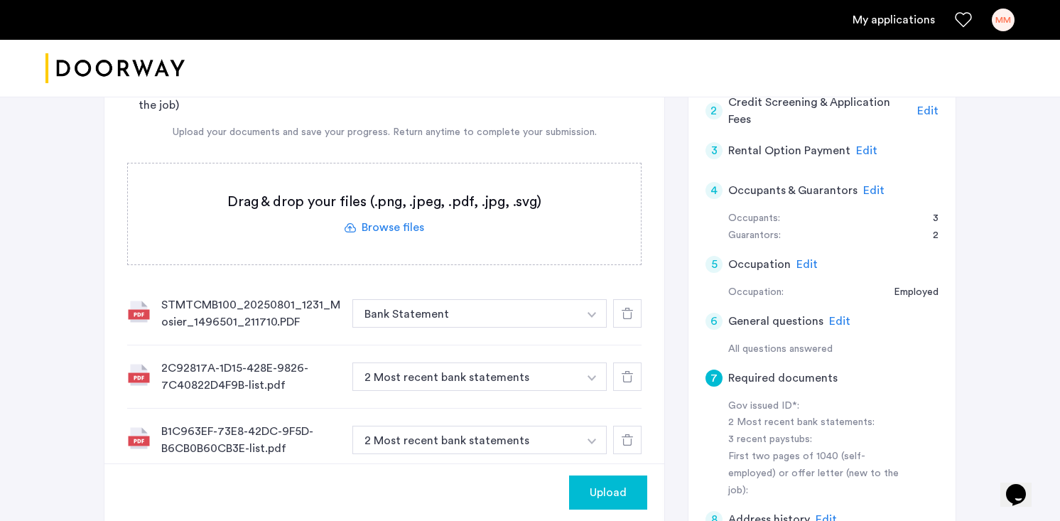
scroll to position [357, 0]
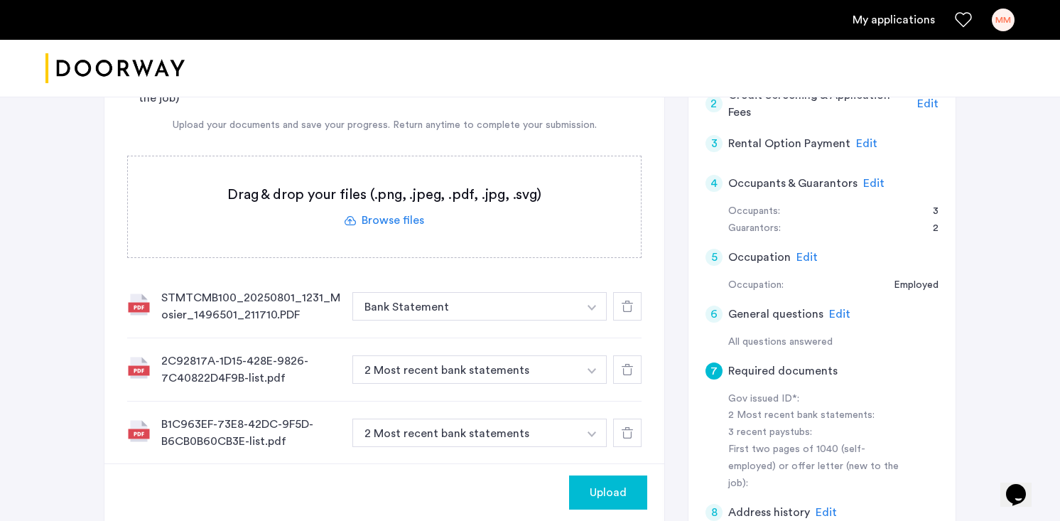
click at [411, 222] on label at bounding box center [384, 206] width 513 height 101
click at [0, 0] on input "file" at bounding box center [0, 0] width 0 height 0
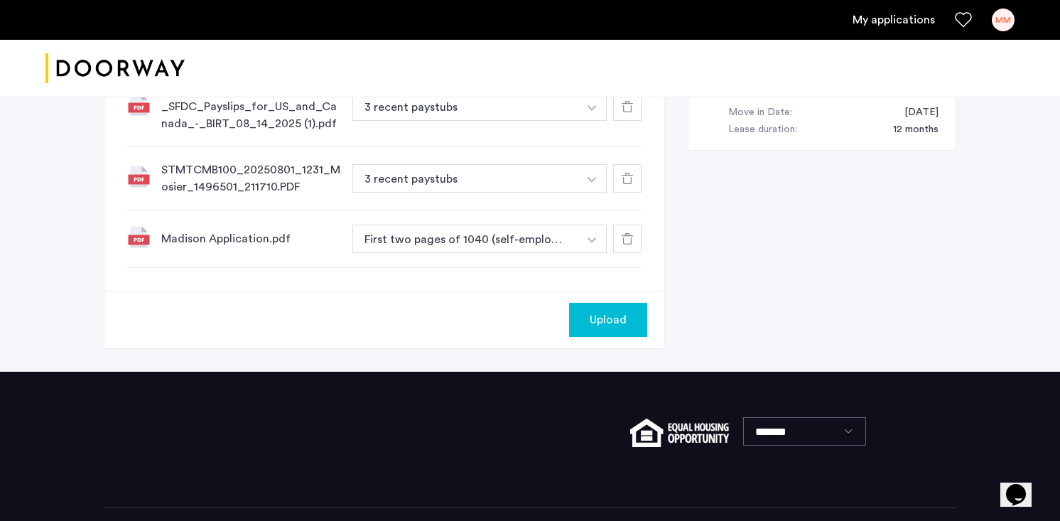
scroll to position [903, 0]
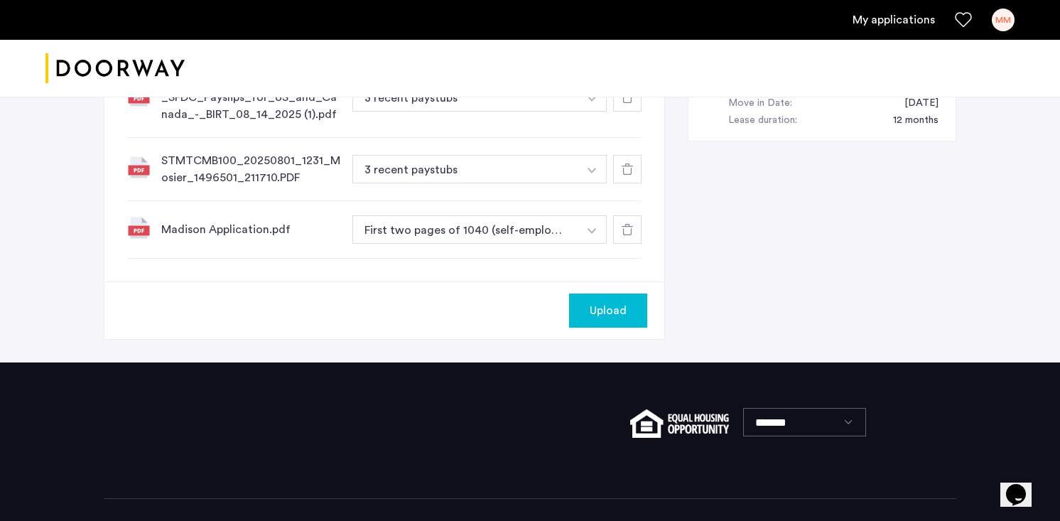
click at [616, 319] on span "Upload" at bounding box center [608, 310] width 37 height 17
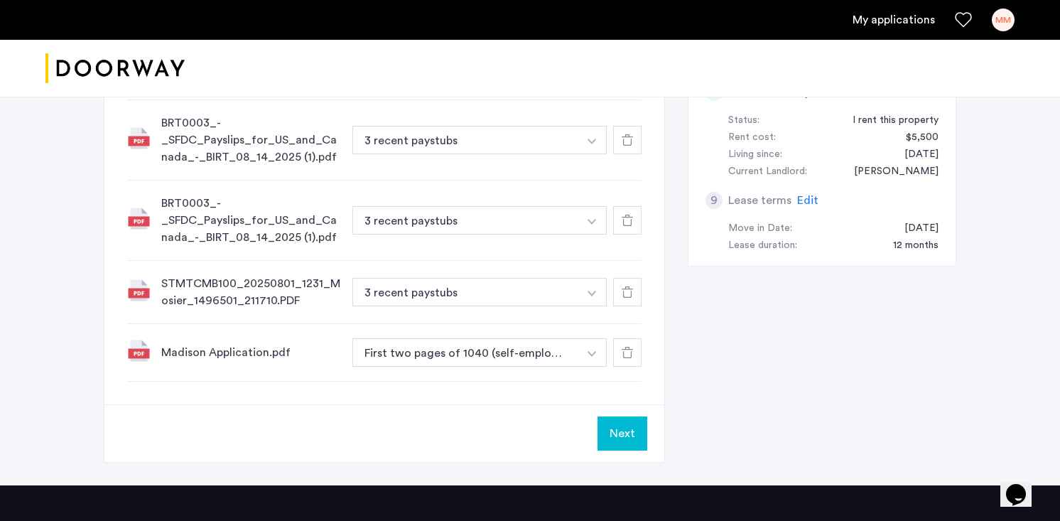
scroll to position [797, 0]
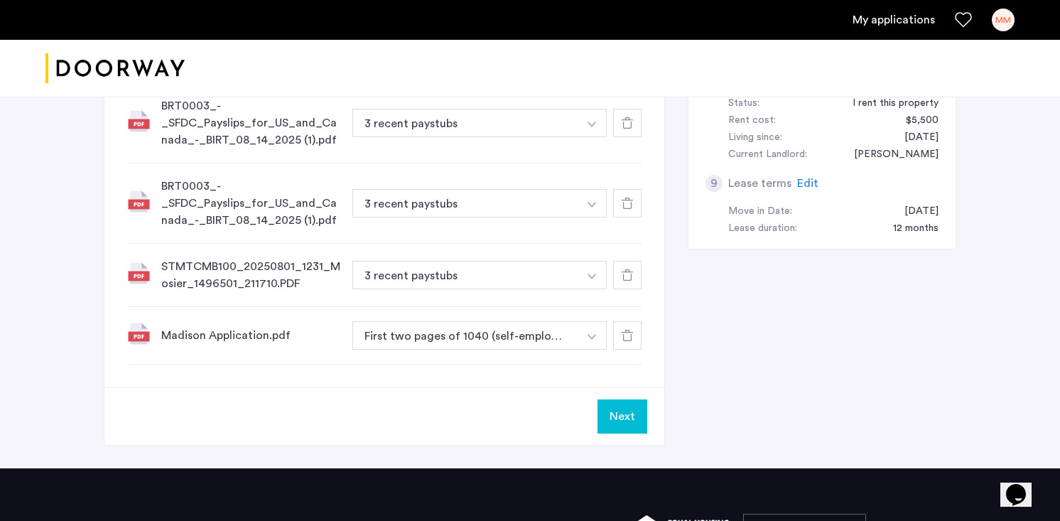
click at [625, 422] on button "Next" at bounding box center [623, 416] width 50 height 34
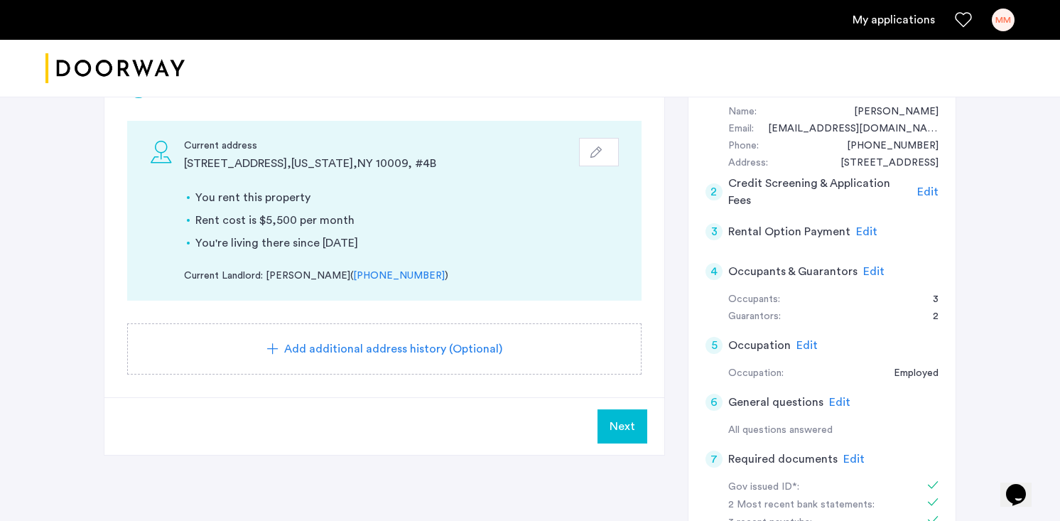
scroll to position [262, 0]
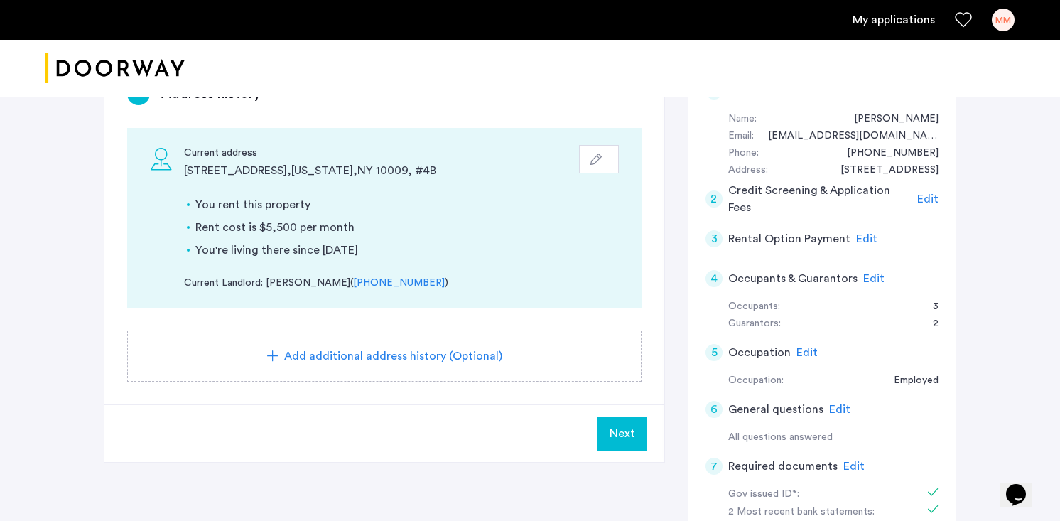
click at [628, 436] on span "Next" at bounding box center [623, 433] width 26 height 17
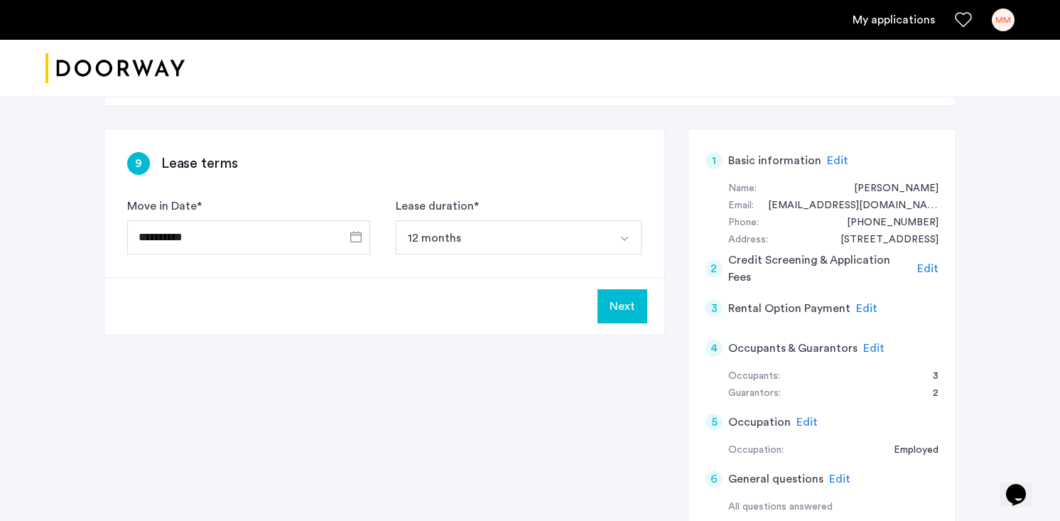
scroll to position [199, 0]
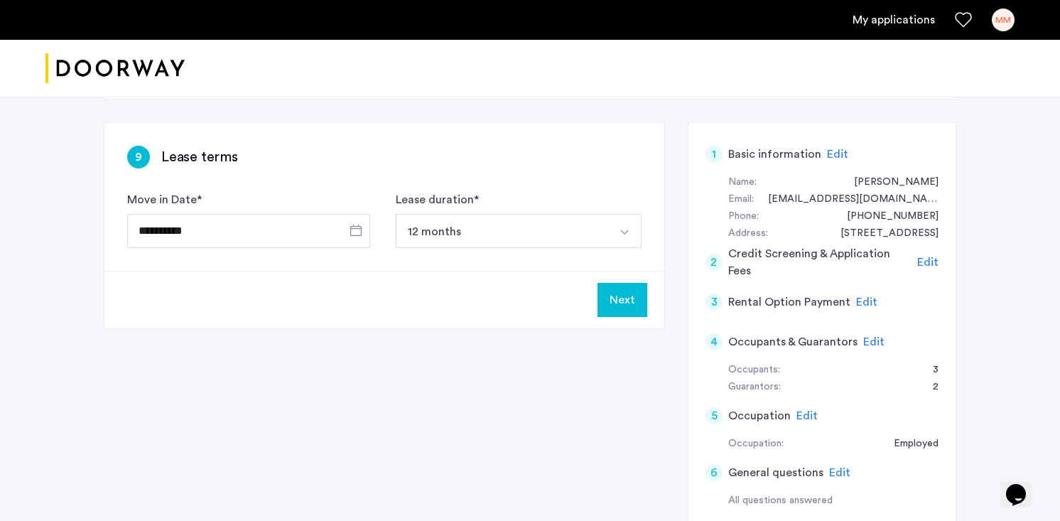
click at [625, 292] on button "Next" at bounding box center [623, 300] width 50 height 34
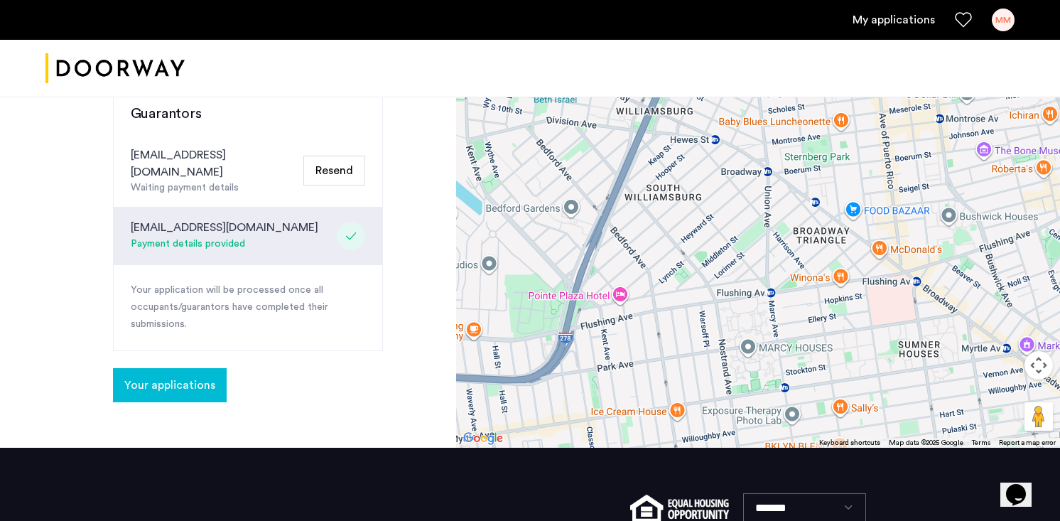
scroll to position [600, 0]
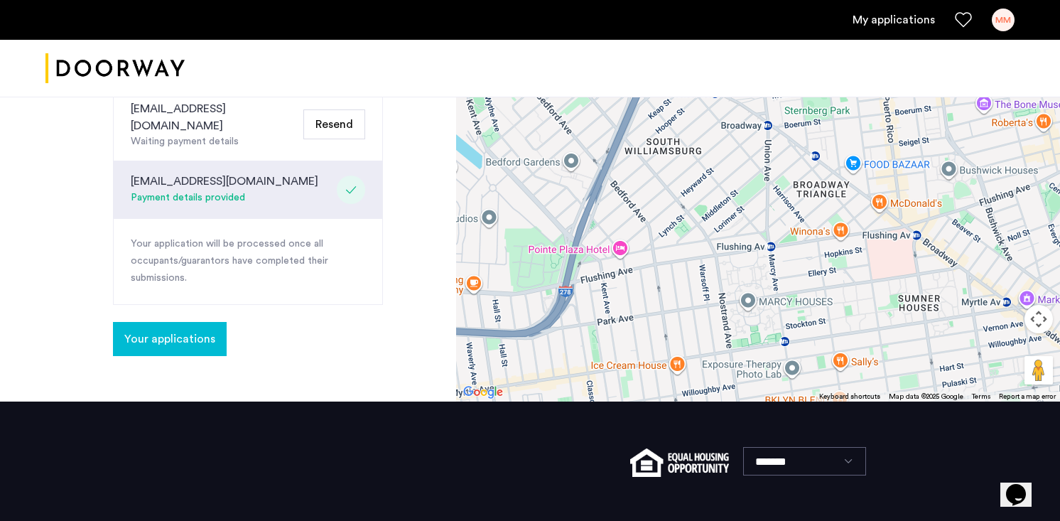
click at [185, 330] on span "Your applications" at bounding box center [169, 338] width 91 height 17
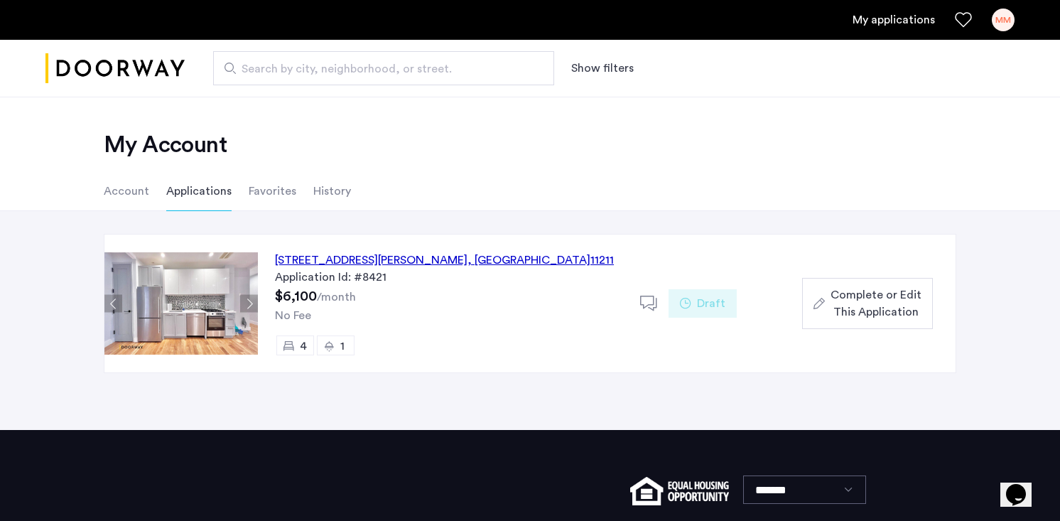
click at [427, 262] on div "17 Devoe Street, Unit 109, Brooklyn , NY 11211" at bounding box center [444, 260] width 339 height 17
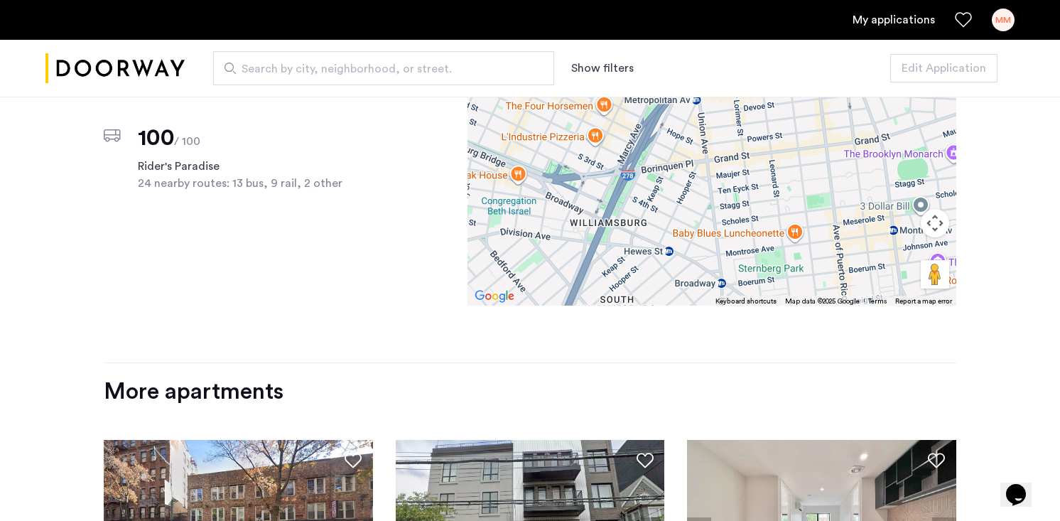
scroll to position [1190, 0]
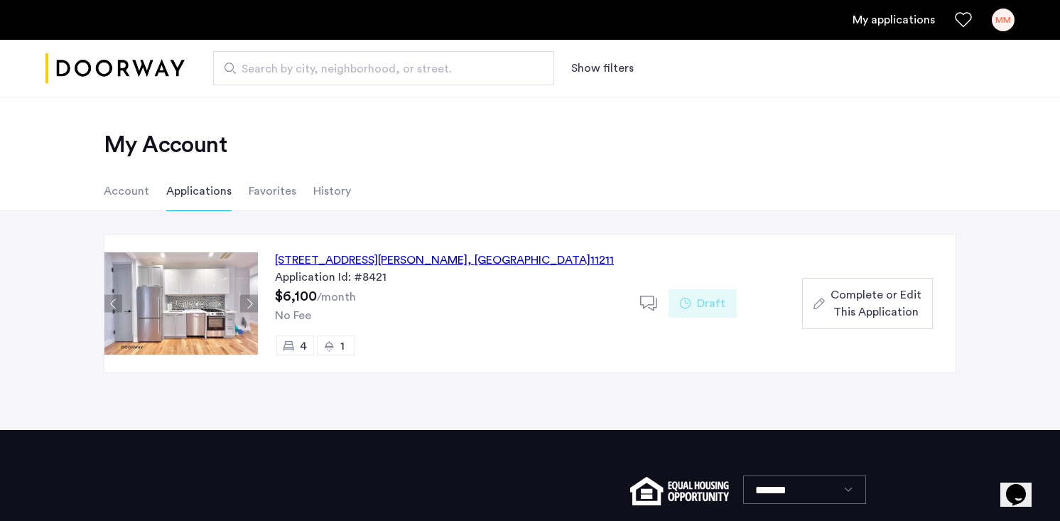
click at [344, 259] on div "[STREET_ADDRESS][PERSON_NAME]" at bounding box center [444, 260] width 339 height 17
